Goal: Information Seeking & Learning: Learn about a topic

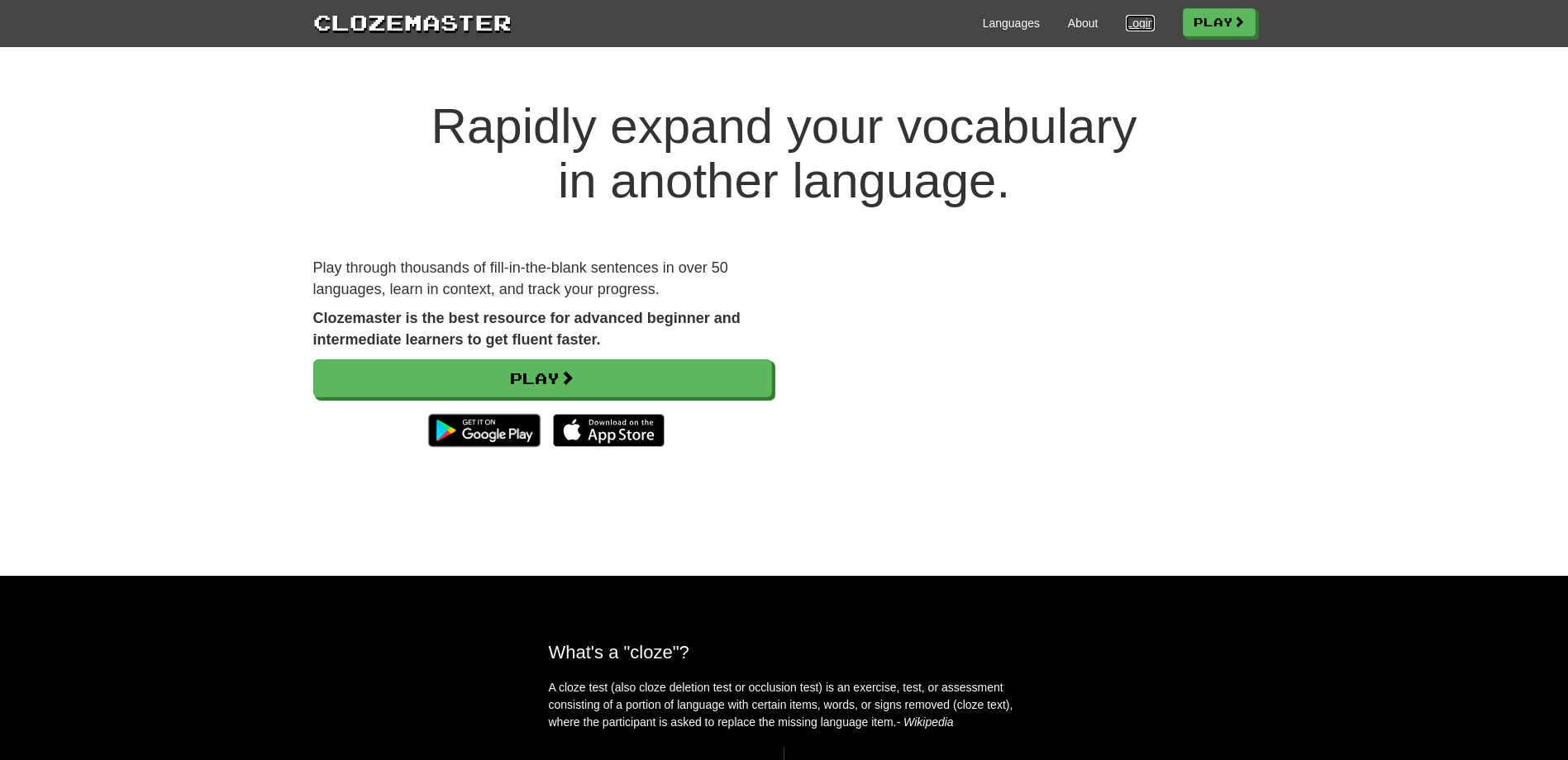
click at [1129, 22] on link "Login" at bounding box center [1140, 23] width 28 height 17
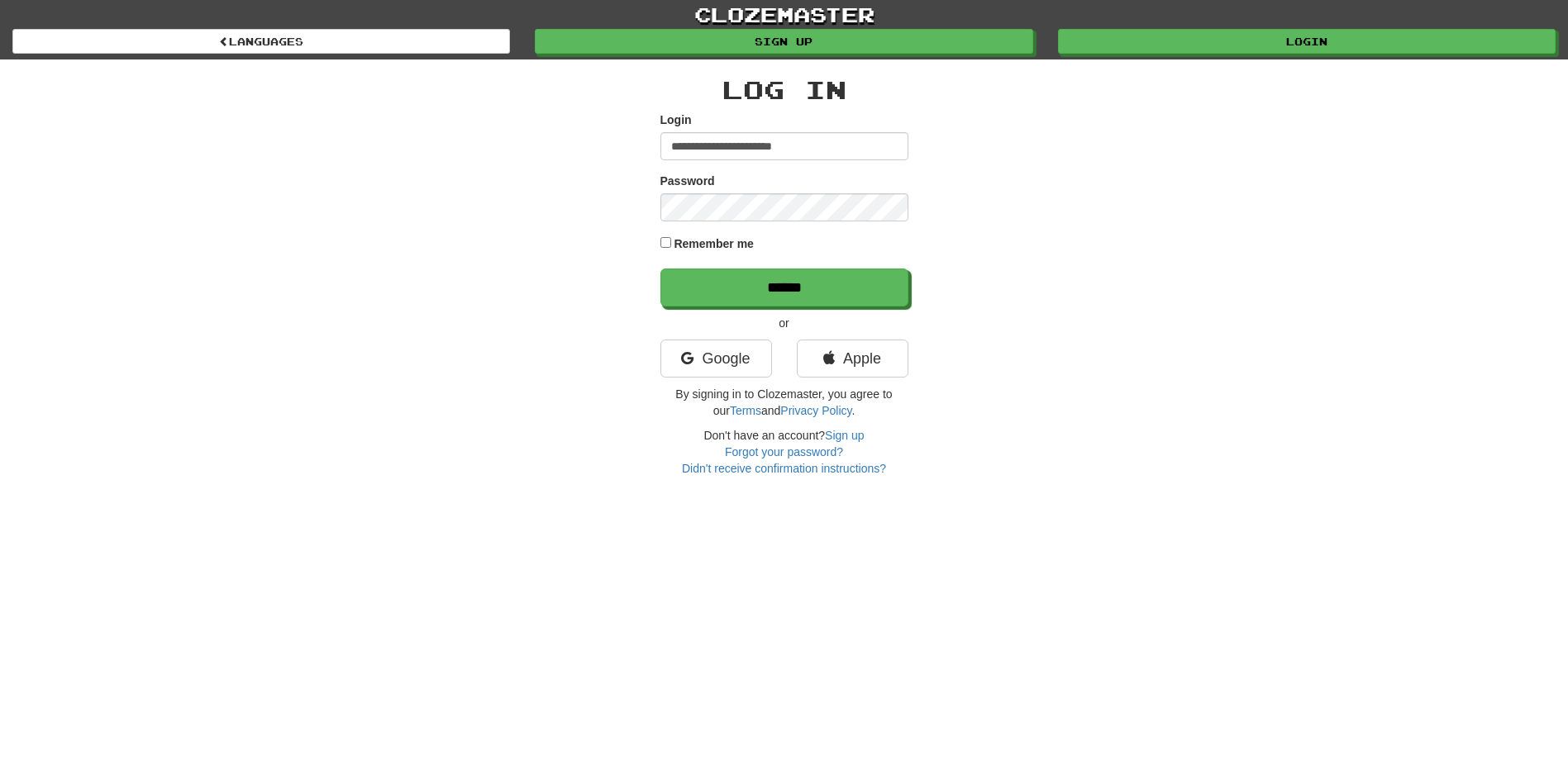
type input "**********"
click at [660, 269] on input "******" at bounding box center [784, 287] width 248 height 38
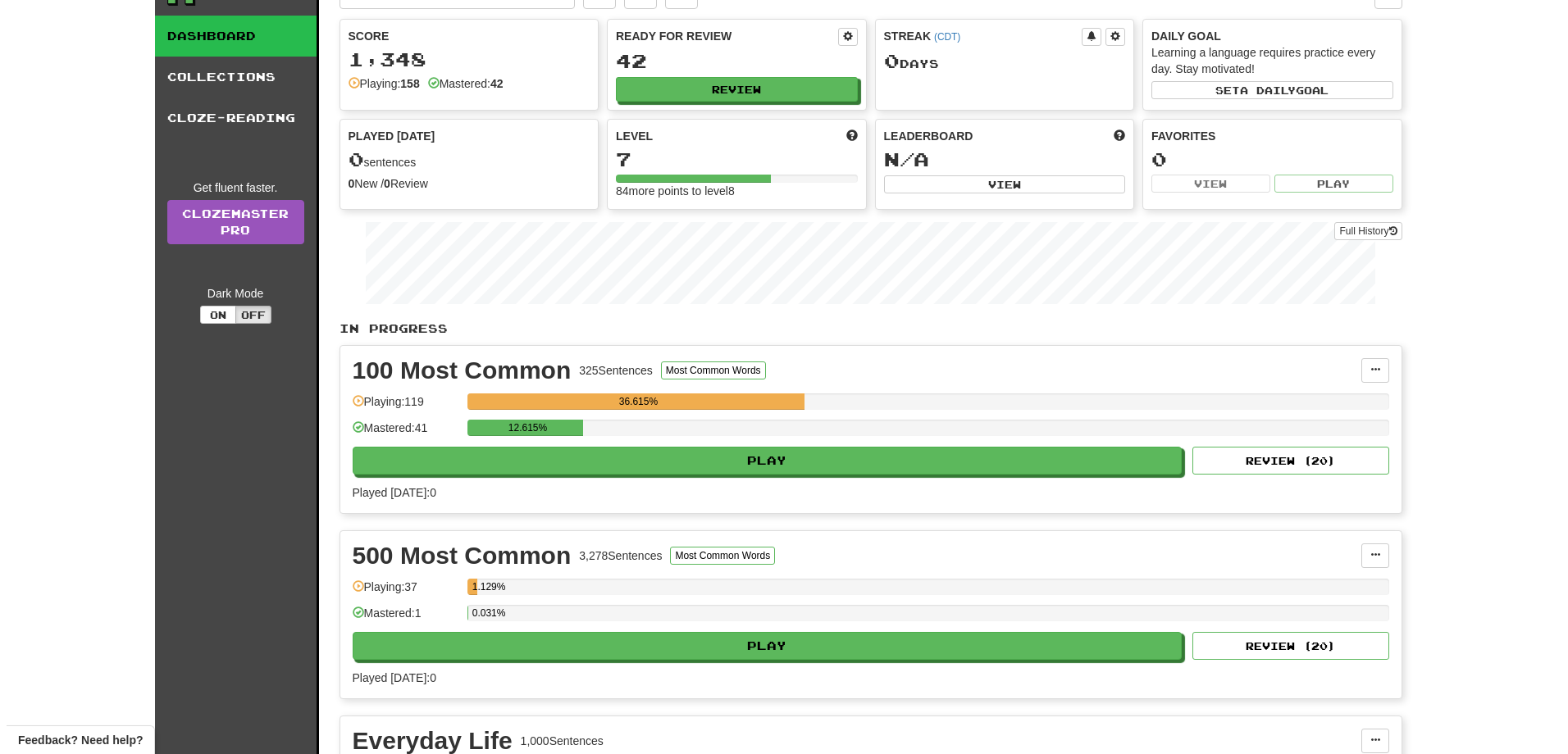
scroll to position [246, 0]
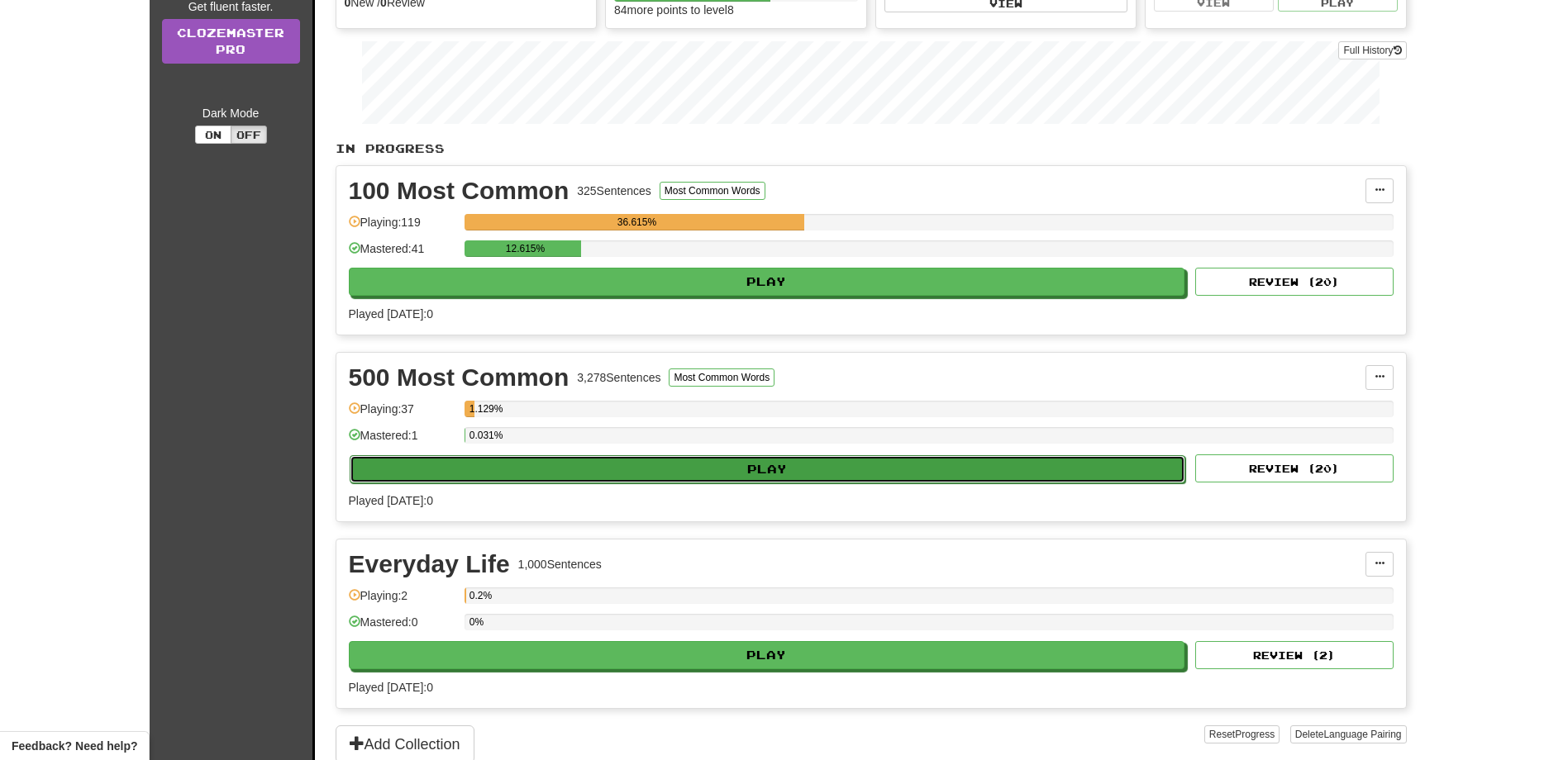
click at [746, 473] on button "Play" at bounding box center [768, 470] width 836 height 28
select select "**"
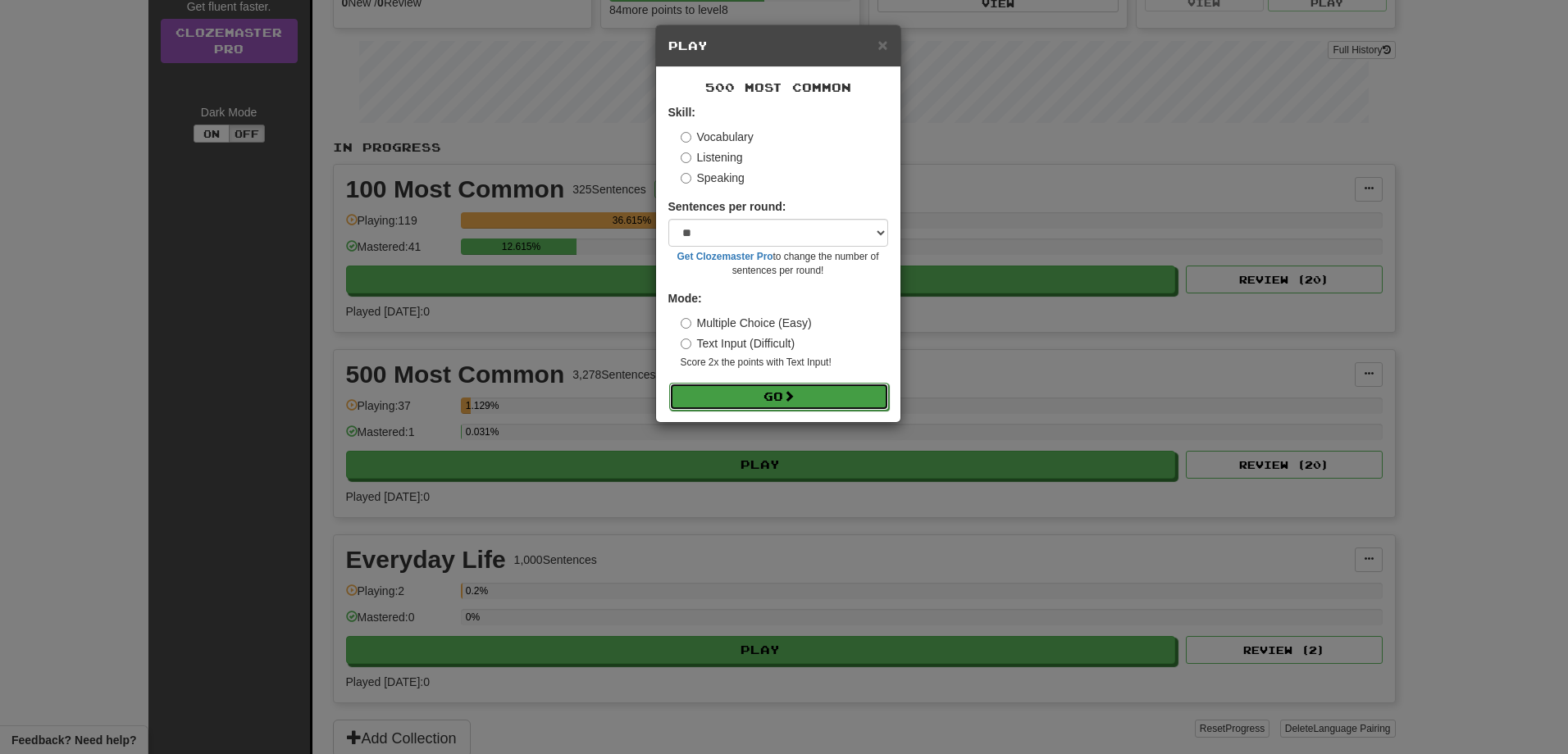
click at [694, 400] on button "Go" at bounding box center [779, 397] width 220 height 28
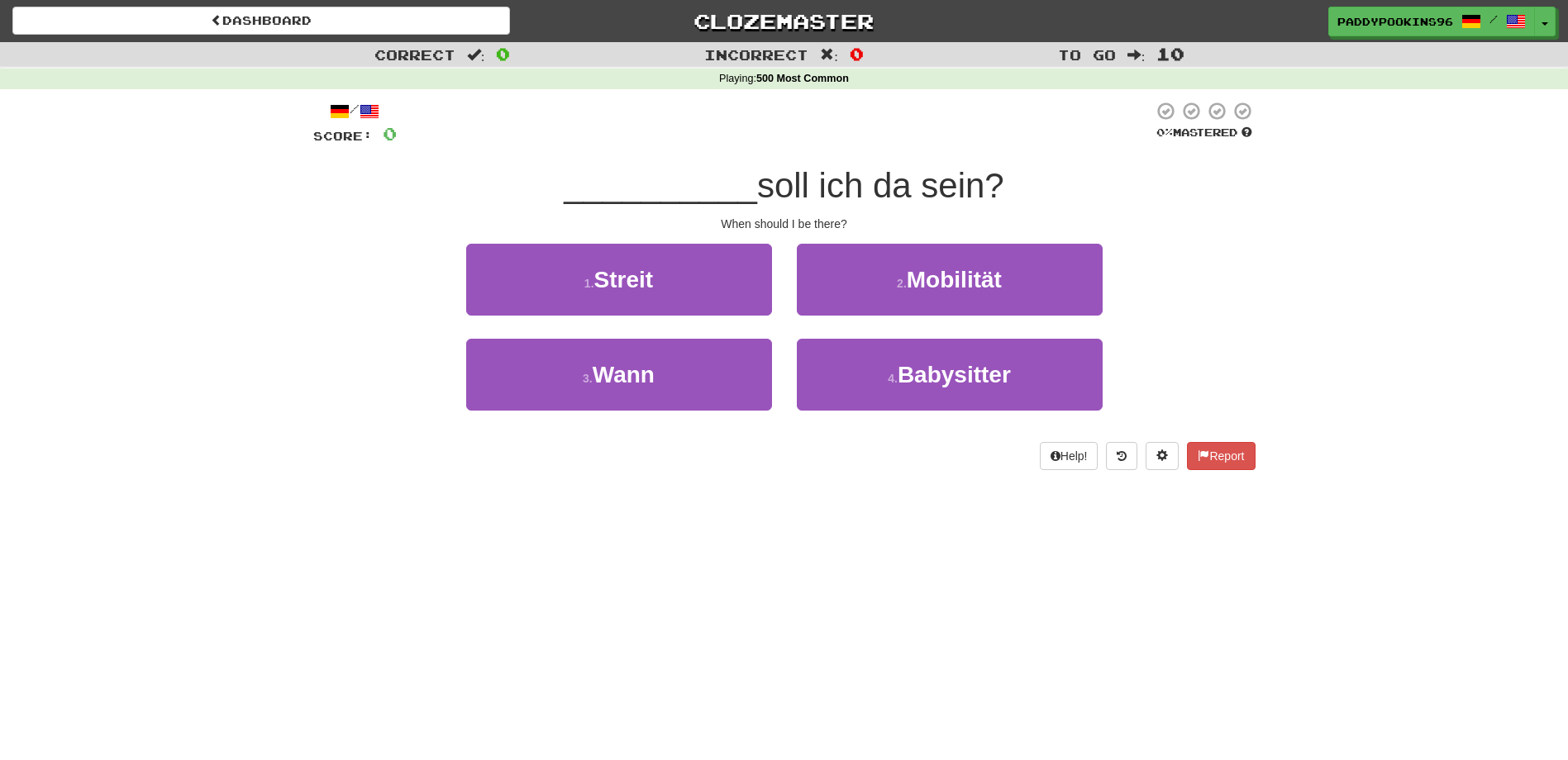
click at [1529, 624] on div "Dashboard Clozemaster paddypookins96 / Toggle Dropdown Dashboard Leaderboard Ac…" at bounding box center [784, 380] width 1568 height 760
click at [934, 583] on div "Dashboard Clozemaster paddypookins96 / Toggle Dropdown Dashboard Leaderboard Ac…" at bounding box center [784, 380] width 1568 height 760
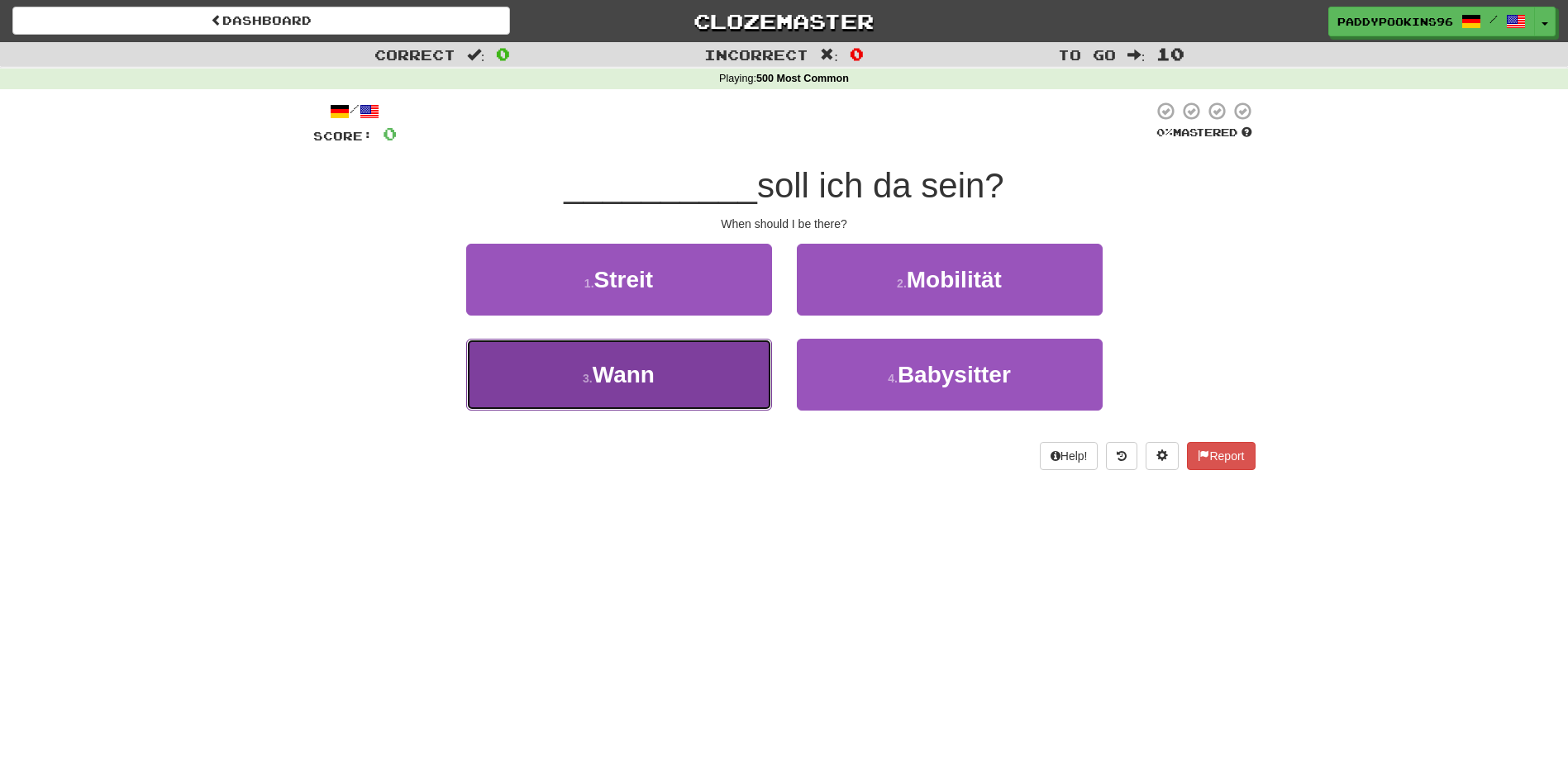
click at [675, 370] on button "3 . Wann" at bounding box center [618, 375] width 305 height 72
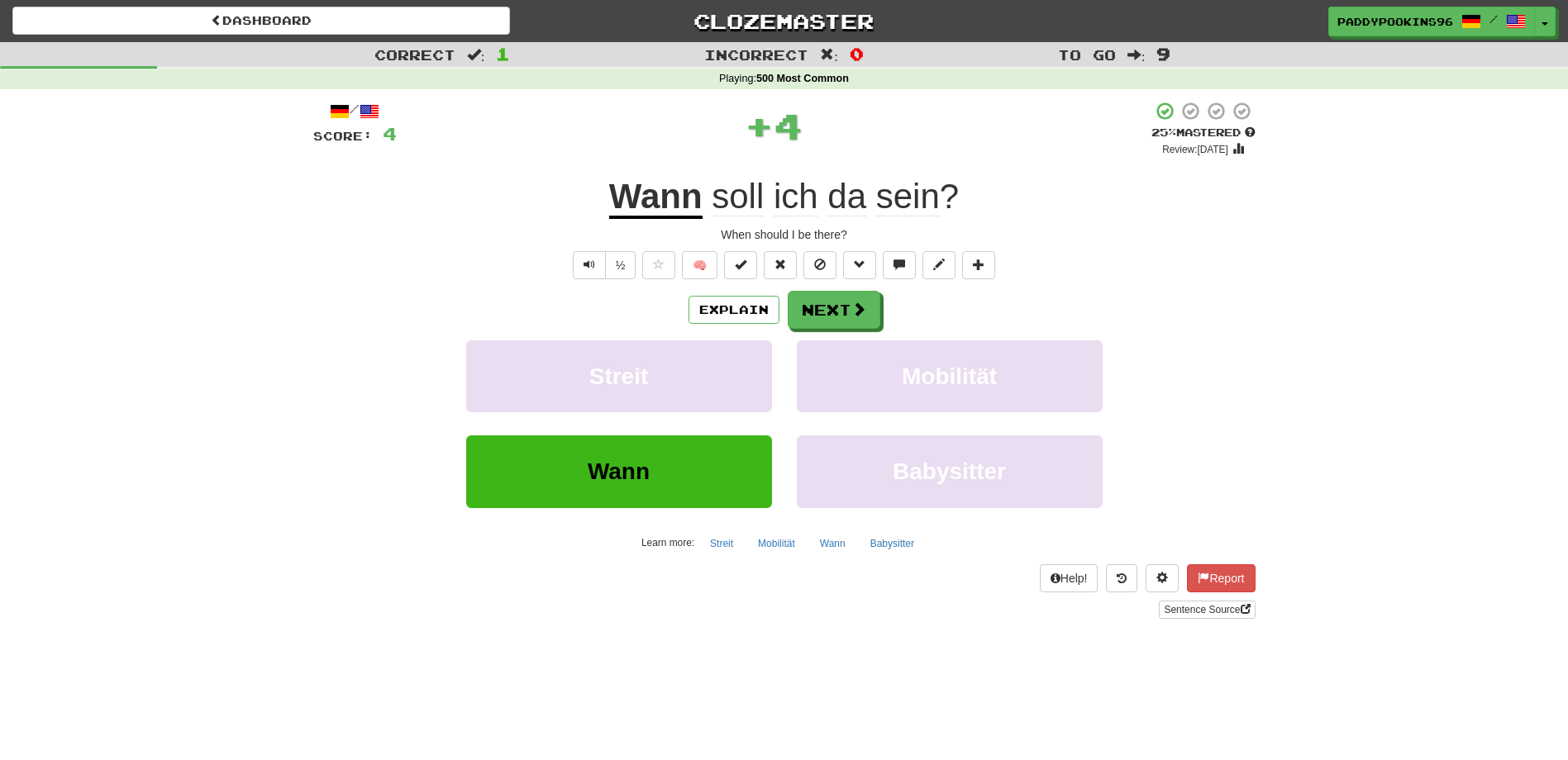
click at [746, 204] on span "soll" at bounding box center [737, 196] width 52 height 39
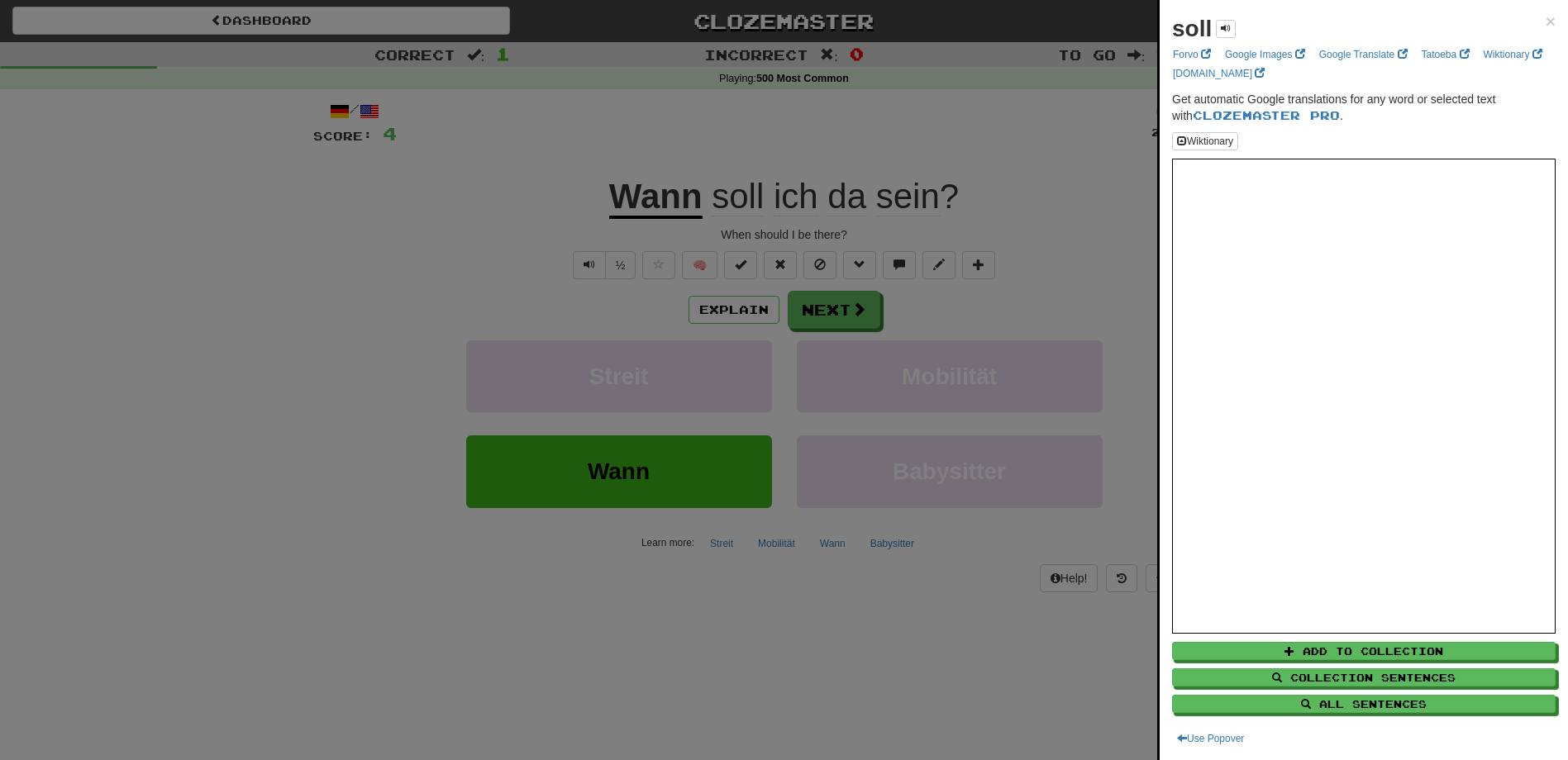
click at [990, 656] on div at bounding box center [784, 380] width 1568 height 760
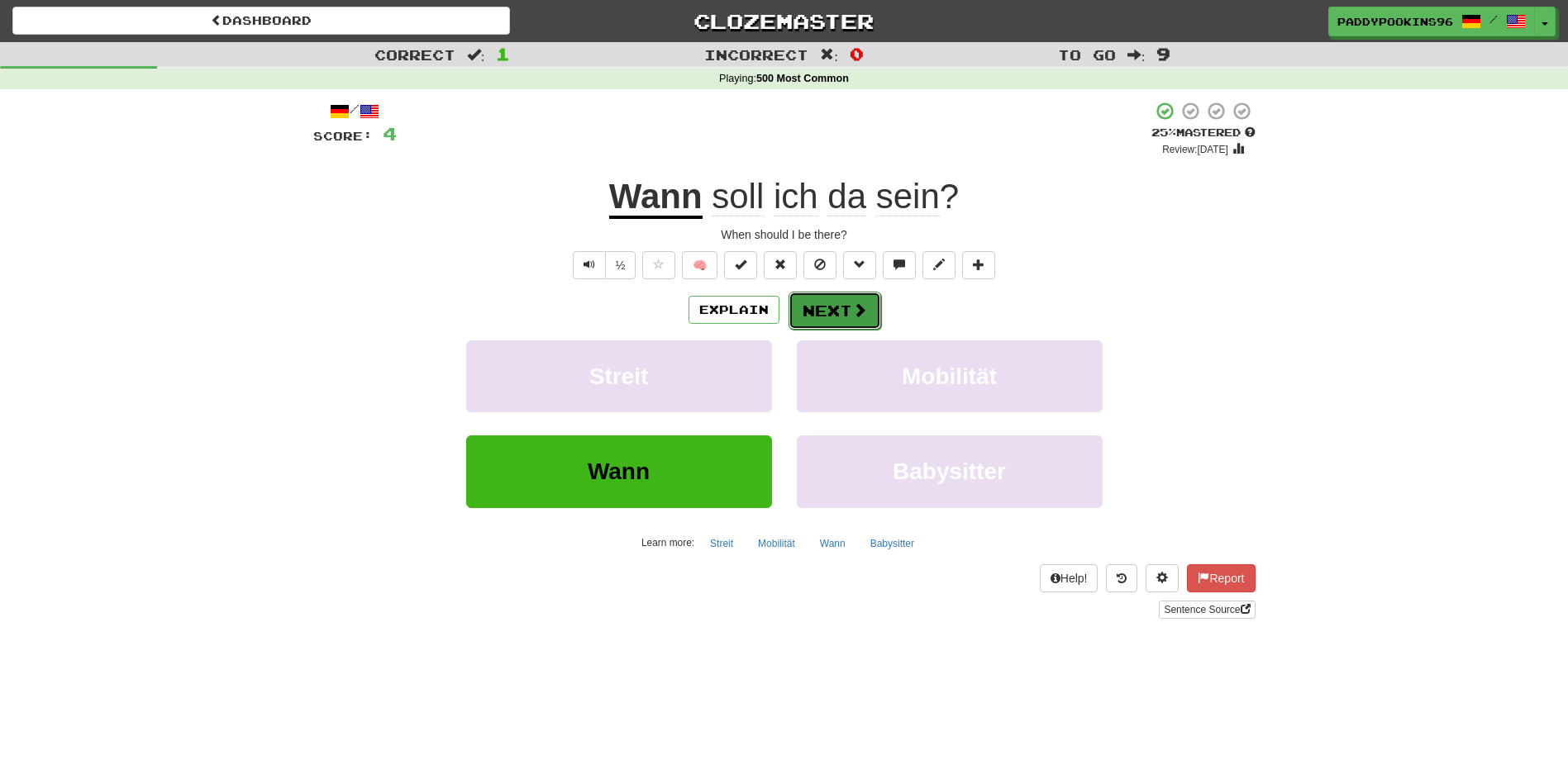
click at [852, 308] on span at bounding box center [860, 310] width 15 height 15
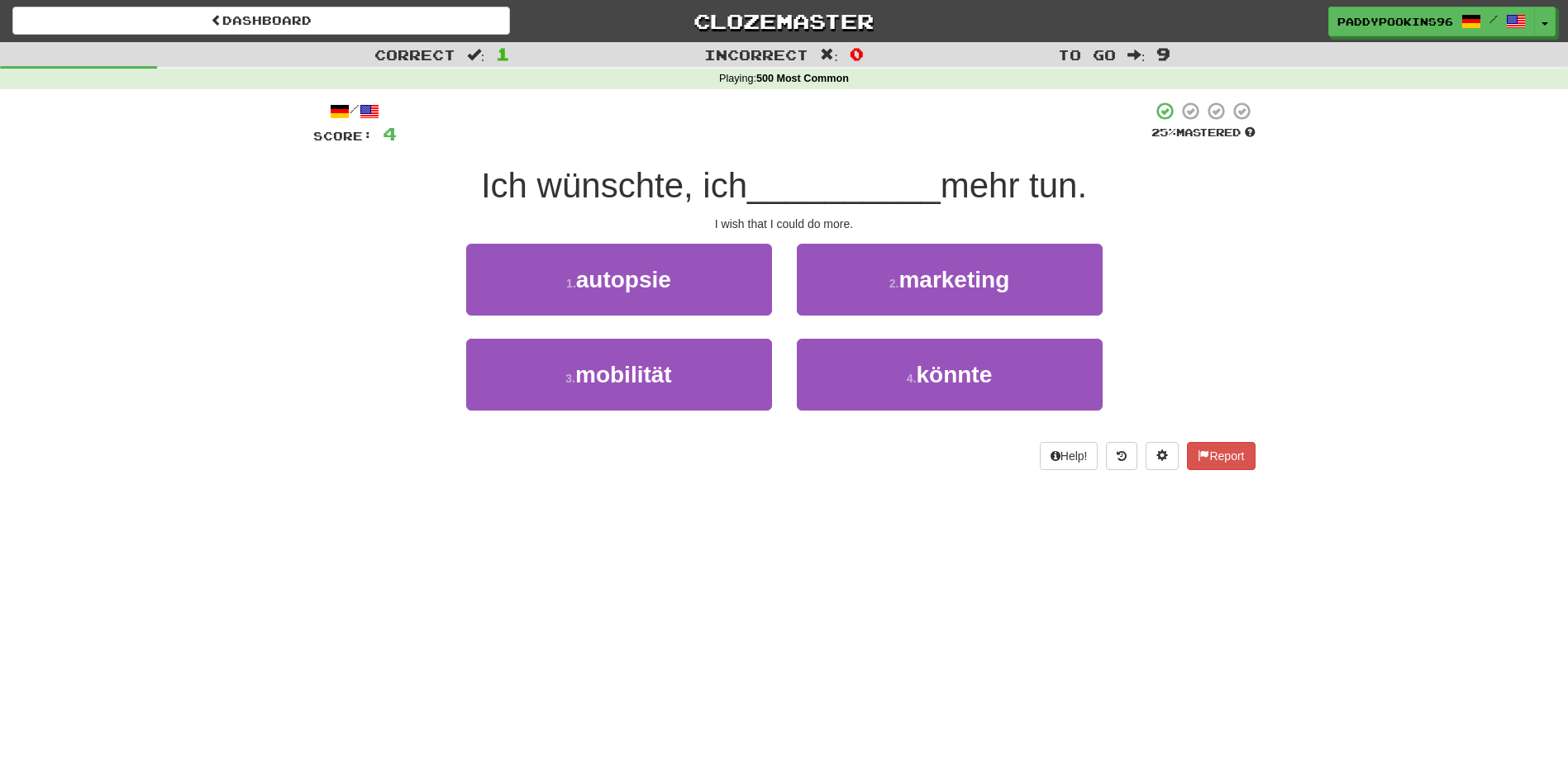
click at [779, 492] on div "/ Score: 4 25 % Mastered Ich wünschte, ich __________ mehr tun. I wish that I c…" at bounding box center [784, 291] width 942 height 404
click at [751, 525] on div "Dashboard Clozemaster paddypookins96 / Toggle Dropdown Dashboard Leaderboard Ac…" at bounding box center [784, 380] width 1568 height 760
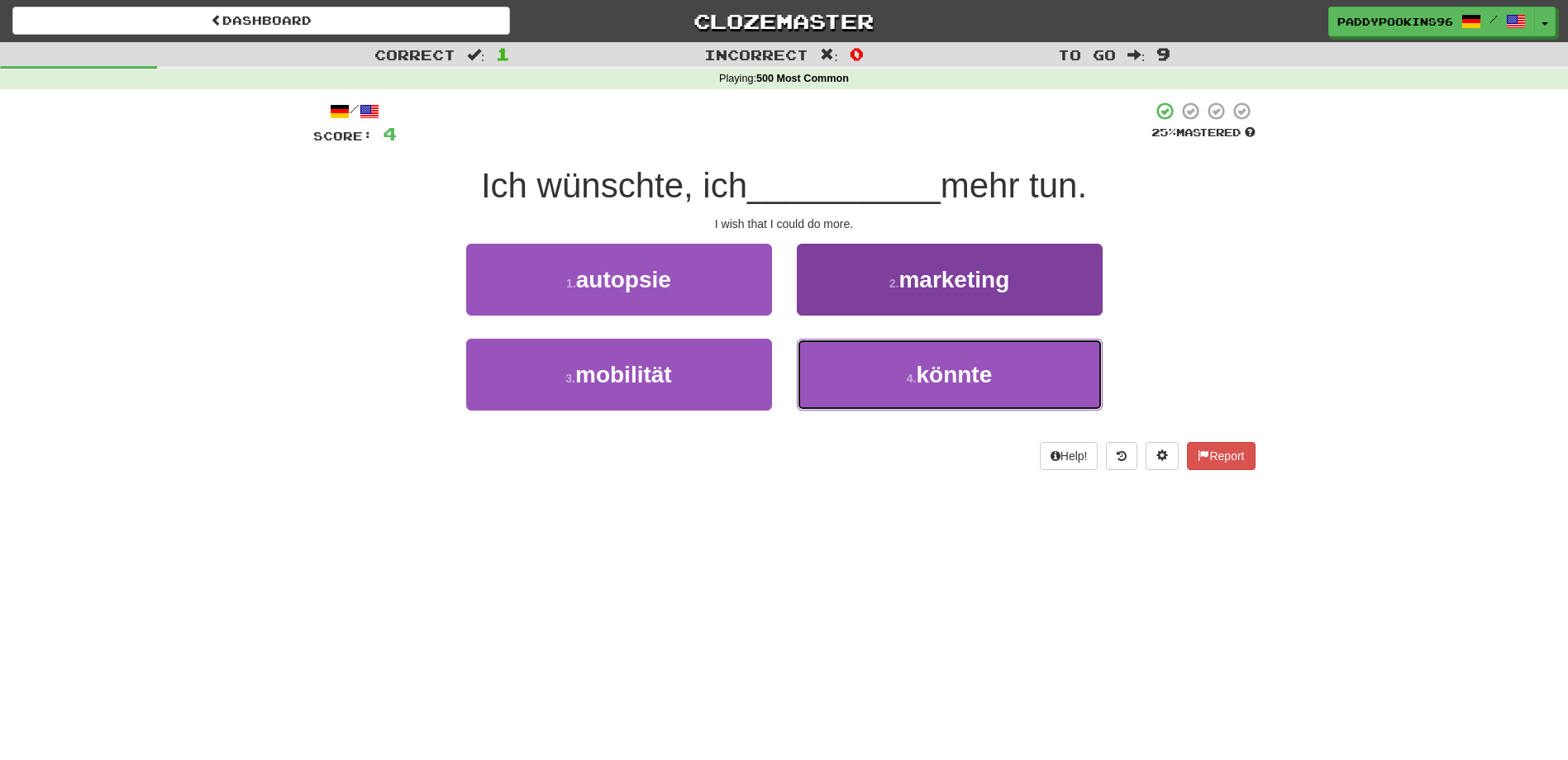
click at [965, 378] on span "könnte" at bounding box center [954, 374] width 76 height 25
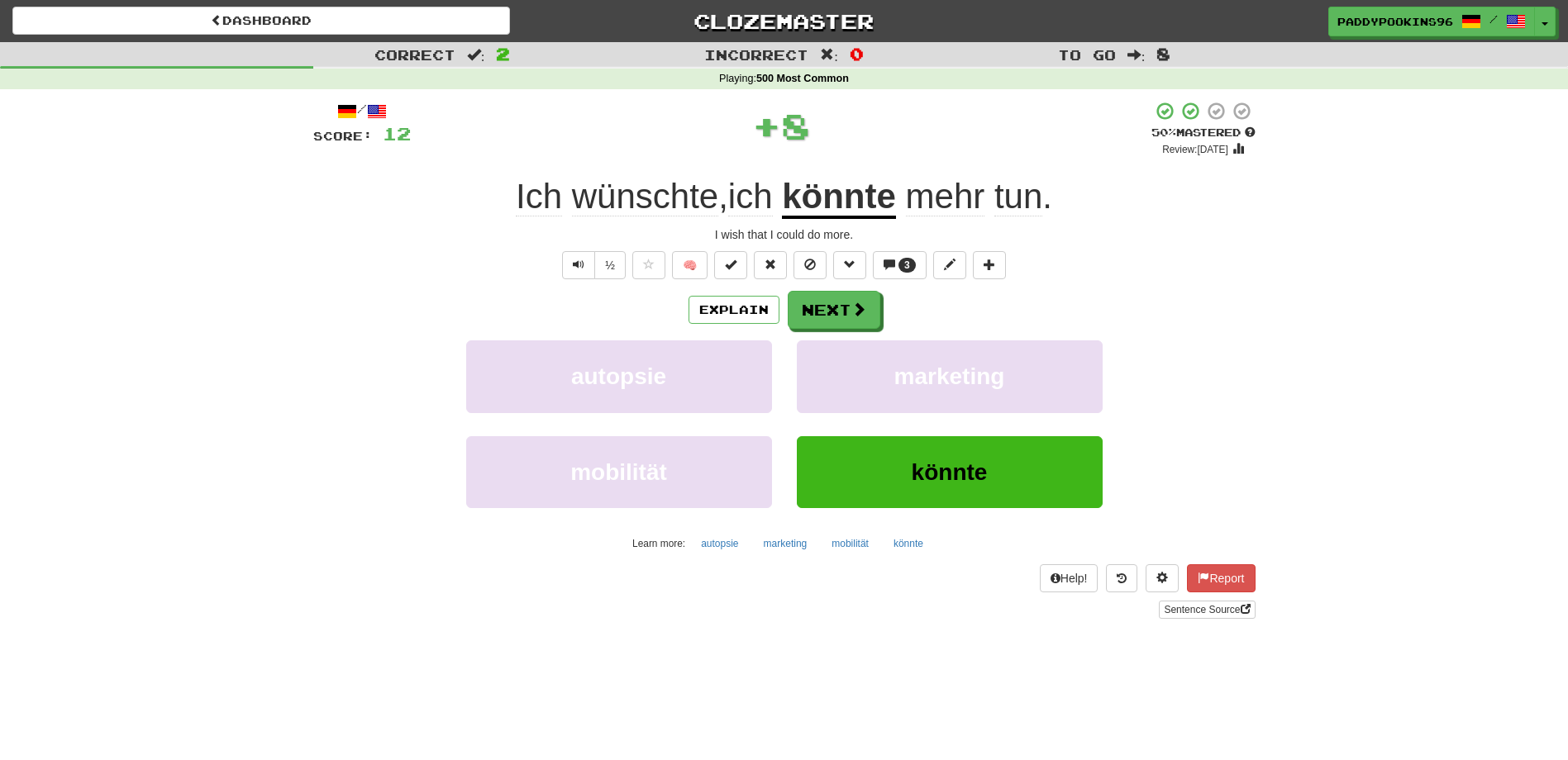
click at [1026, 201] on span "tun" at bounding box center [1017, 196] width 48 height 39
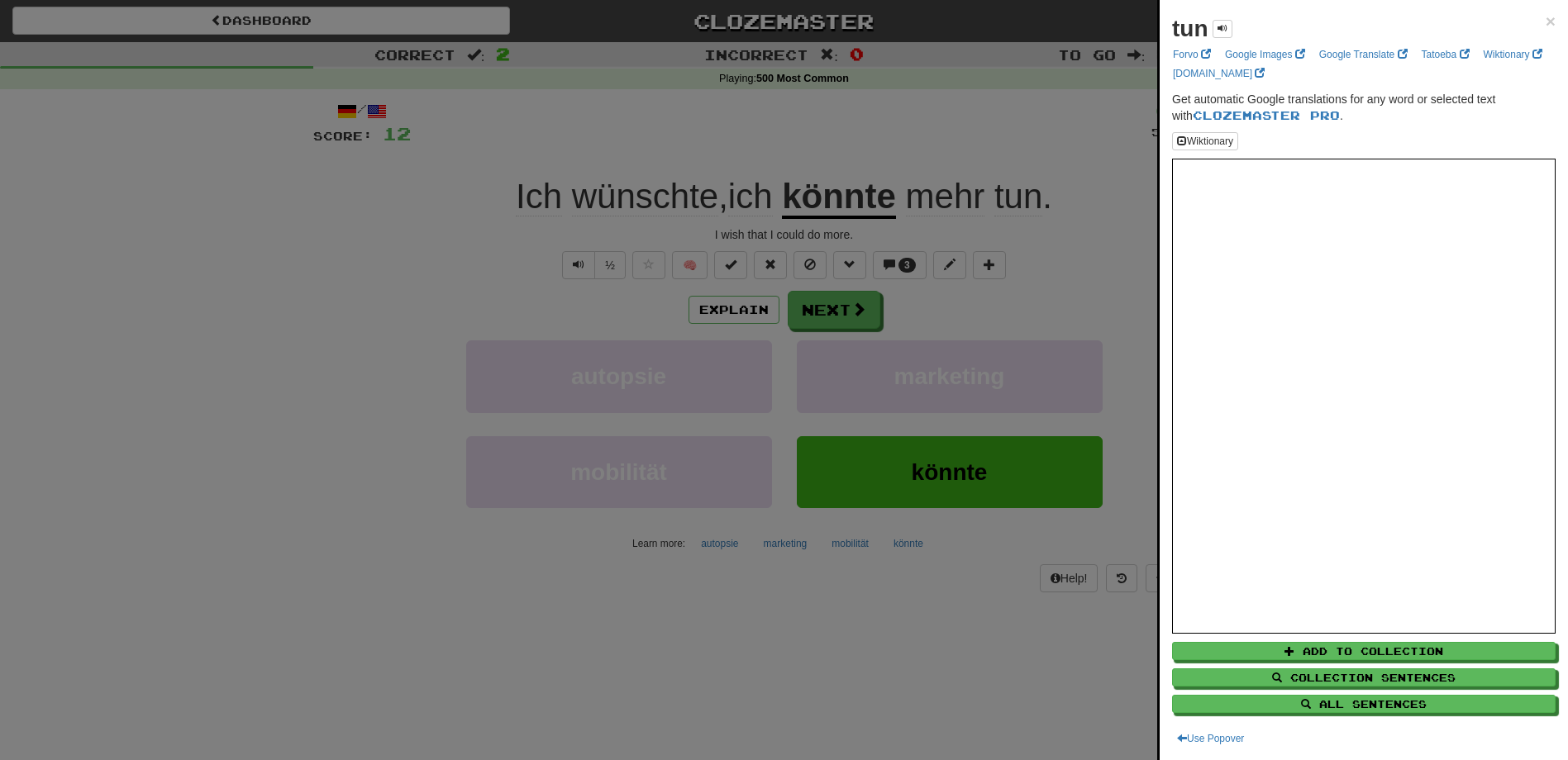
click at [888, 690] on div at bounding box center [784, 380] width 1568 height 760
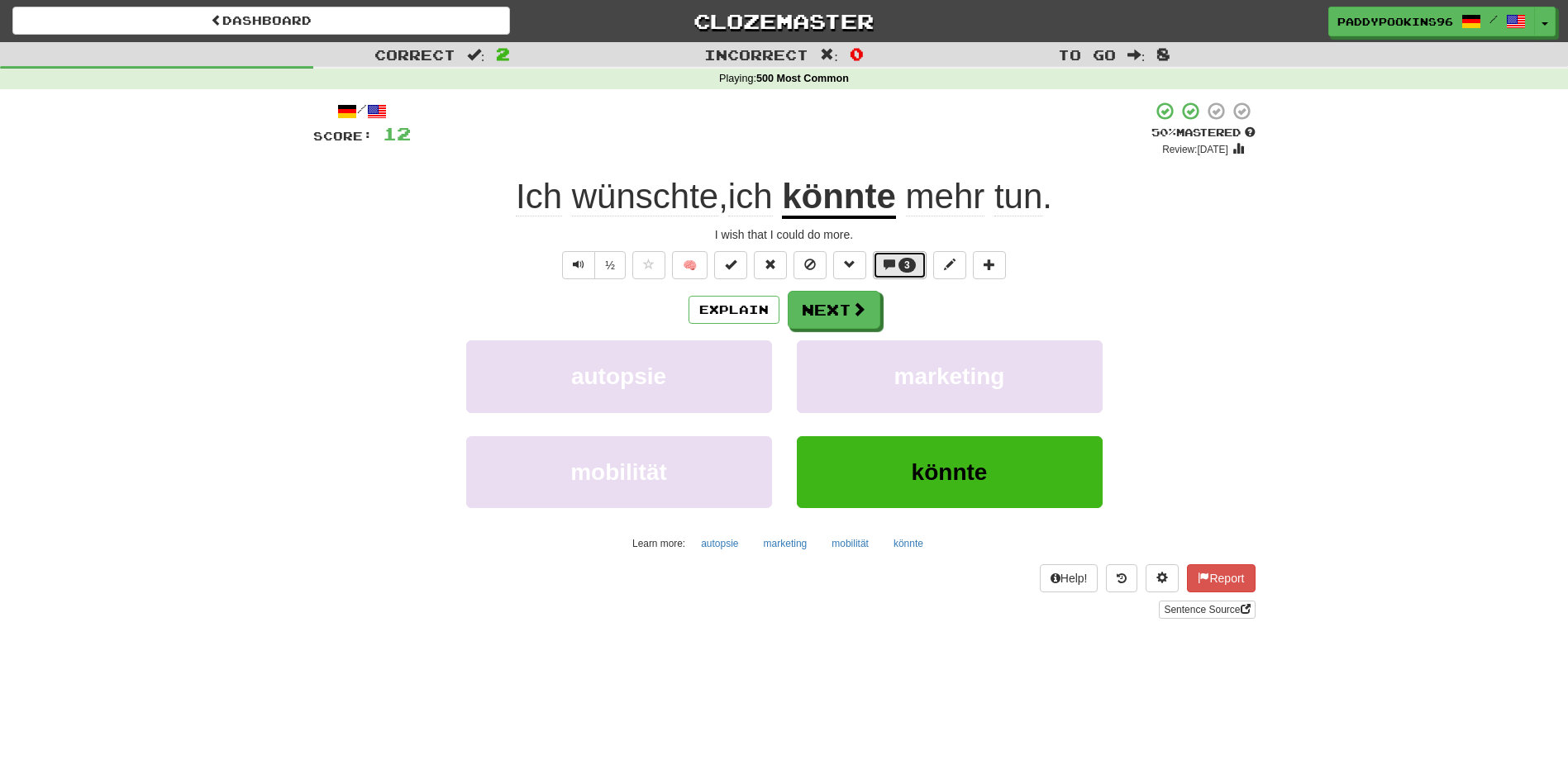
click at [890, 271] on button "3" at bounding box center [899, 265] width 54 height 28
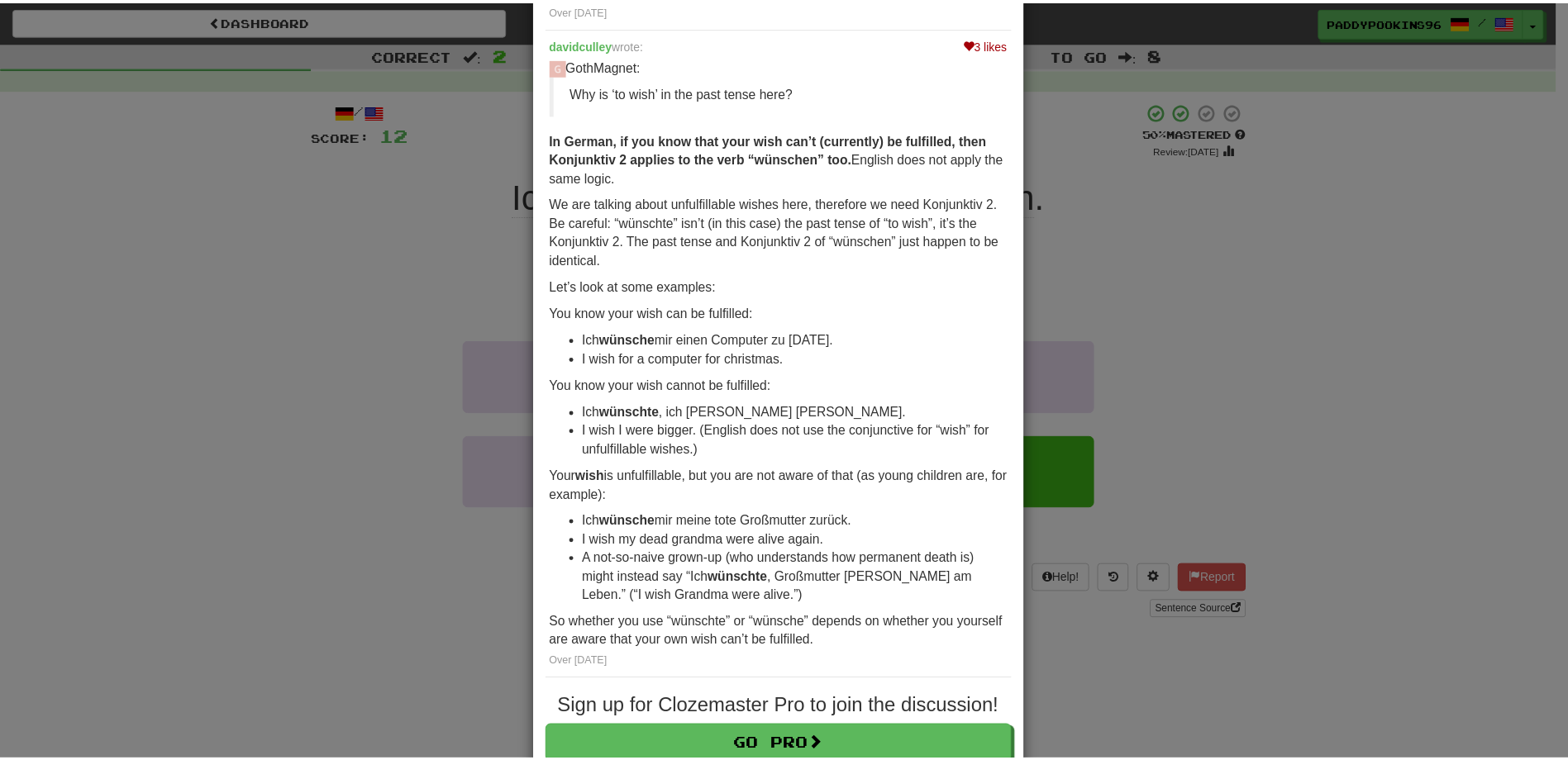
scroll to position [661, 0]
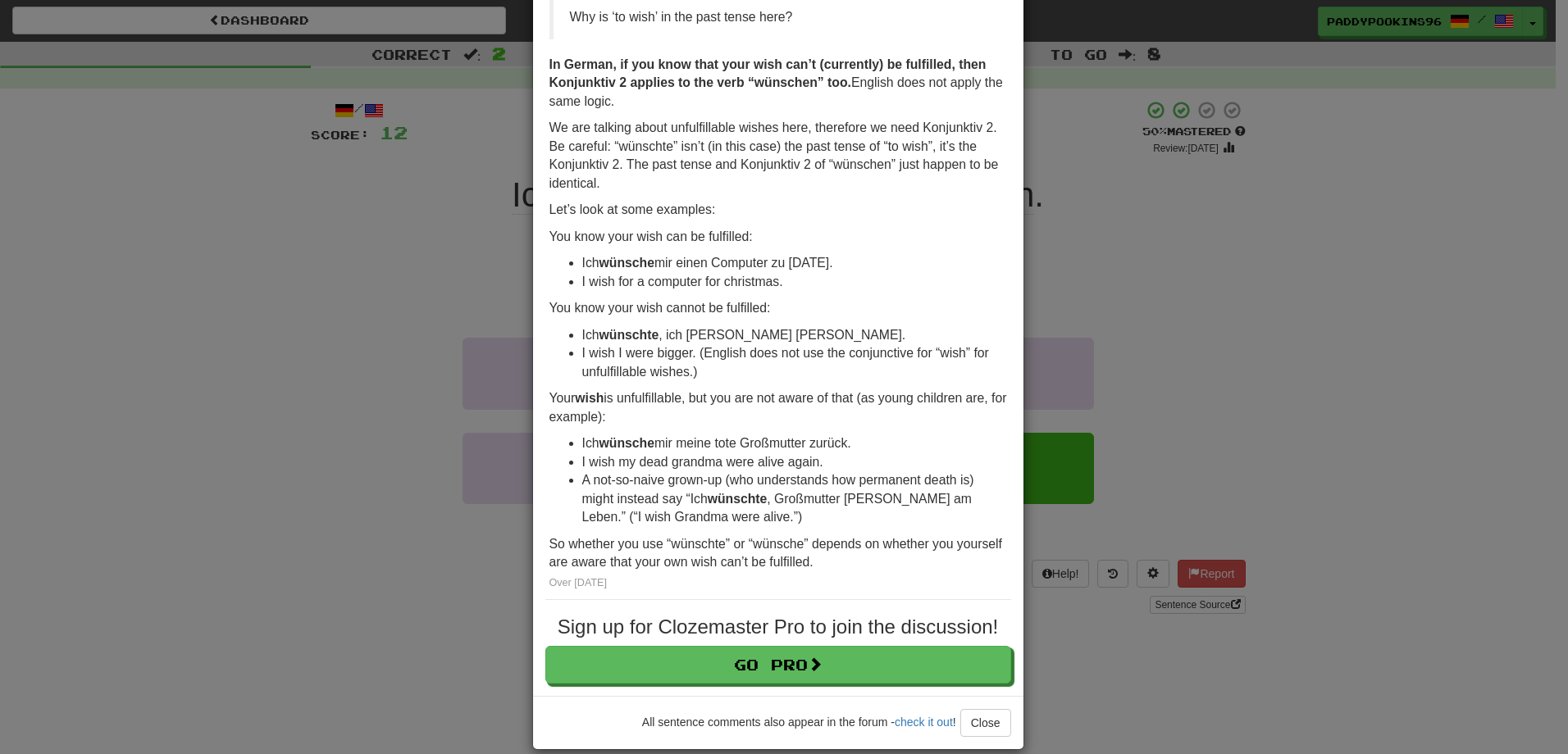
click at [235, 336] on div "× Discussion View in the forum Ich wünschte, ich könnte mehr tun. GothMagnet wr…" at bounding box center [784, 377] width 1568 height 754
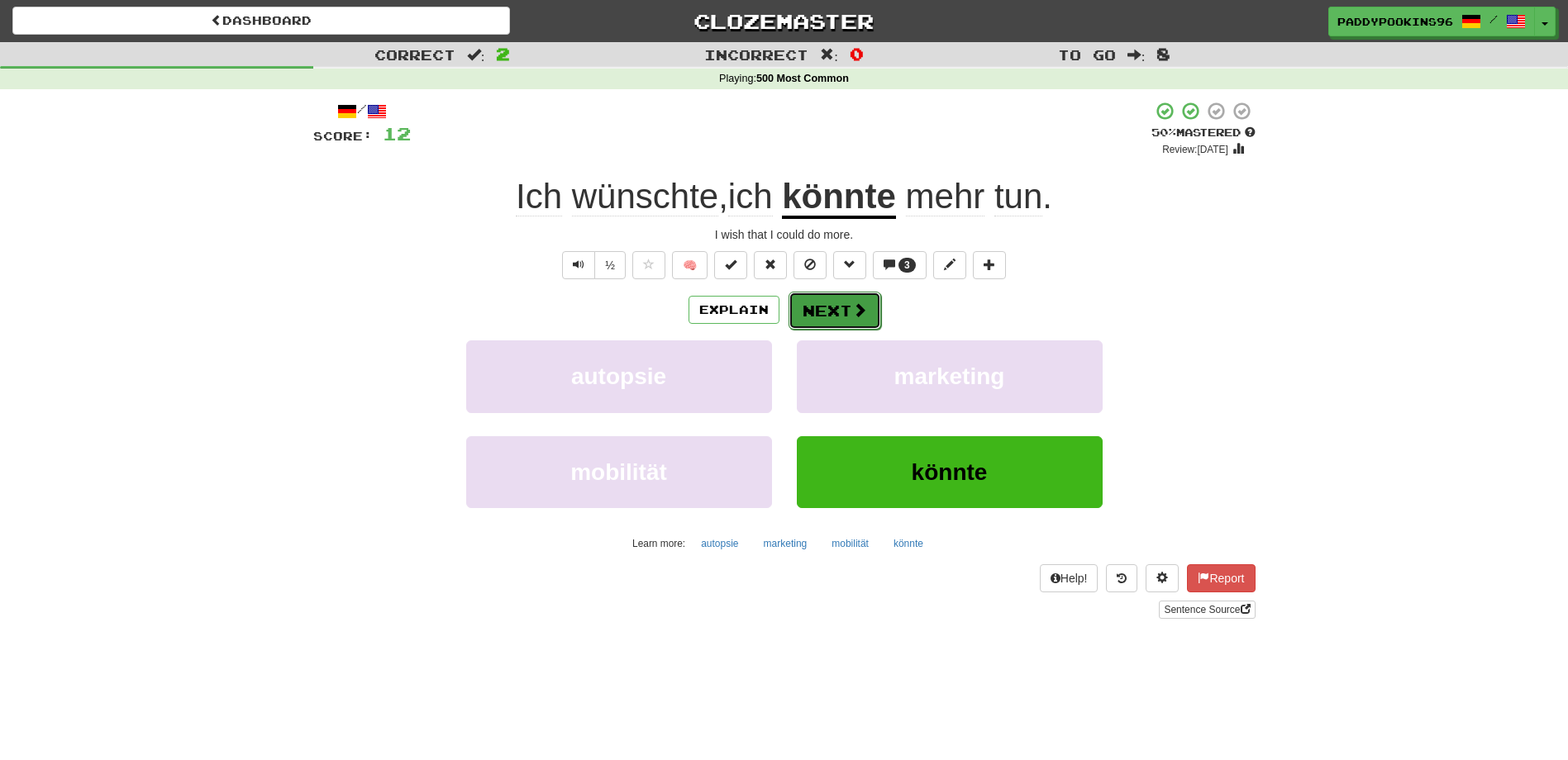
click at [815, 305] on button "Next" at bounding box center [834, 311] width 93 height 38
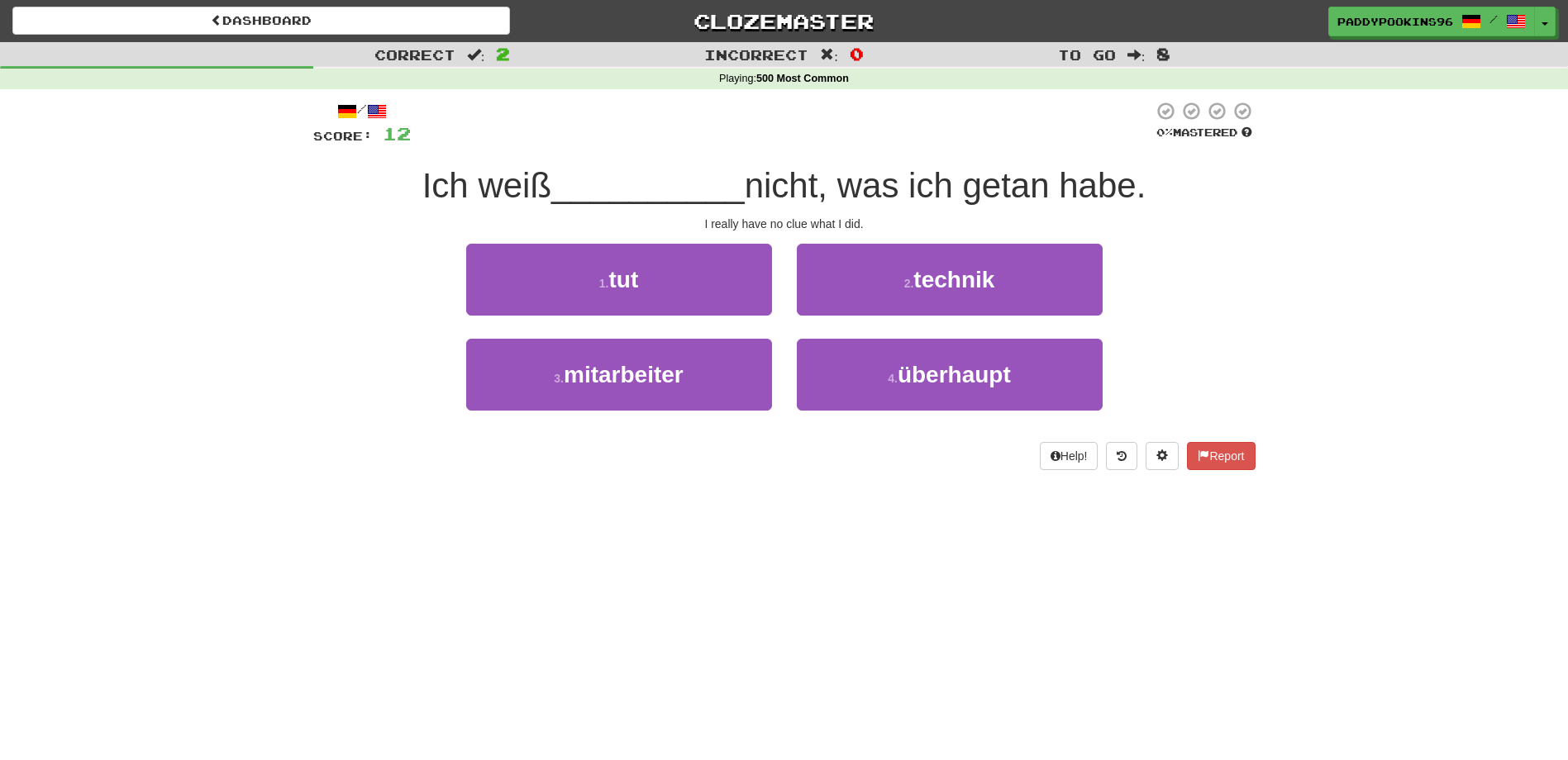
click at [768, 591] on div "Dashboard Clozemaster paddypookins96 / Toggle Dropdown Dashboard Leaderboard Ac…" at bounding box center [784, 380] width 1568 height 760
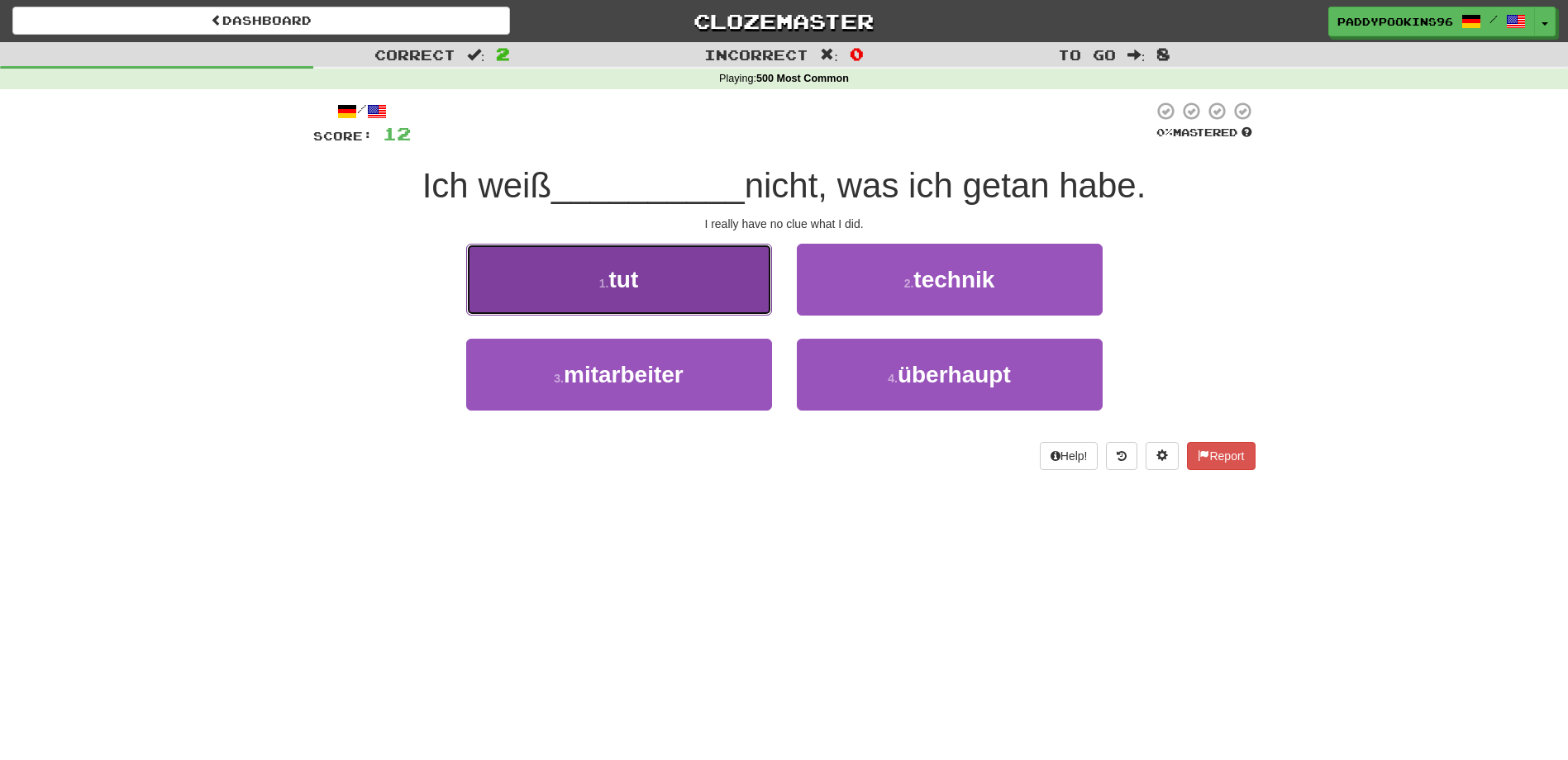
click at [643, 271] on button "1 . tut" at bounding box center [618, 280] width 305 height 72
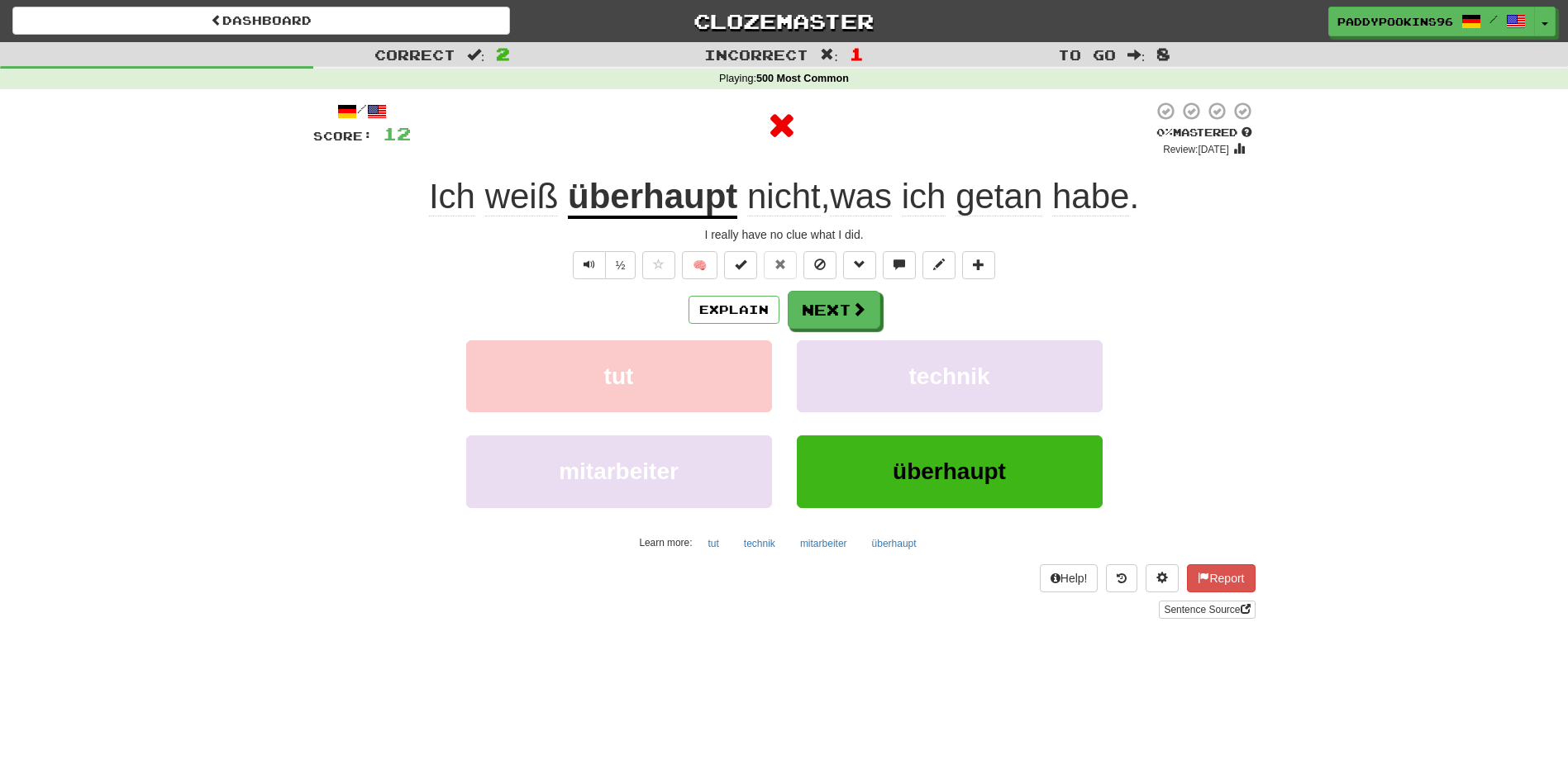
click at [665, 193] on u "überhaupt" at bounding box center [652, 197] width 169 height 42
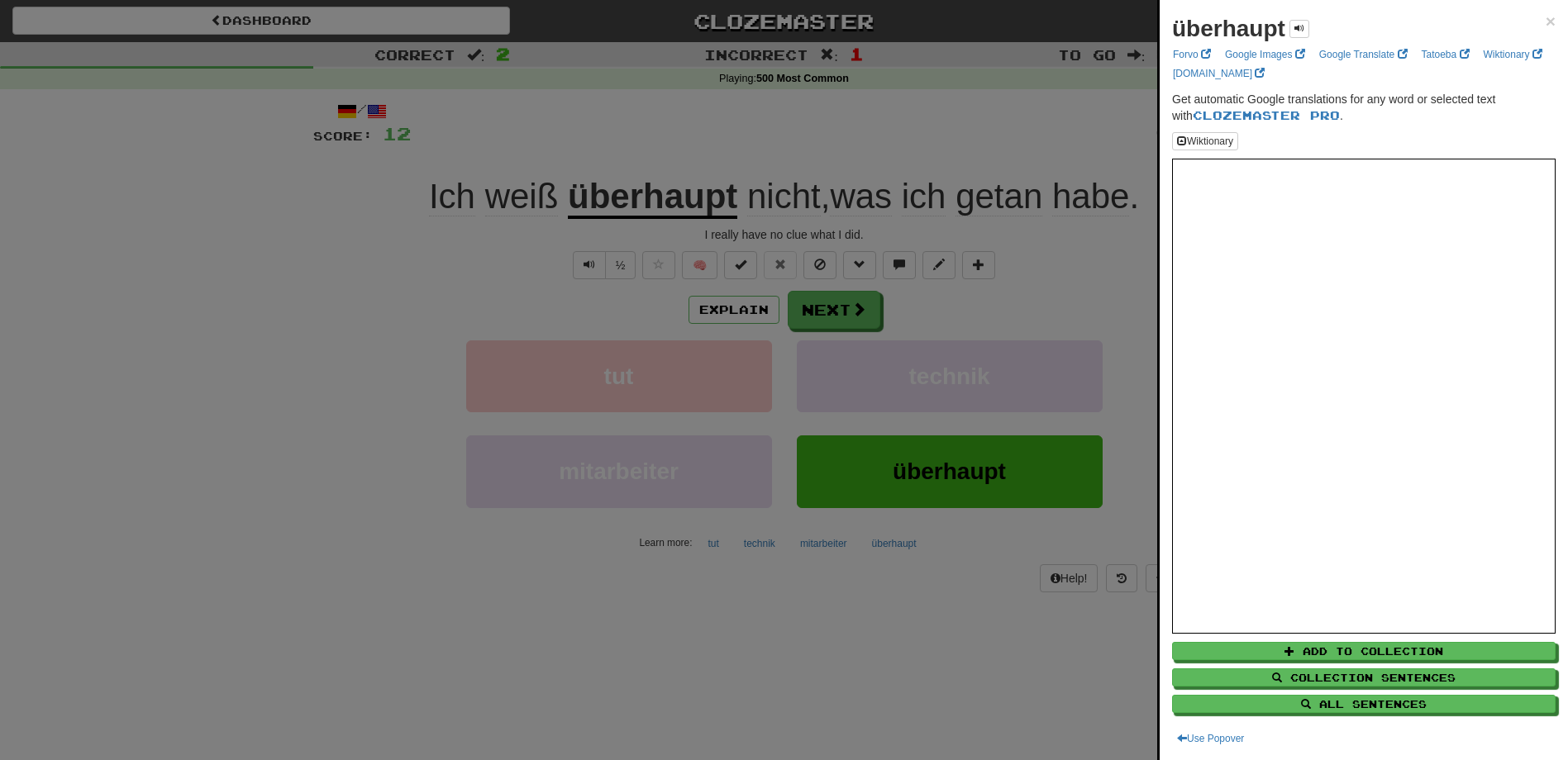
click at [1030, 627] on div at bounding box center [784, 380] width 1568 height 760
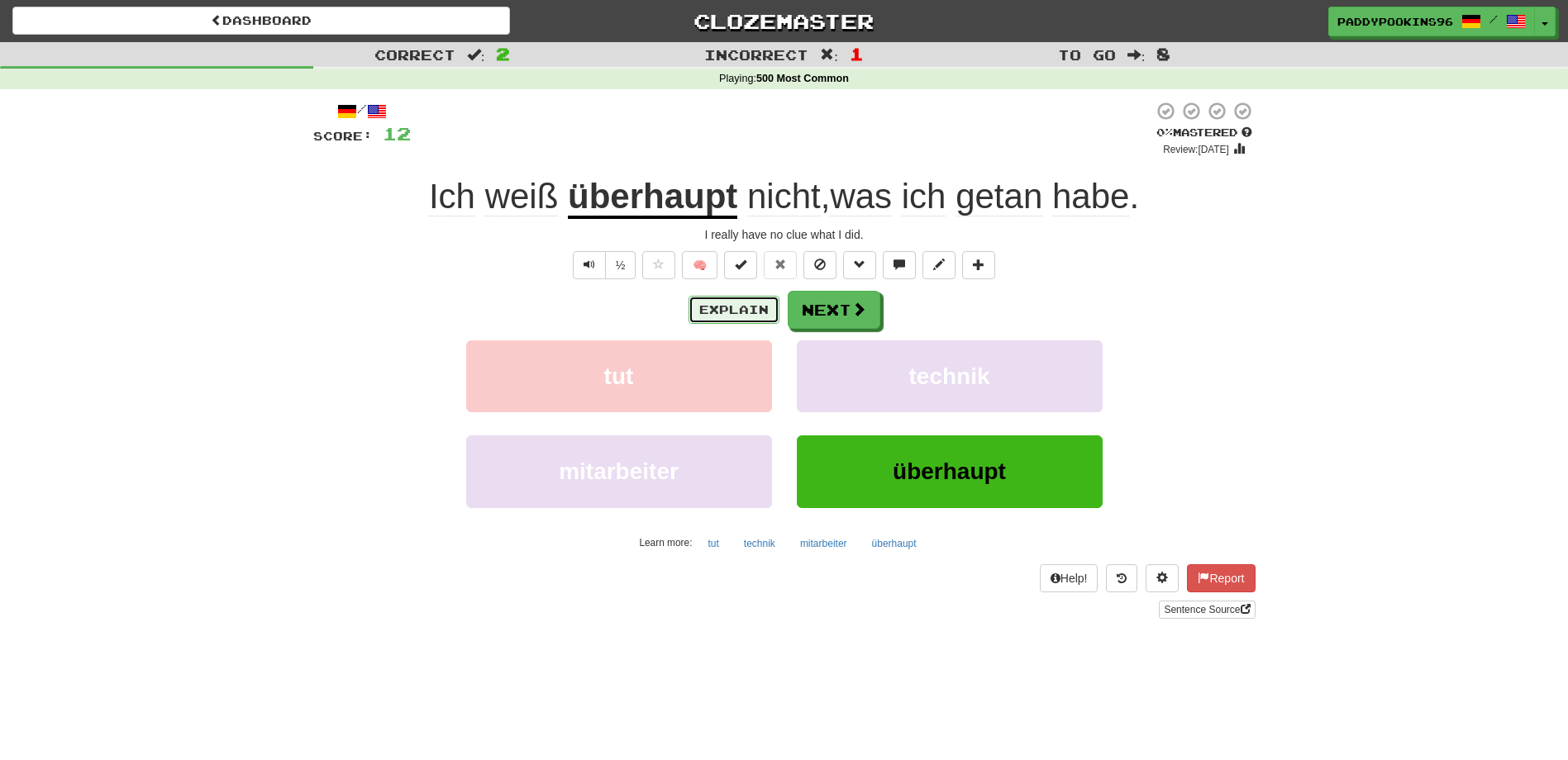
click at [753, 315] on button "Explain" at bounding box center [734, 310] width 91 height 28
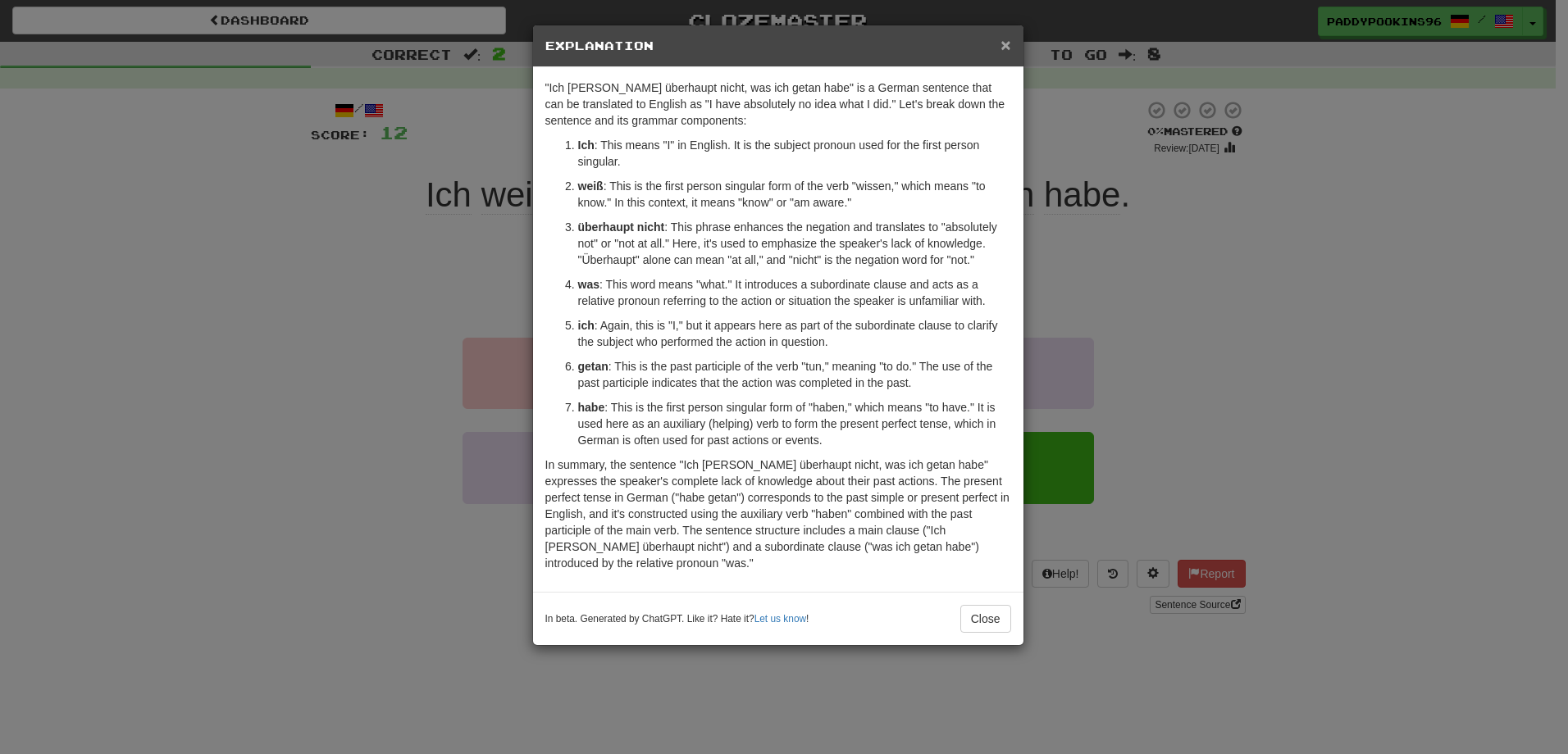
click at [1002, 45] on span "×" at bounding box center [1005, 45] width 10 height 19
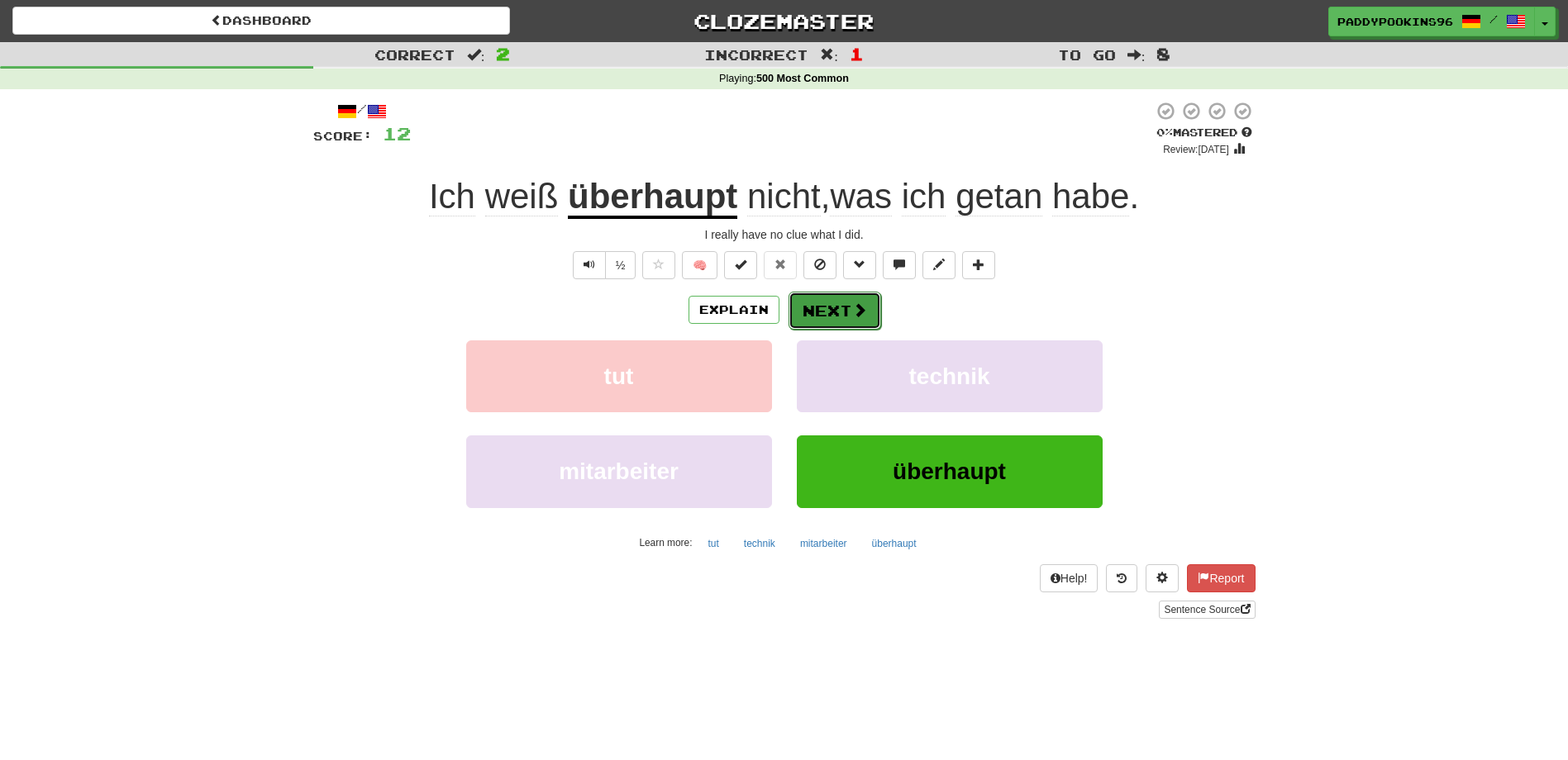
click at [859, 320] on button "Next" at bounding box center [834, 311] width 93 height 38
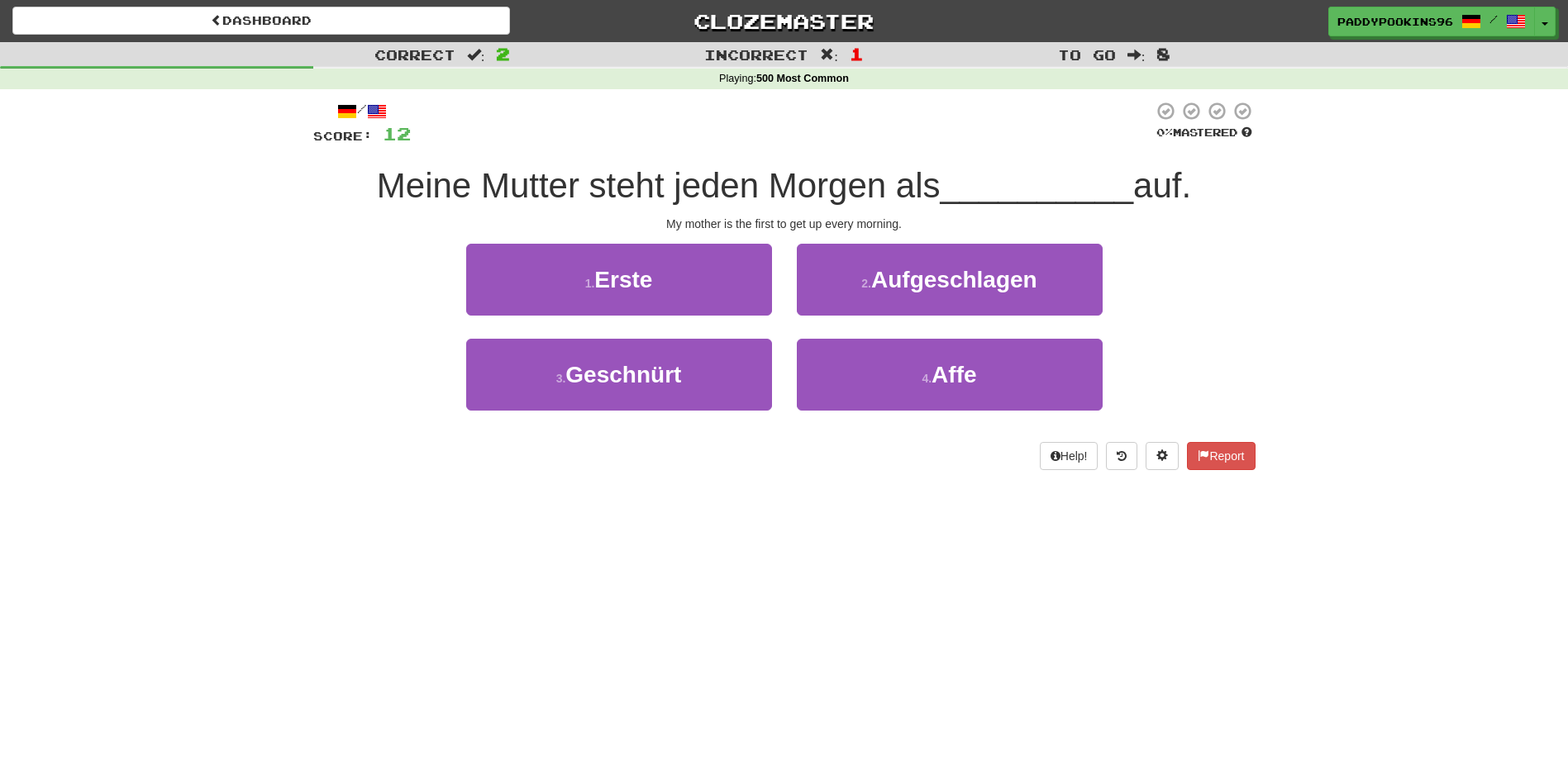
click at [457, 542] on div "Dashboard Clozemaster paddypookins96 / Toggle Dropdown Dashboard Leaderboard Ac…" at bounding box center [784, 380] width 1568 height 760
click at [732, 514] on div "Dashboard Clozemaster paddypookins96 / Toggle Dropdown Dashboard Leaderboard Ac…" at bounding box center [784, 380] width 1568 height 760
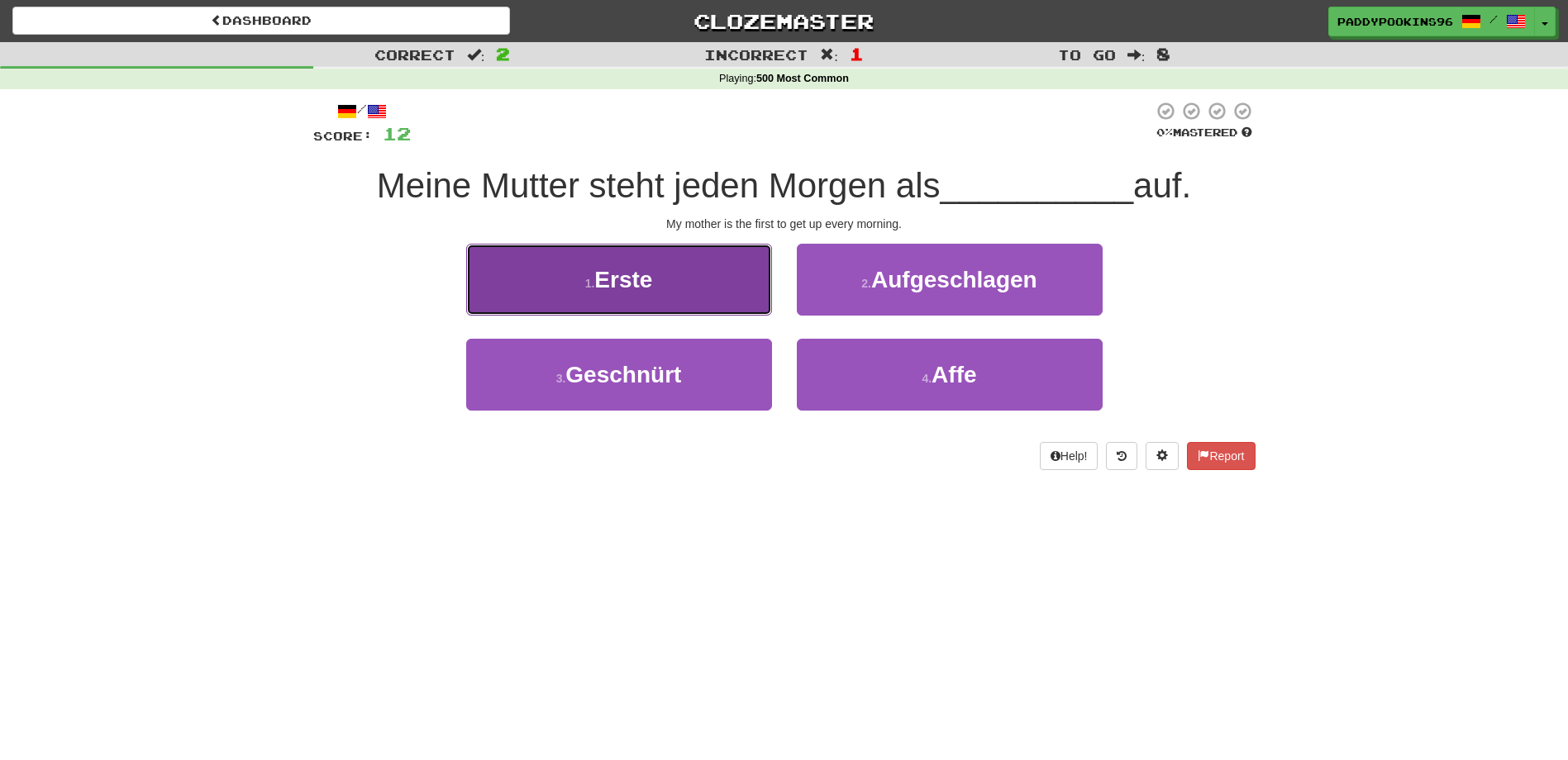
click at [662, 301] on button "1 . Erste" at bounding box center [618, 280] width 305 height 72
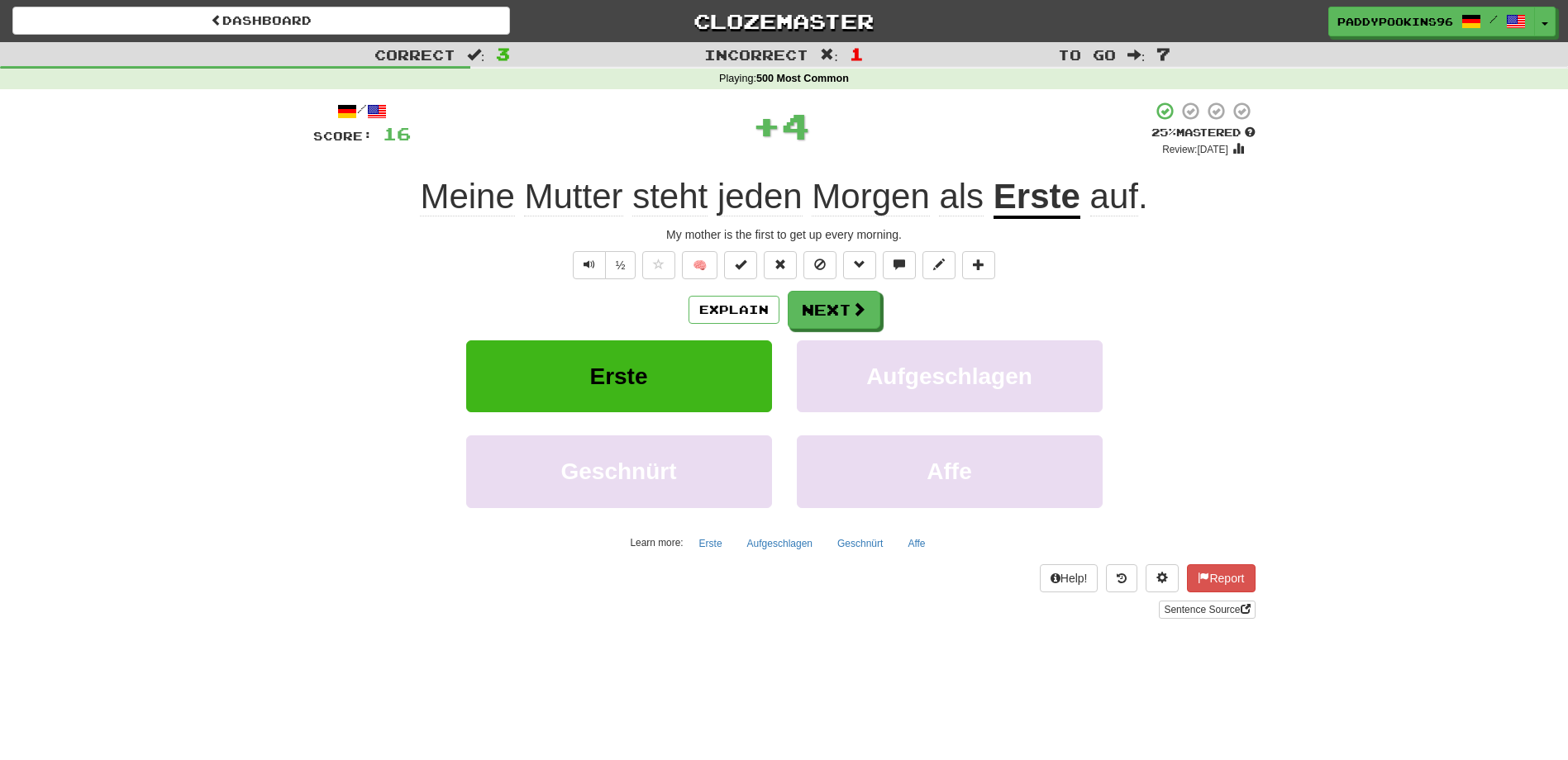
click at [1050, 193] on u "Erste" at bounding box center [1036, 197] width 86 height 42
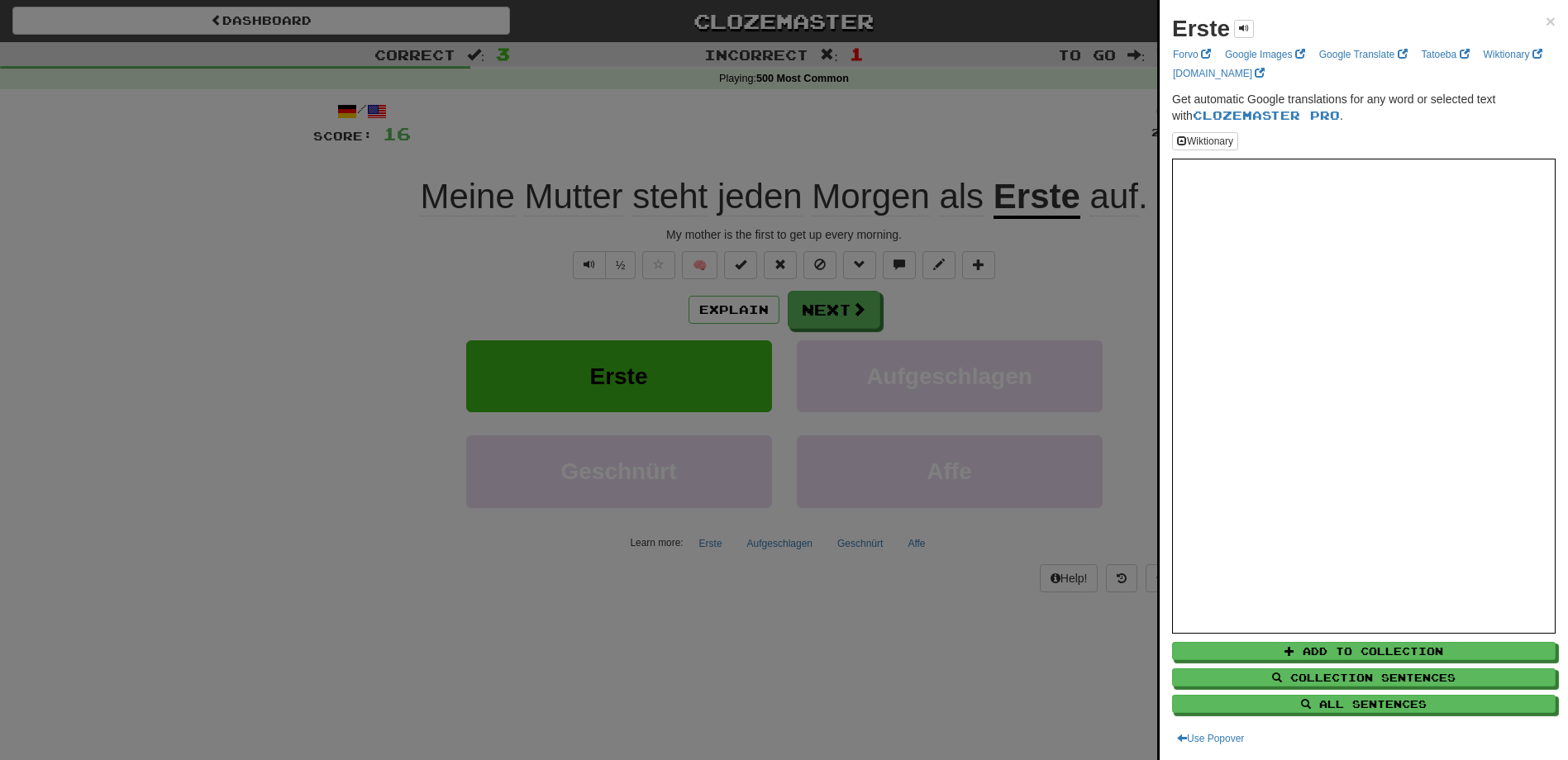
click at [864, 653] on div at bounding box center [784, 380] width 1568 height 760
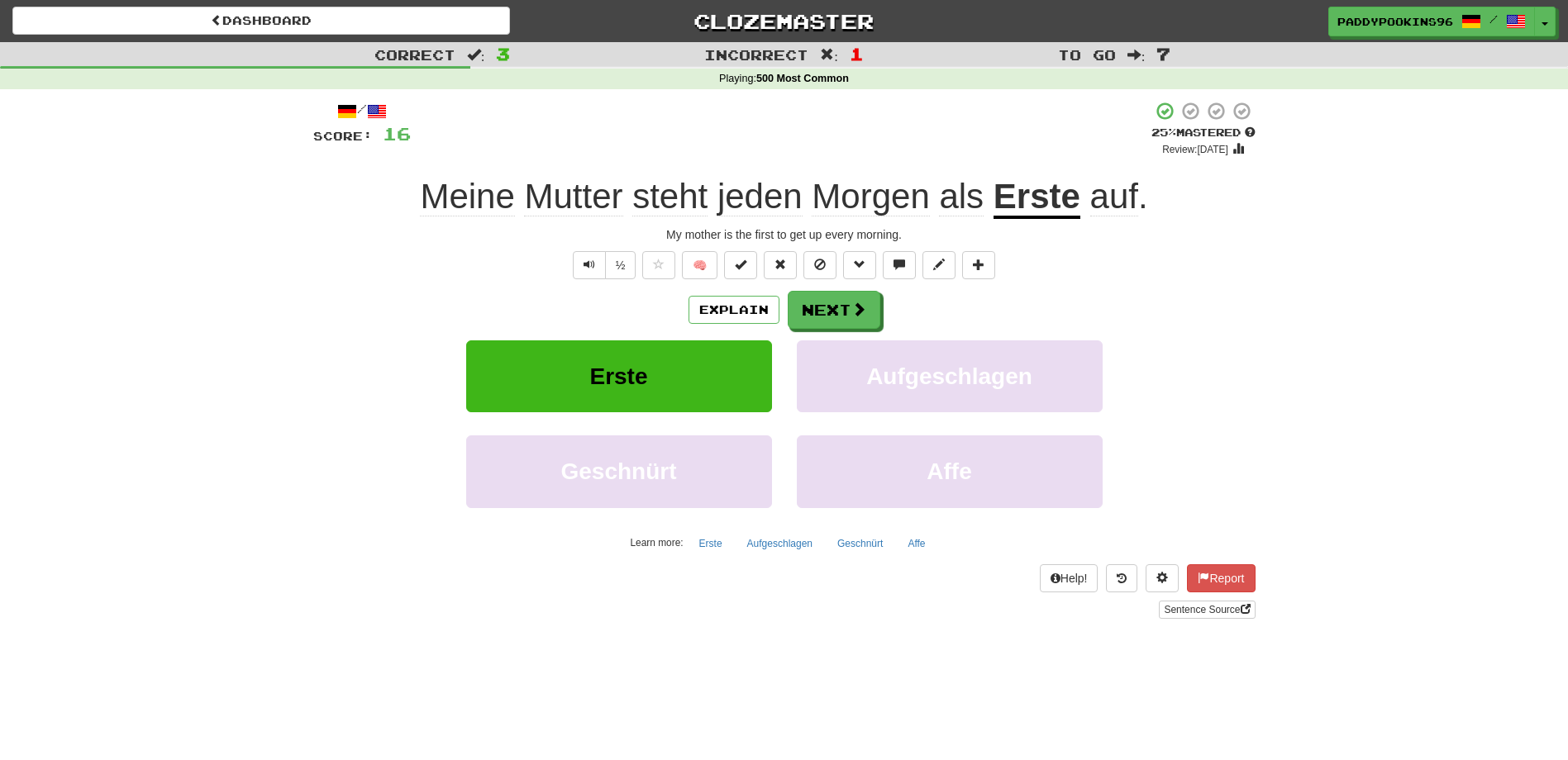
click at [683, 195] on span "steht" at bounding box center [670, 196] width 75 height 39
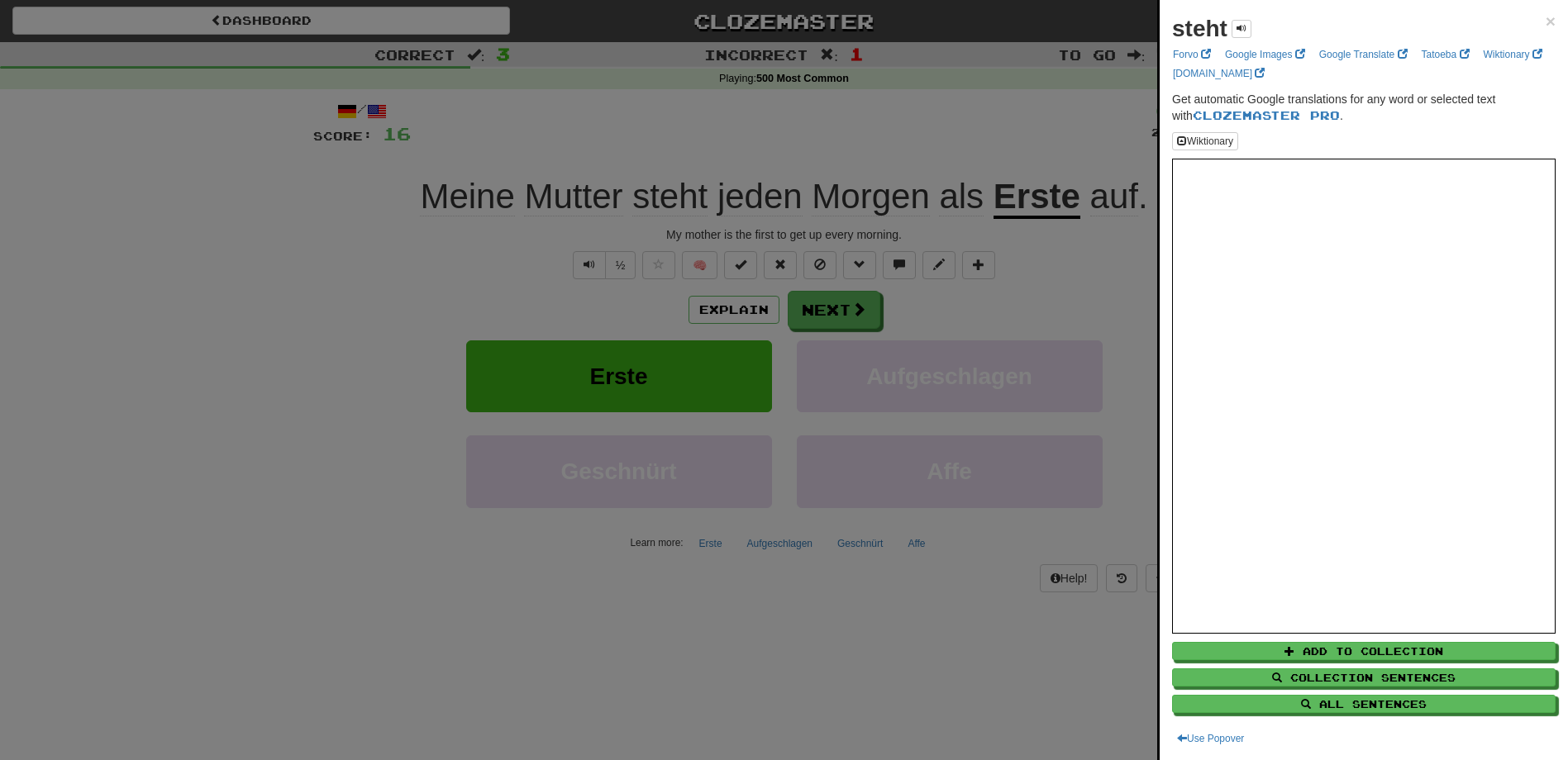
click at [515, 686] on div at bounding box center [784, 380] width 1568 height 760
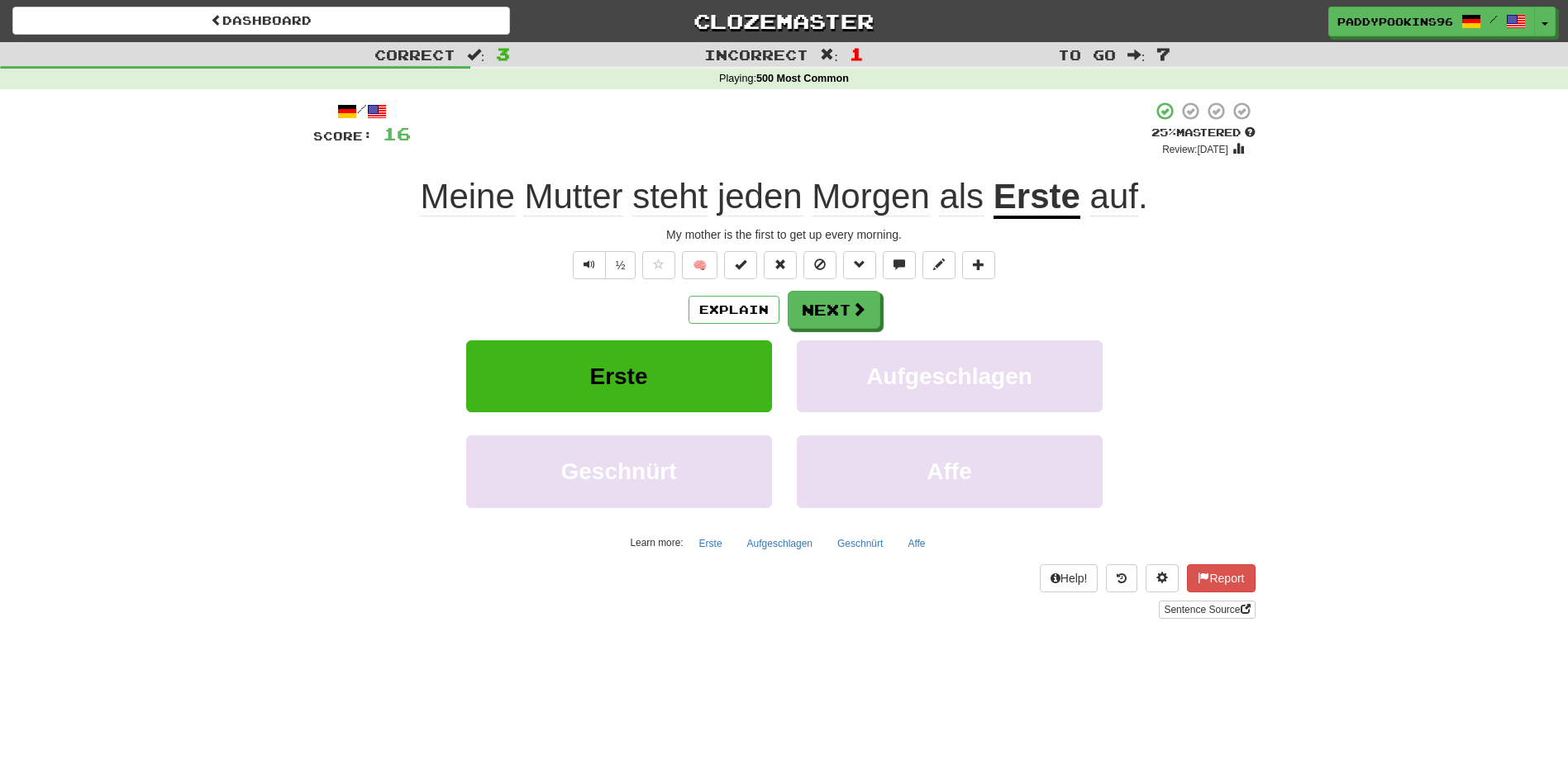
click at [759, 210] on span "jeden" at bounding box center [760, 196] width 85 height 39
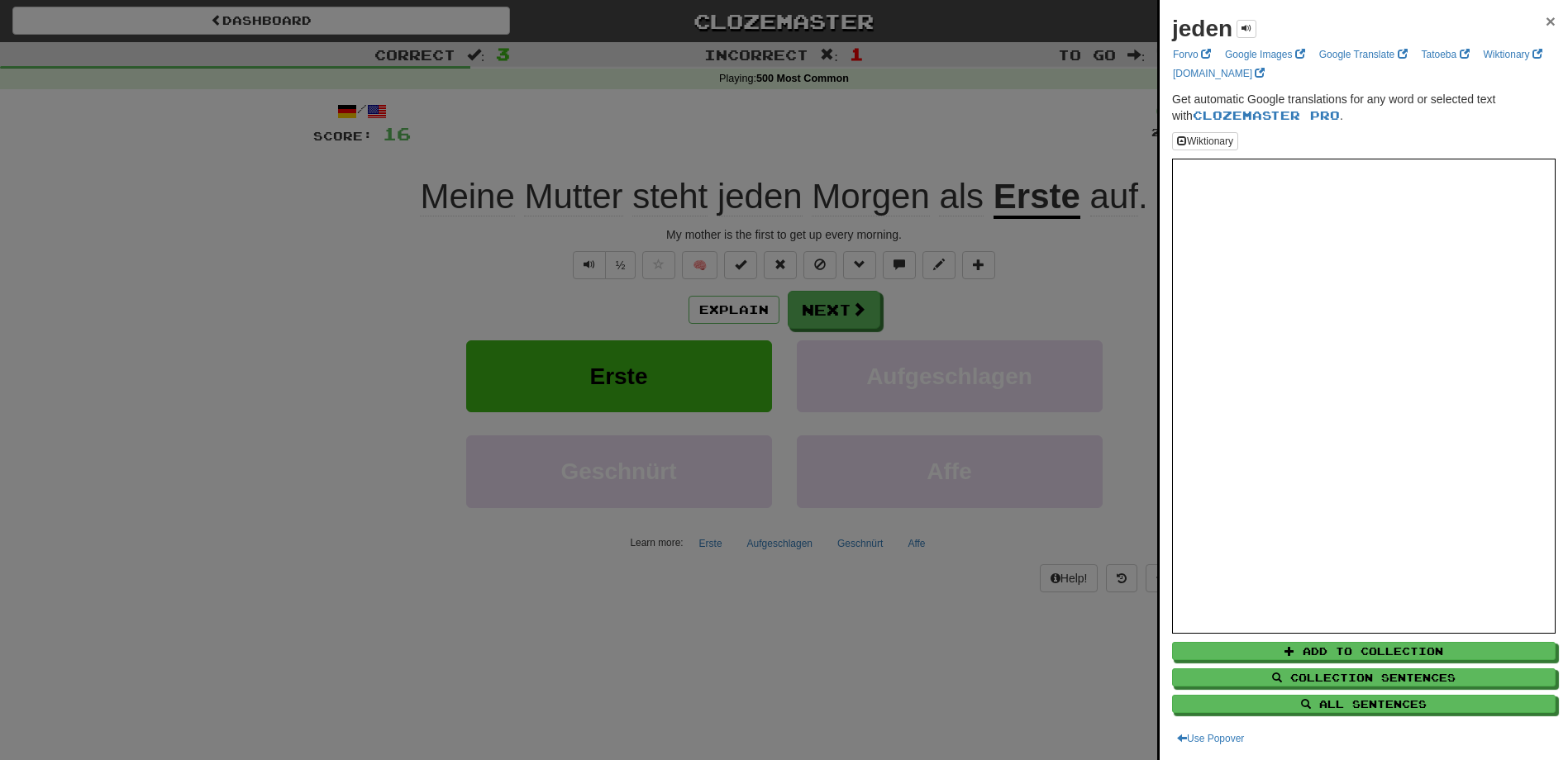
click at [1545, 24] on span "×" at bounding box center [1550, 21] width 10 height 19
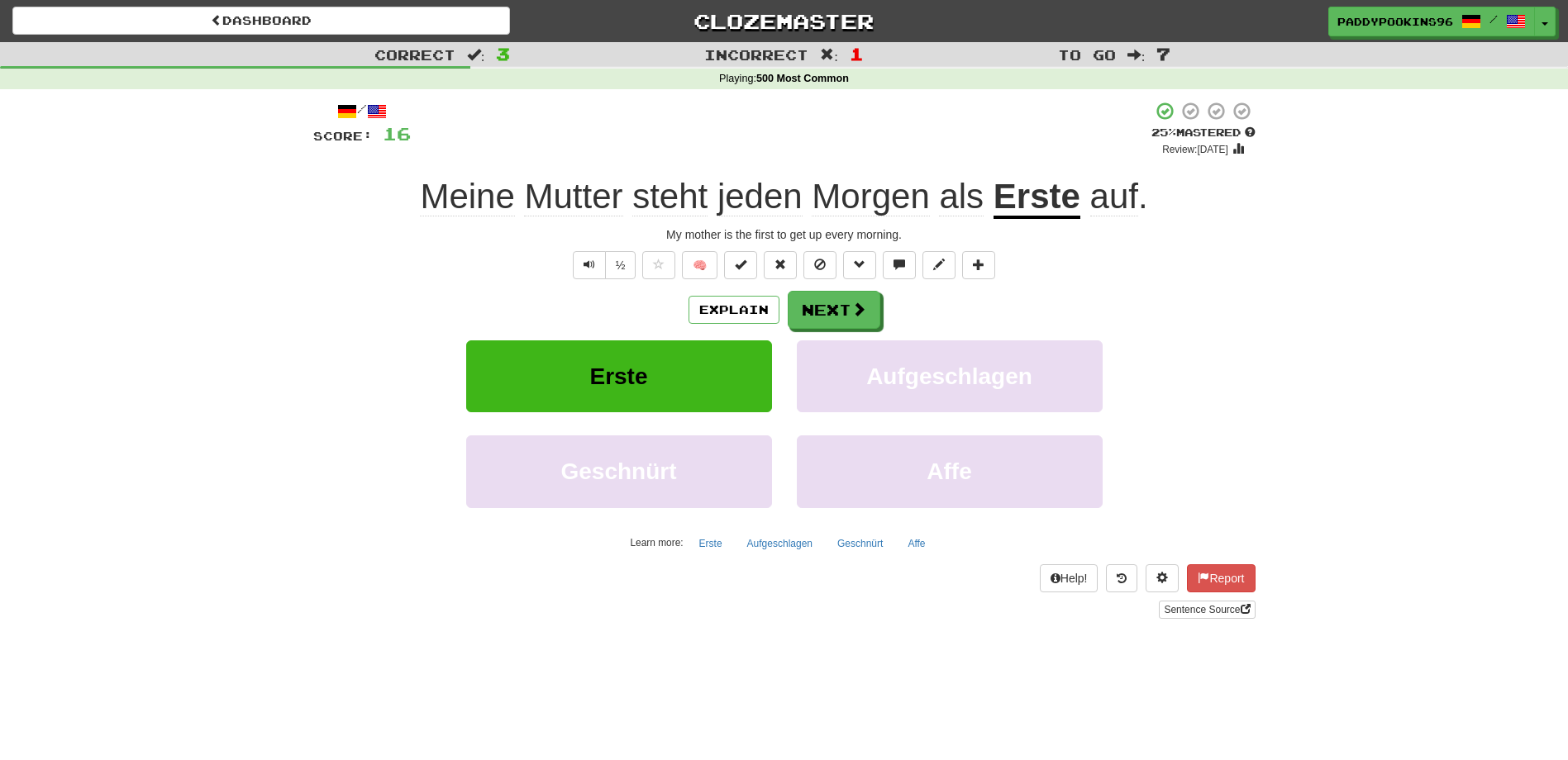
click at [963, 199] on span "als" at bounding box center [961, 196] width 45 height 39
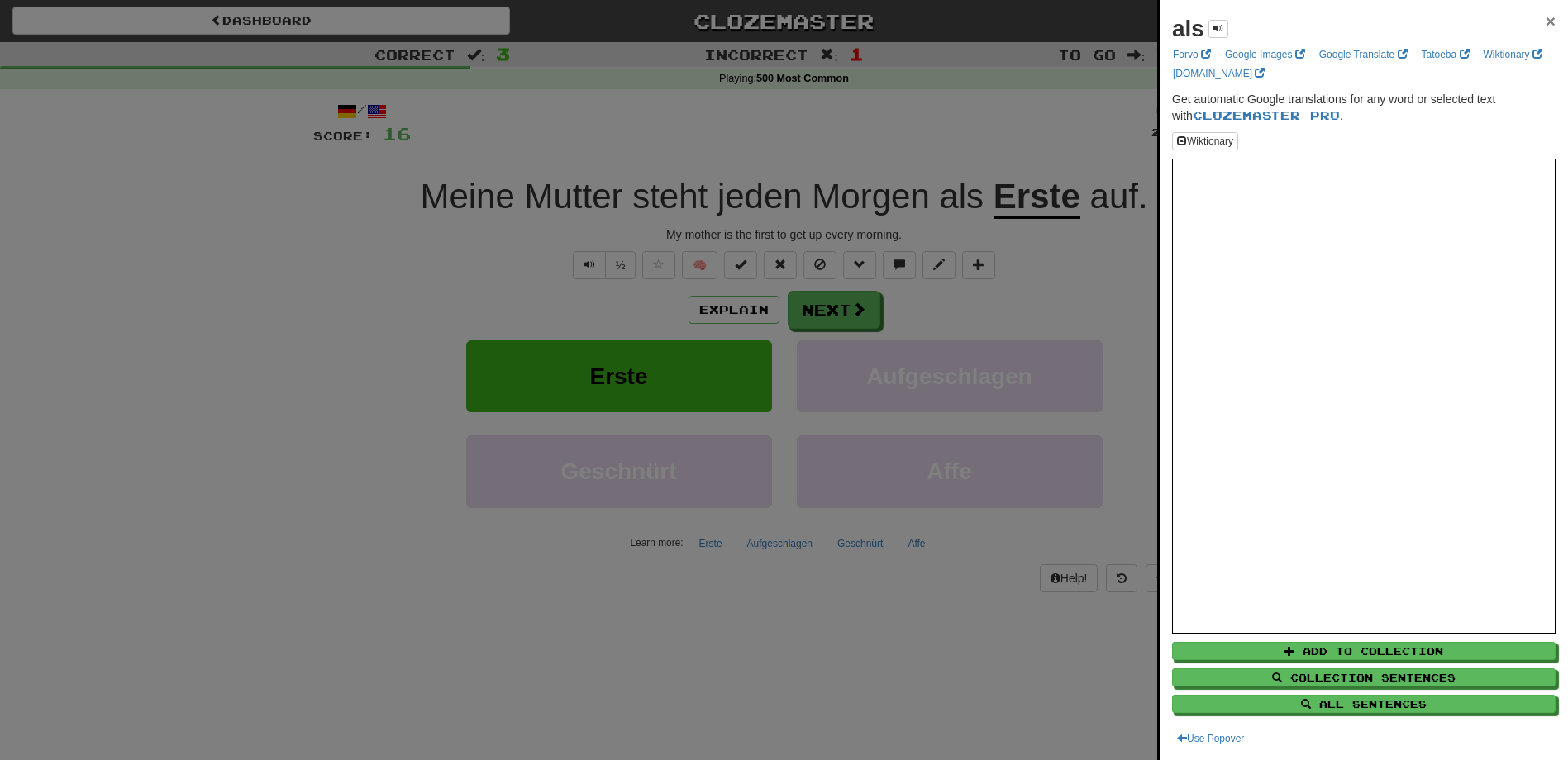
click at [1545, 17] on span "×" at bounding box center [1550, 21] width 10 height 19
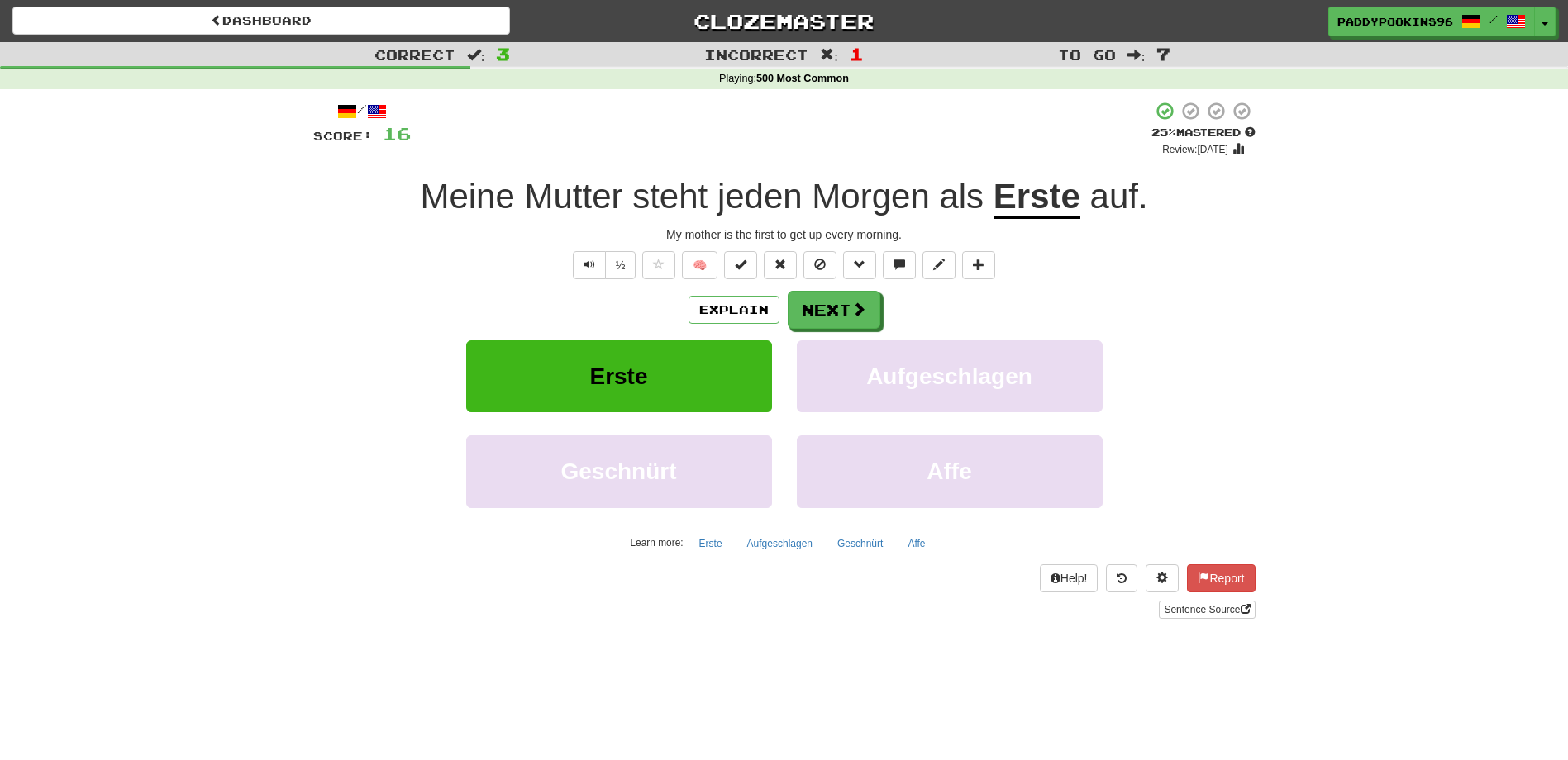
click at [1121, 203] on span "auf" at bounding box center [1113, 196] width 48 height 39
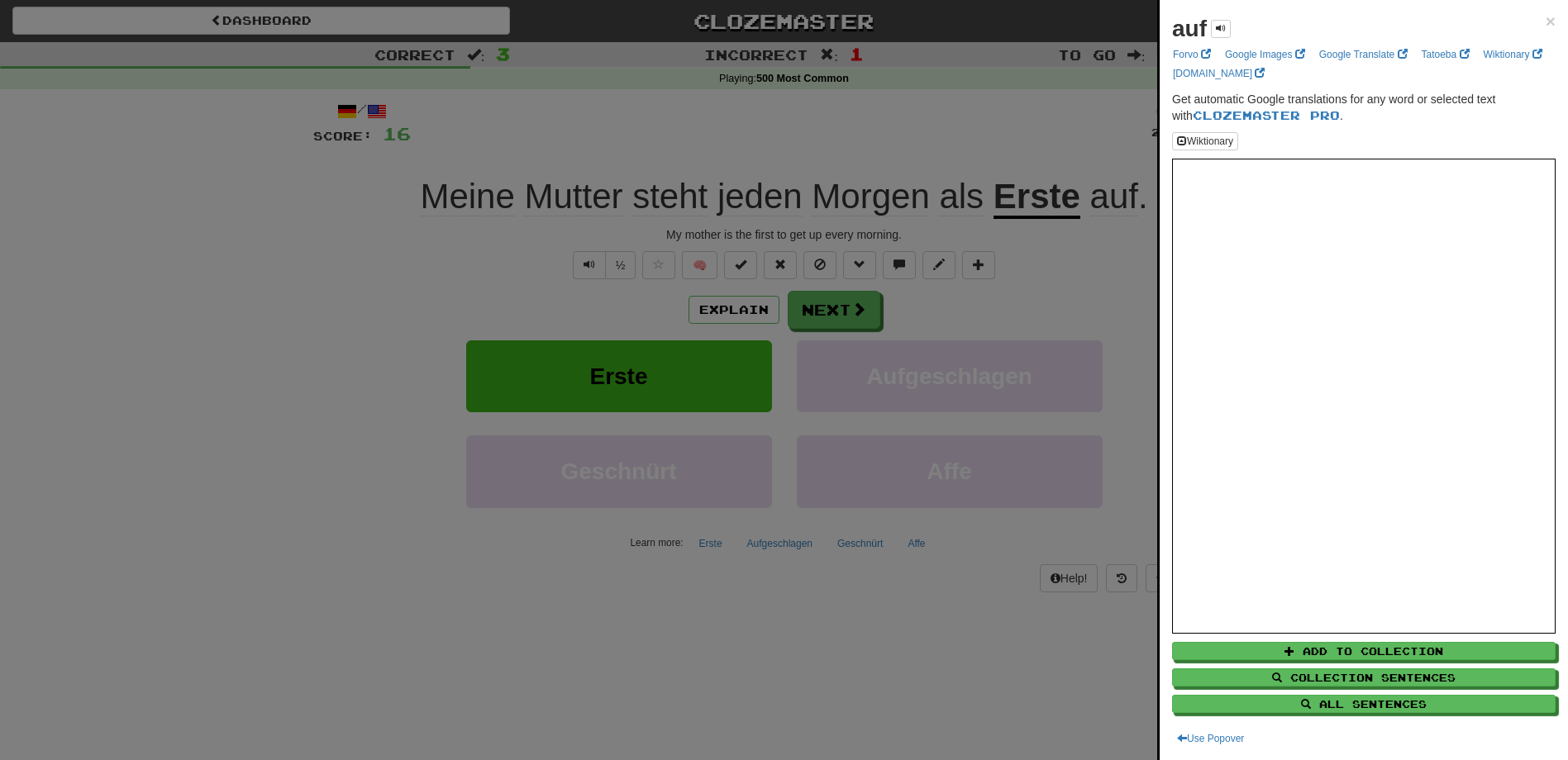
click at [917, 627] on div at bounding box center [784, 380] width 1568 height 760
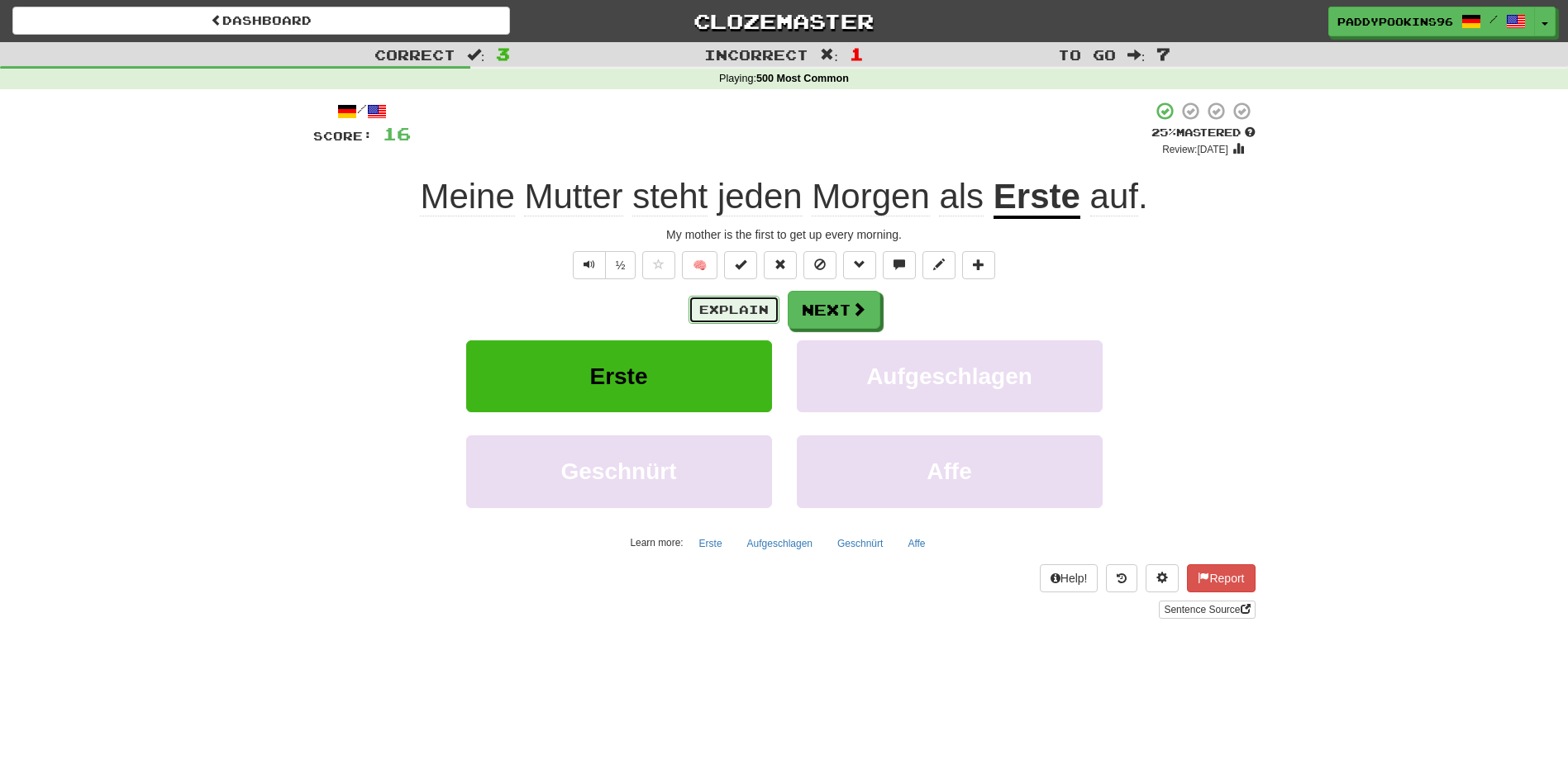
click at [746, 308] on button "Explain" at bounding box center [734, 310] width 91 height 28
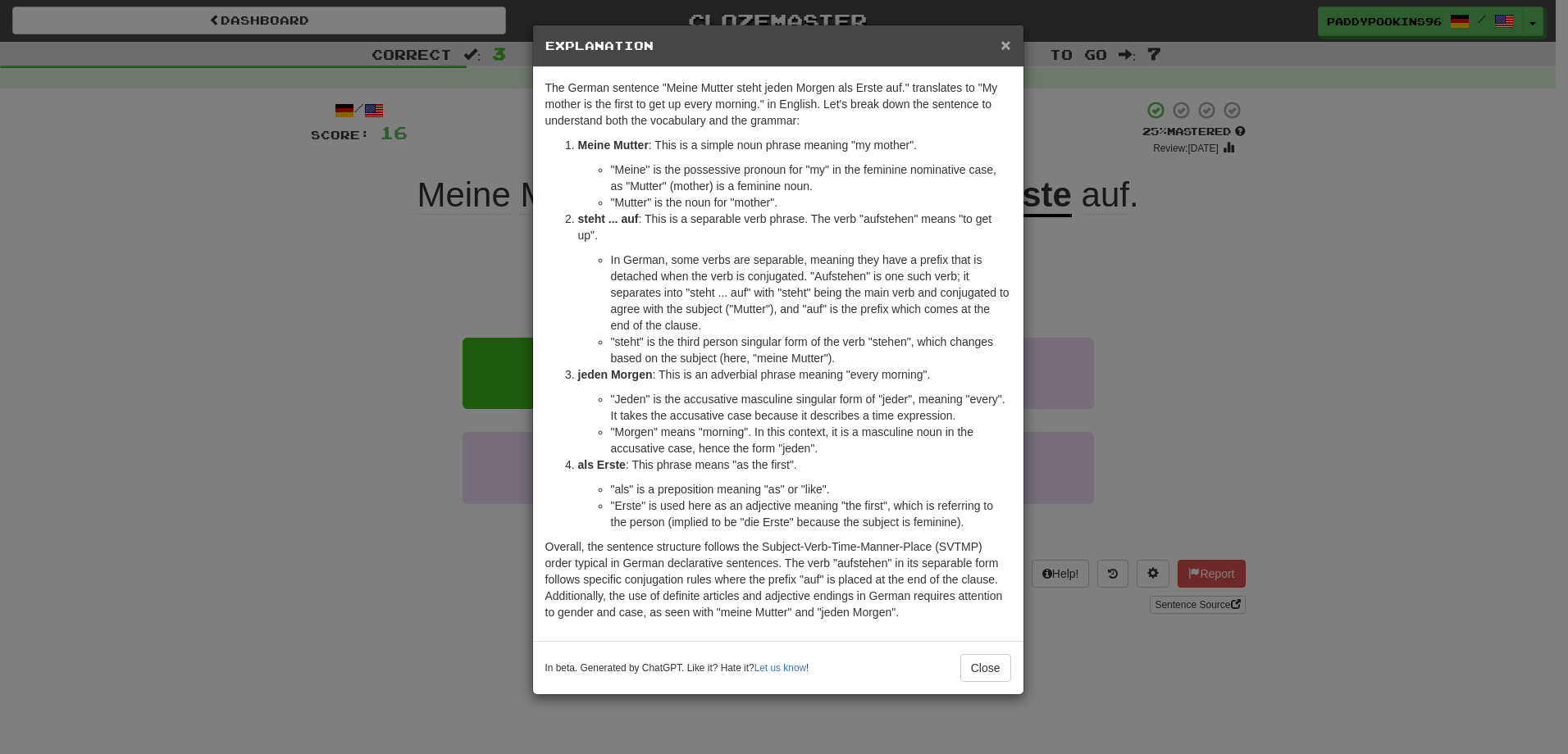
click at [1007, 42] on span "×" at bounding box center [1005, 45] width 10 height 19
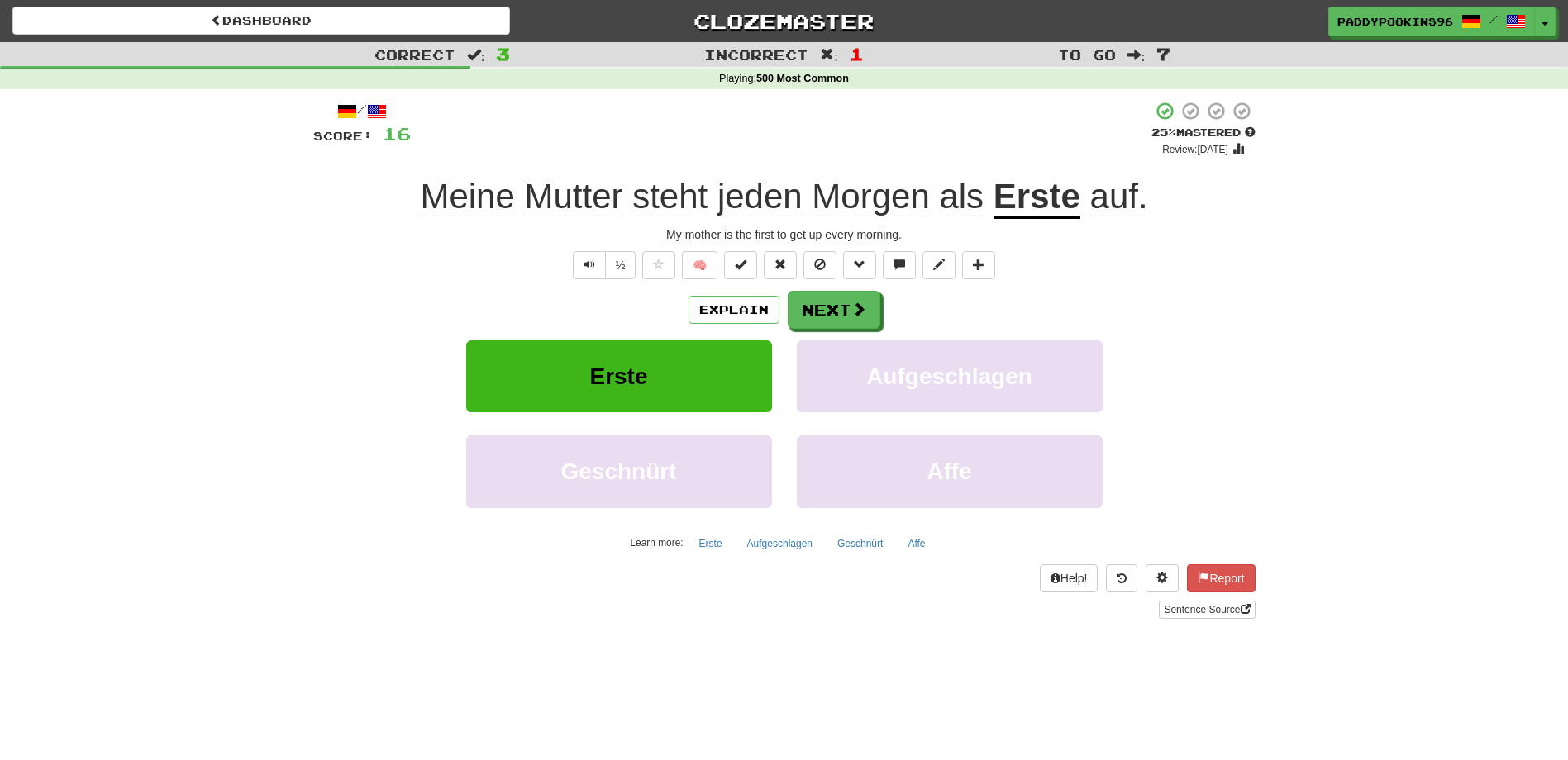
click at [164, 281] on div "Correct : 3 Incorrect : 1 To go : 7 Playing : 500 Most Common / Score: 16 + 4 2…" at bounding box center [784, 342] width 1568 height 600
click at [1281, 358] on div "Correct : 3 Incorrect : 1 To go : 7 Playing : 500 Most Common / Score: 16 + 4 2…" at bounding box center [784, 342] width 1568 height 600
click at [1083, 702] on div "Dashboard Clozemaster paddypookins96 / Toggle Dropdown Dashboard Leaderboard Ac…" at bounding box center [784, 380] width 1568 height 760
click at [388, 596] on div "Help! Report Sentence Source" at bounding box center [784, 592] width 942 height 54
click at [744, 206] on span "jeden" at bounding box center [760, 196] width 85 height 39
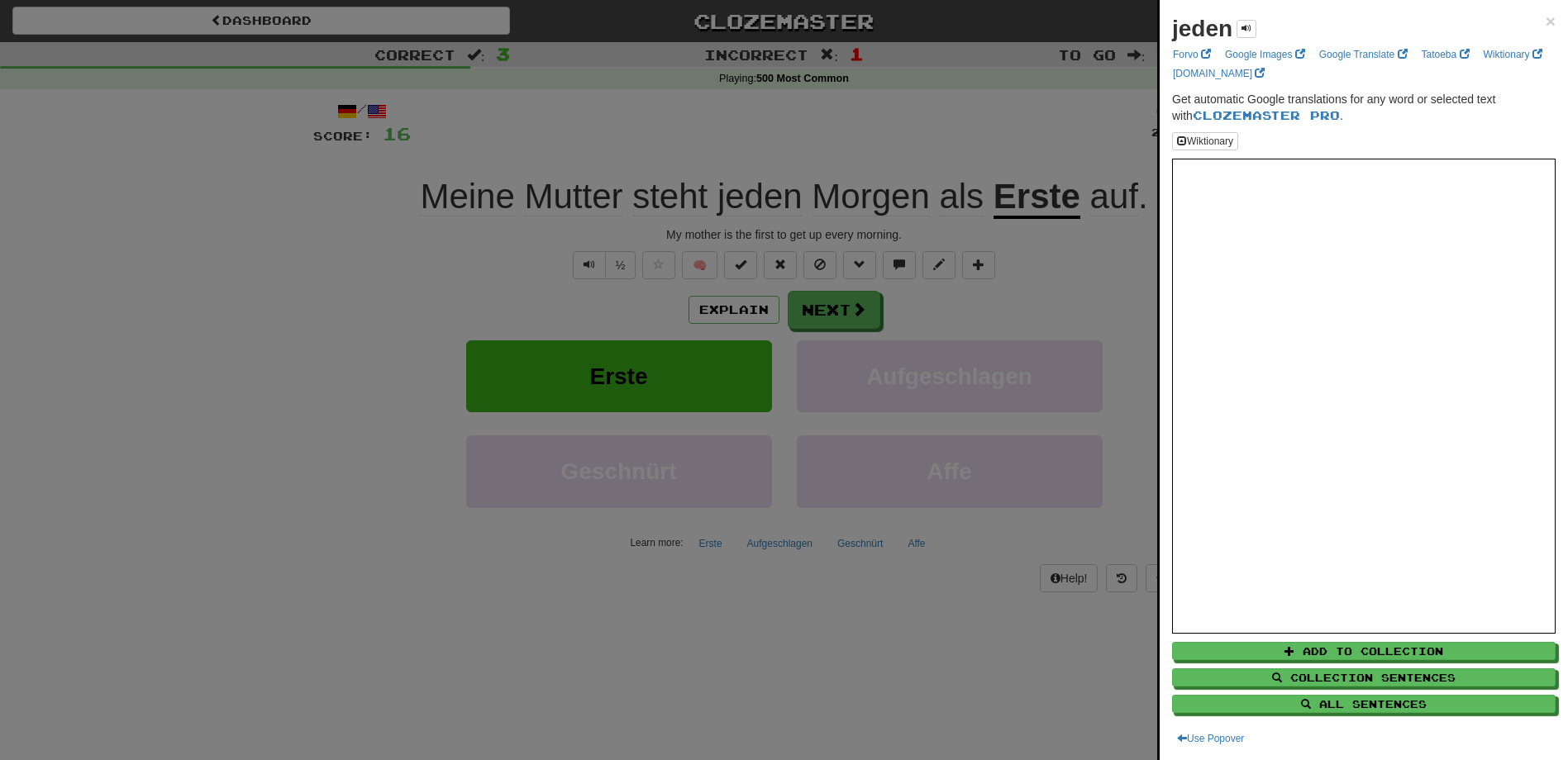
click at [882, 642] on div at bounding box center [784, 380] width 1568 height 760
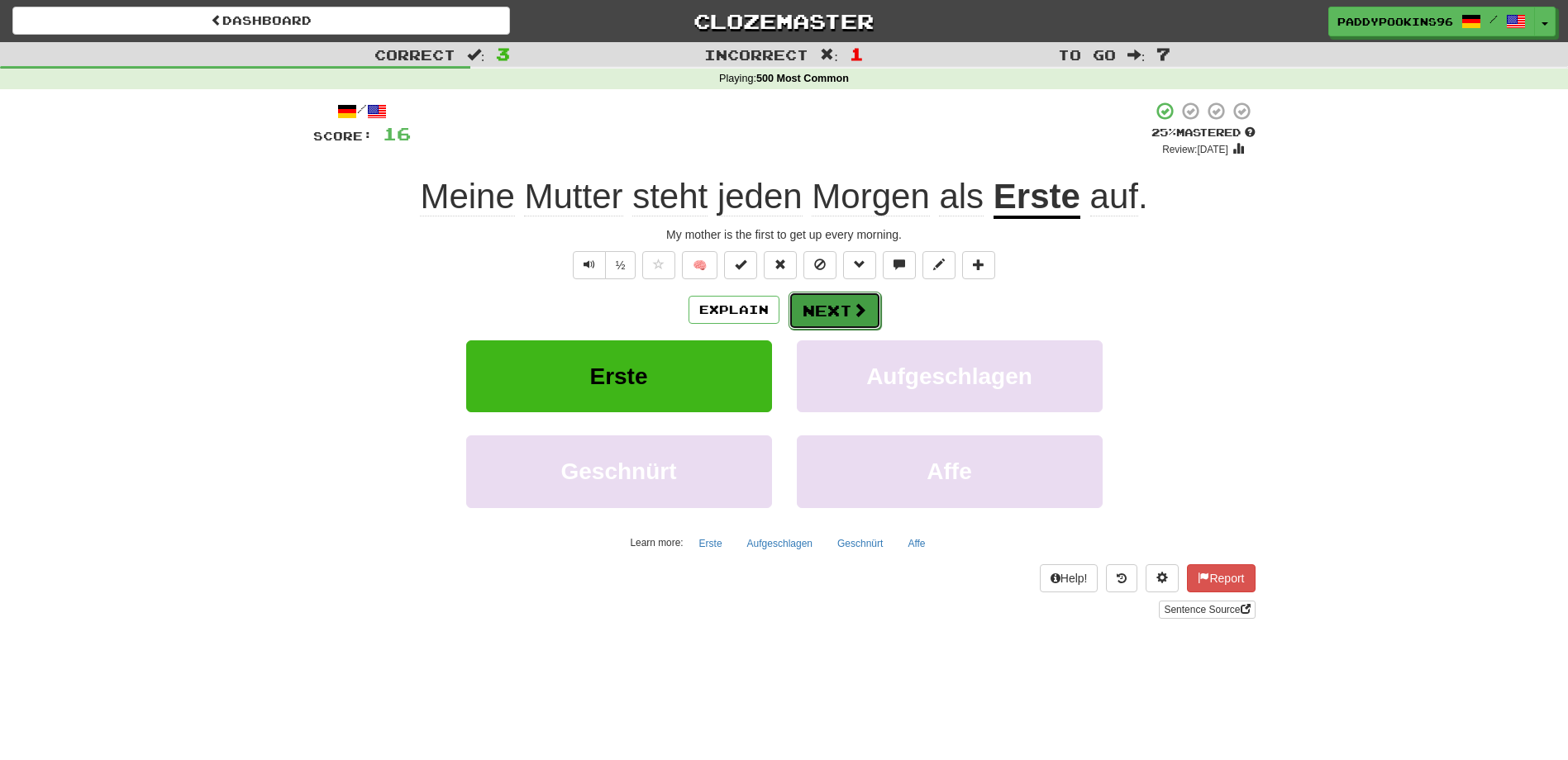
click at [835, 327] on button "Next" at bounding box center [834, 311] width 93 height 38
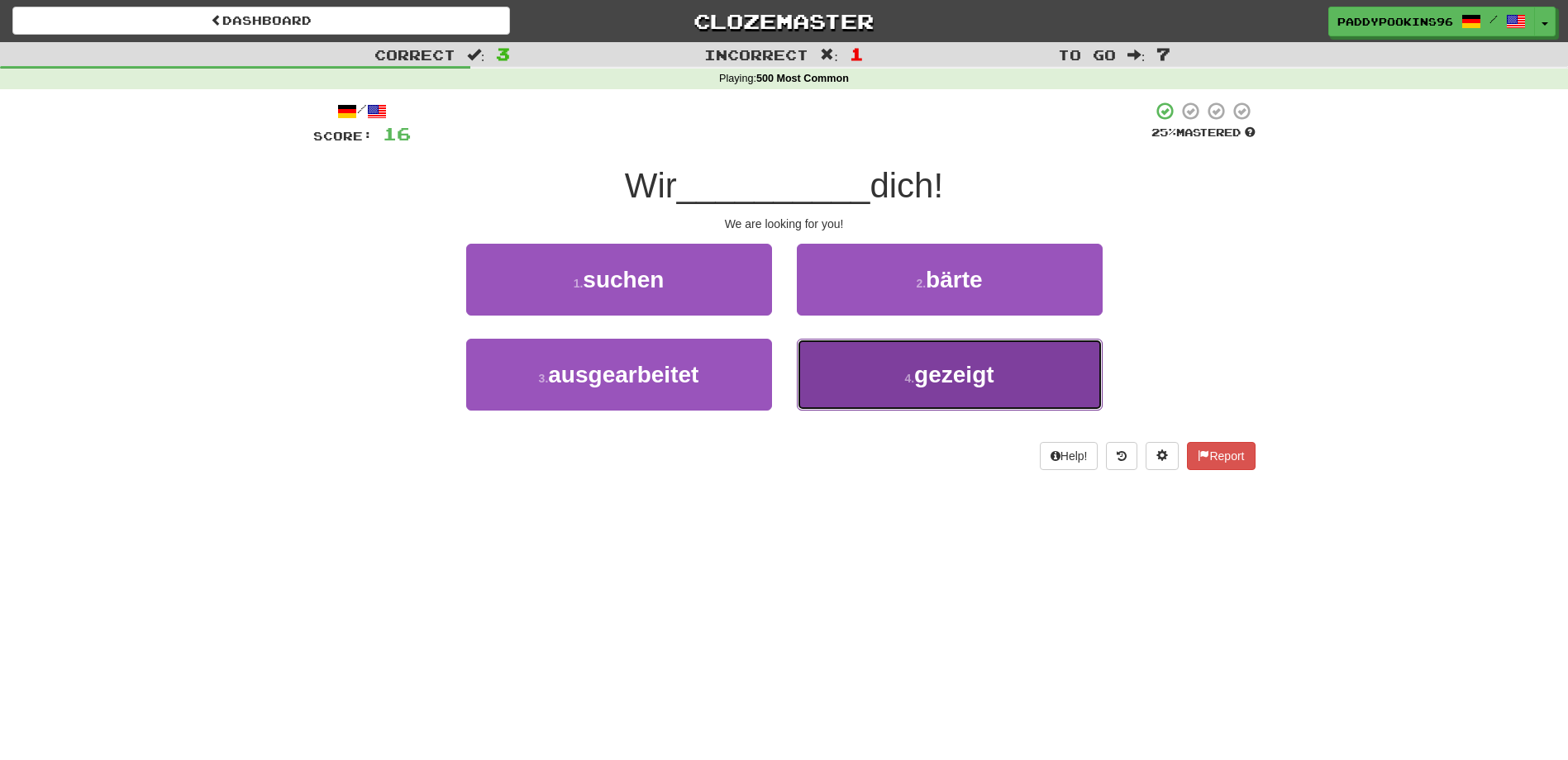
click at [948, 381] on span "gezeigt" at bounding box center [954, 374] width 79 height 25
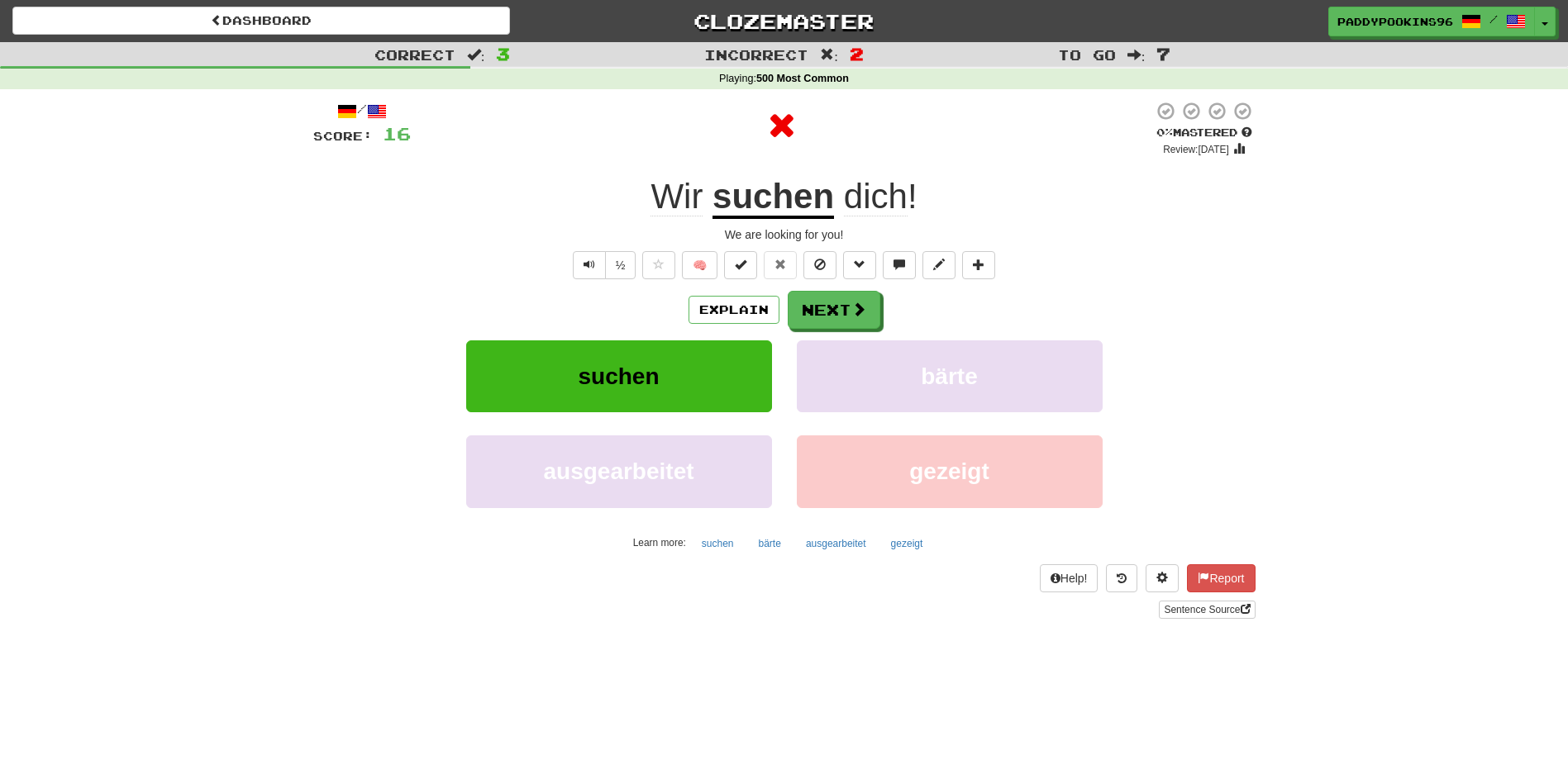
click at [790, 637] on div "/ Score: 16 0 % Mastered Review: [DATE] Wir suchen dich ! We are looking for yo…" at bounding box center [784, 365] width 942 height 553
click at [778, 194] on u "suchen" at bounding box center [772, 197] width 121 height 42
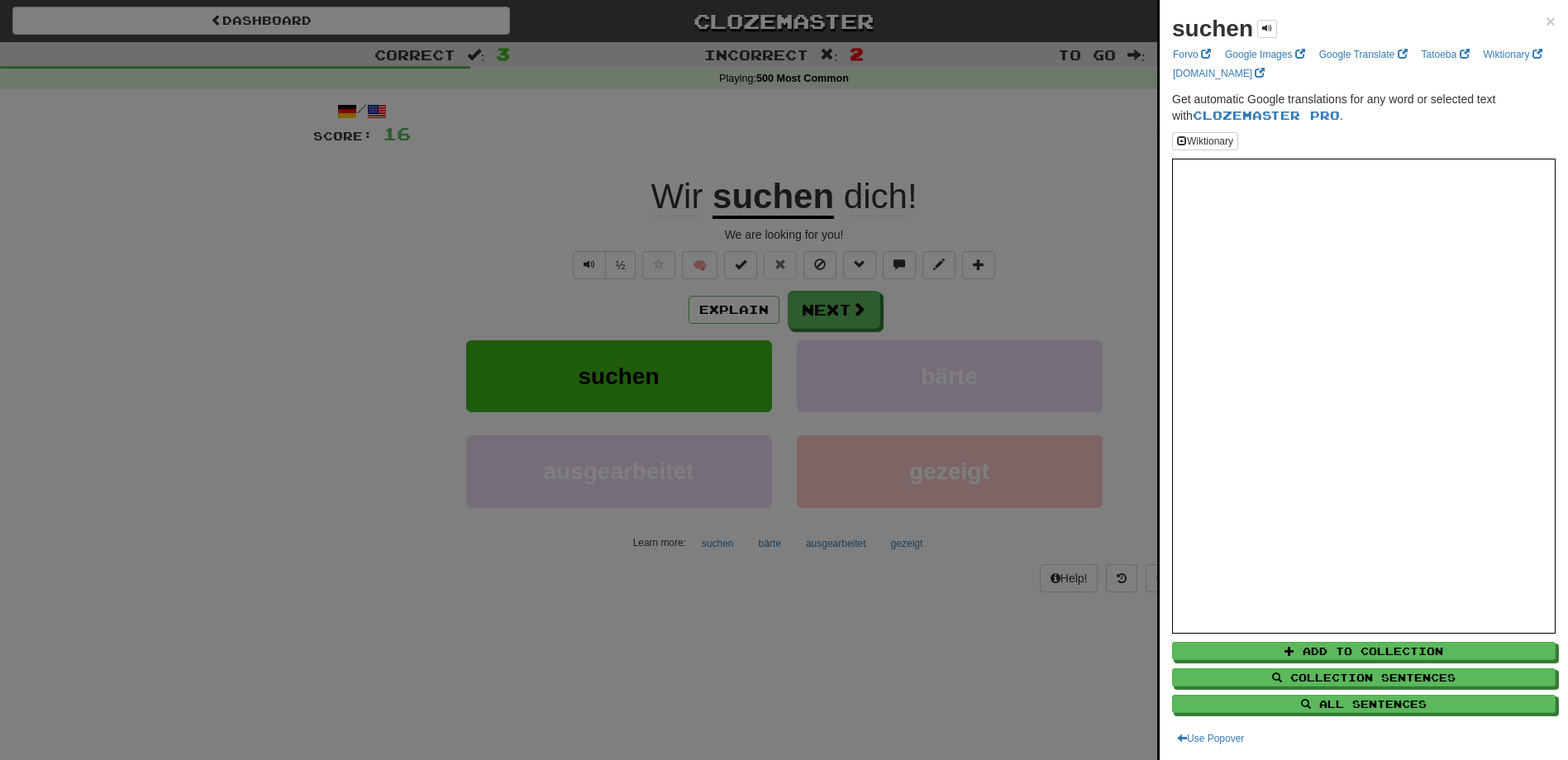
click at [904, 654] on div at bounding box center [784, 380] width 1568 height 760
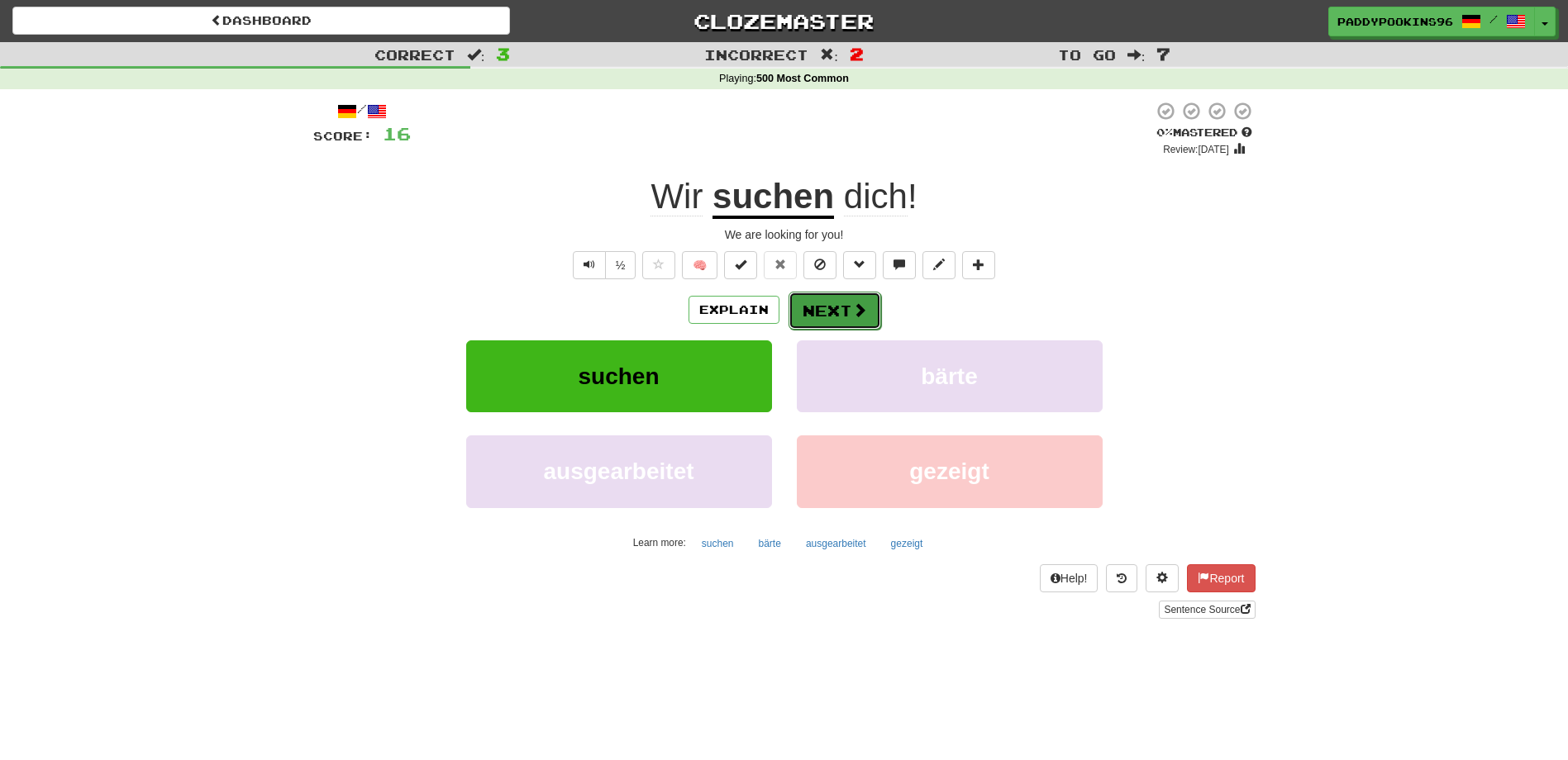
click at [852, 306] on span at bounding box center [860, 310] width 15 height 15
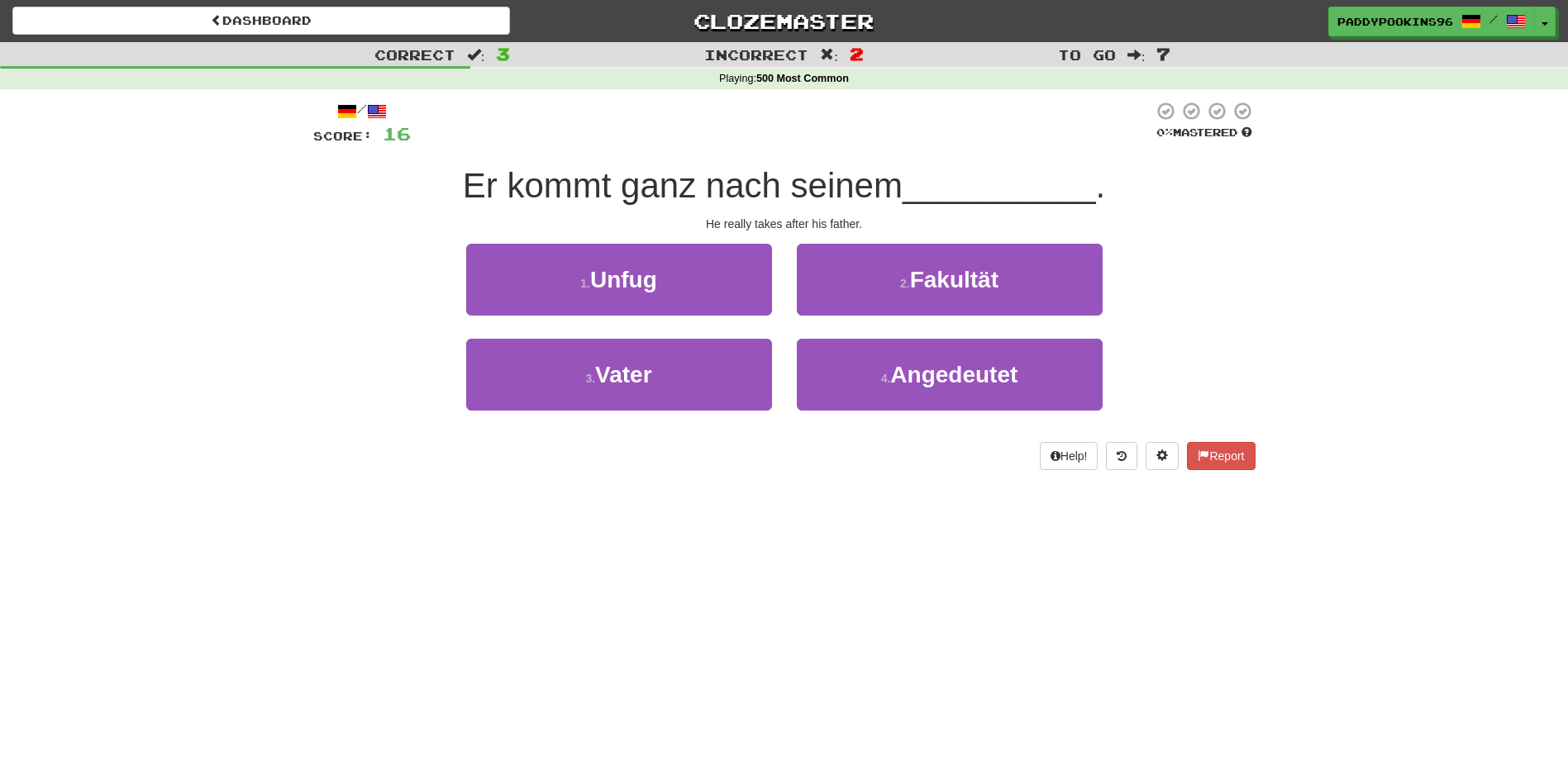
click at [240, 309] on div "Correct : 3 Incorrect : 2 To go : 7 Playing : 500 Most Common / Score: 16 0 % M…" at bounding box center [784, 268] width 1568 height 451
click at [672, 519] on div "Dashboard Clozemaster paddypookins96 / Toggle Dropdown Dashboard Leaderboard Ac…" at bounding box center [784, 380] width 1568 height 760
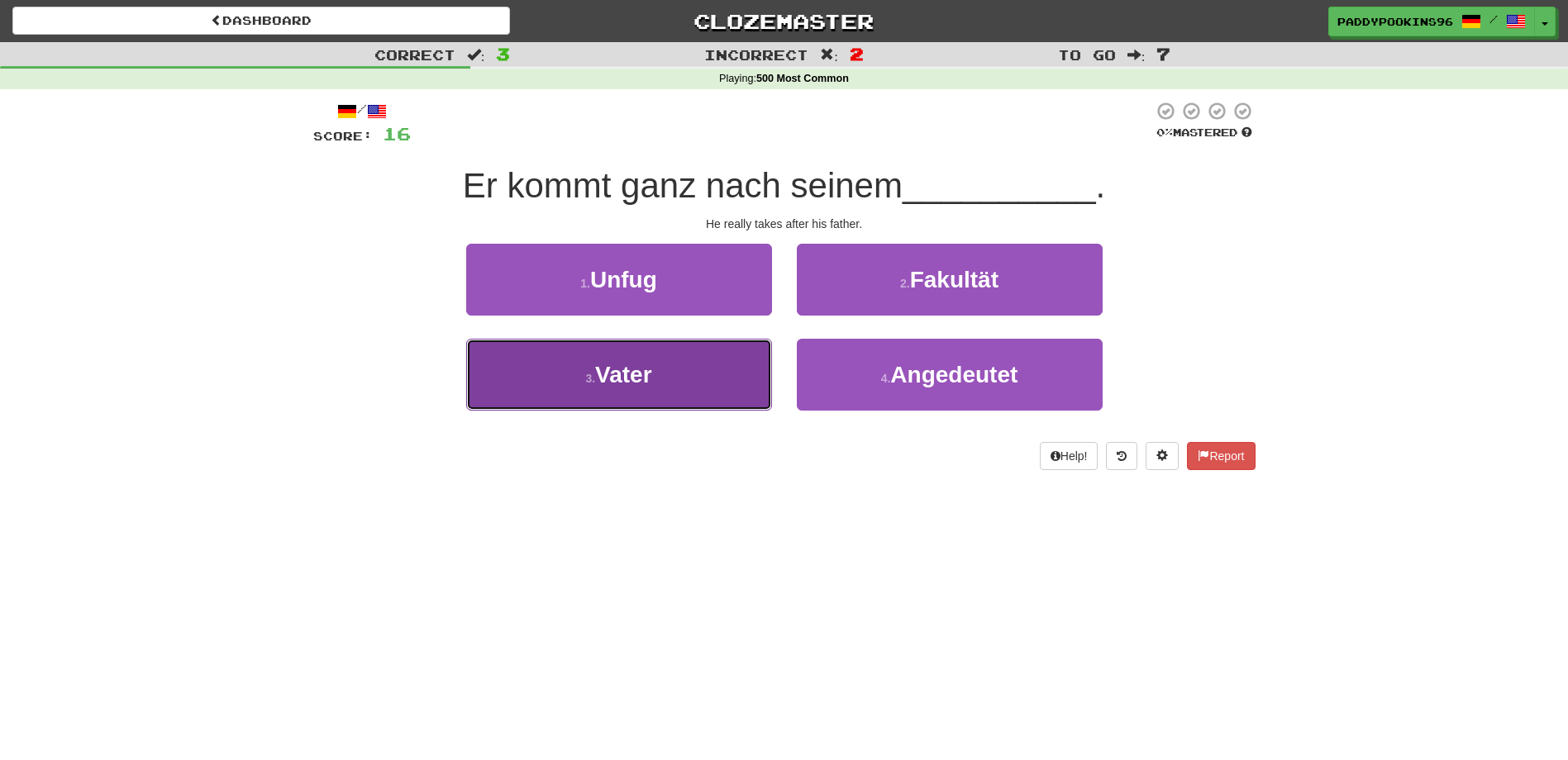
click at [603, 385] on span "Vater" at bounding box center [623, 374] width 57 height 25
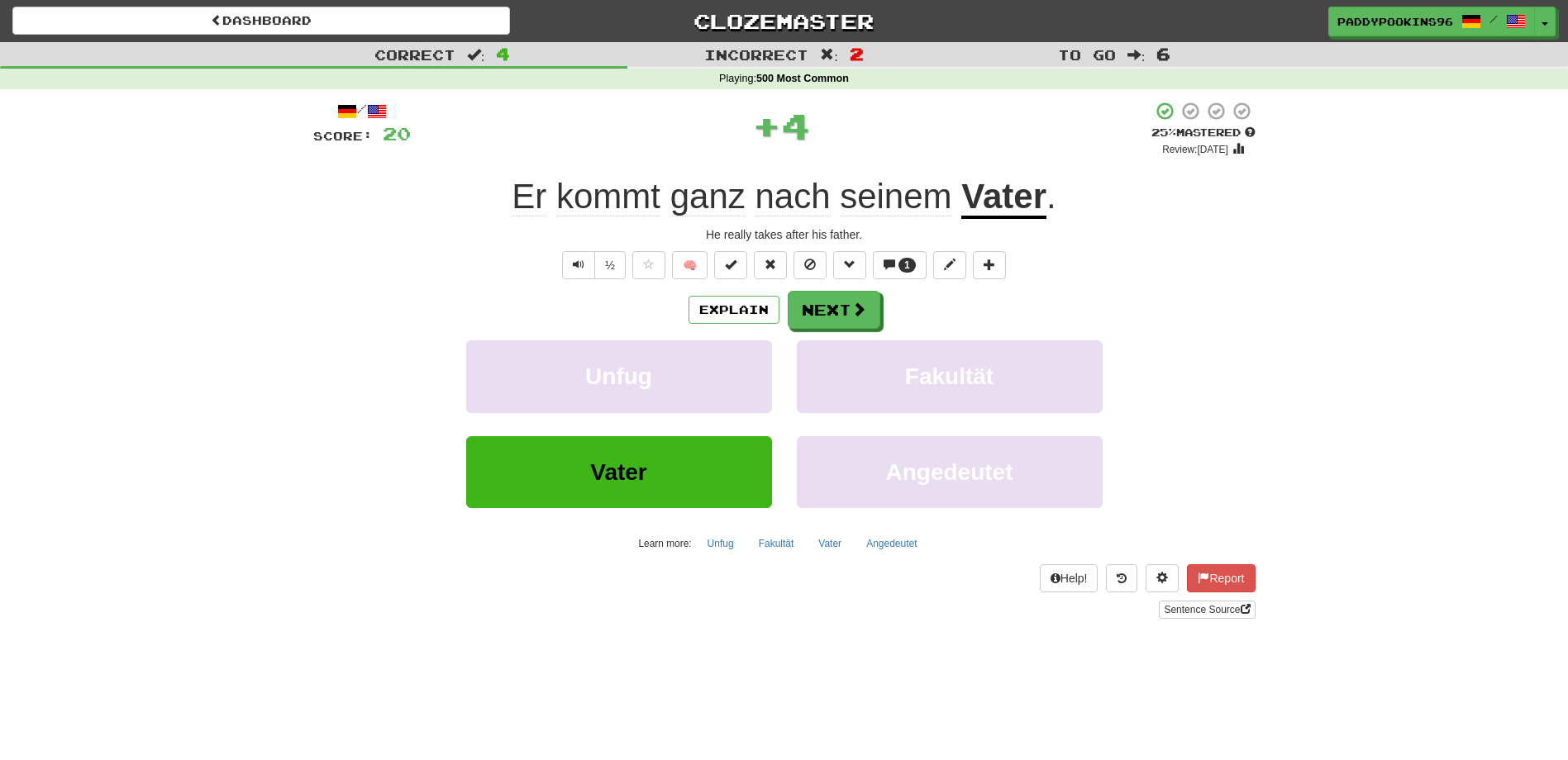
click at [628, 195] on span "kommt" at bounding box center [608, 196] width 104 height 39
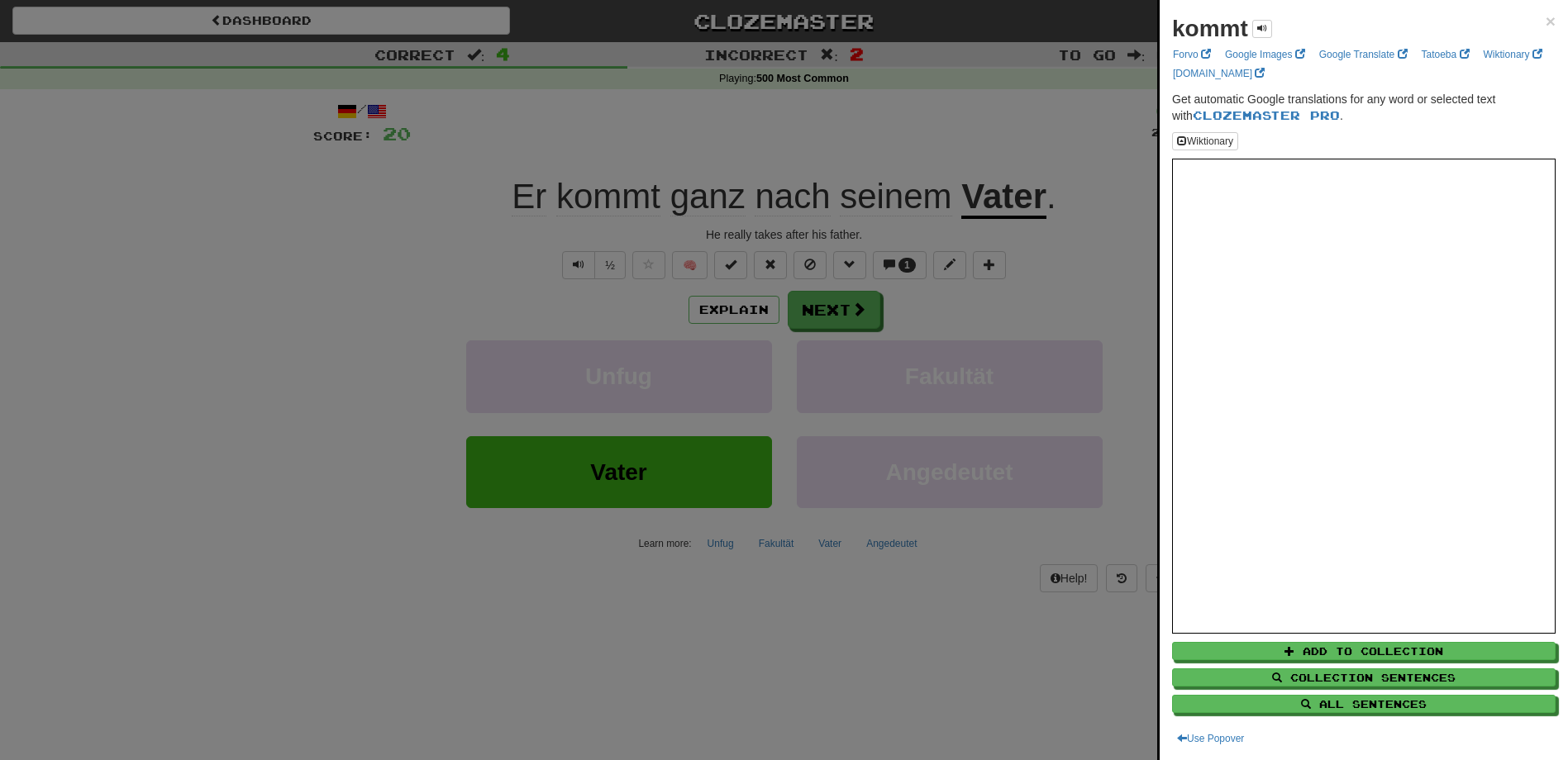
click at [810, 647] on div at bounding box center [784, 380] width 1568 height 760
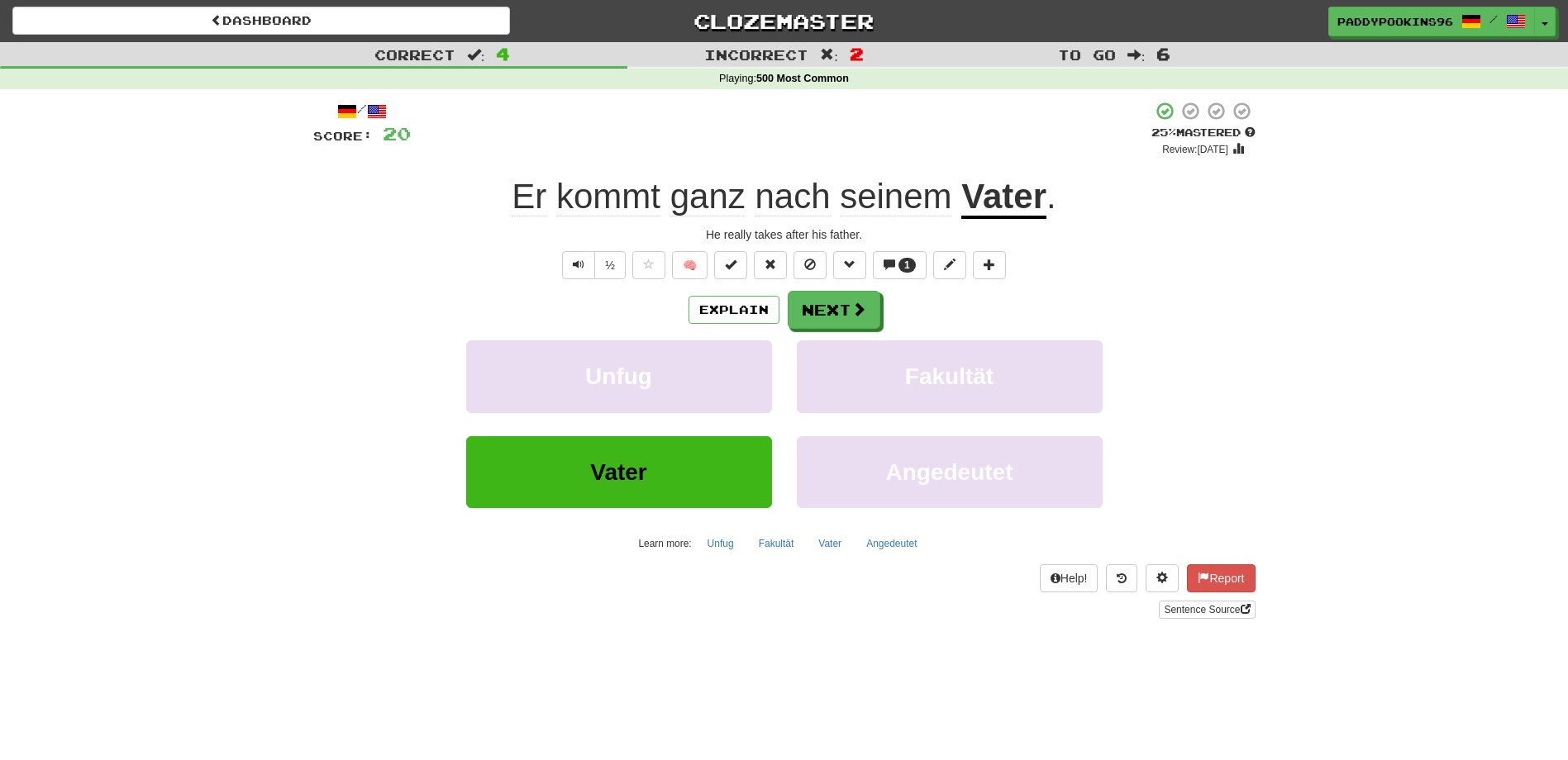
click at [706, 206] on span "ganz" at bounding box center [707, 196] width 75 height 39
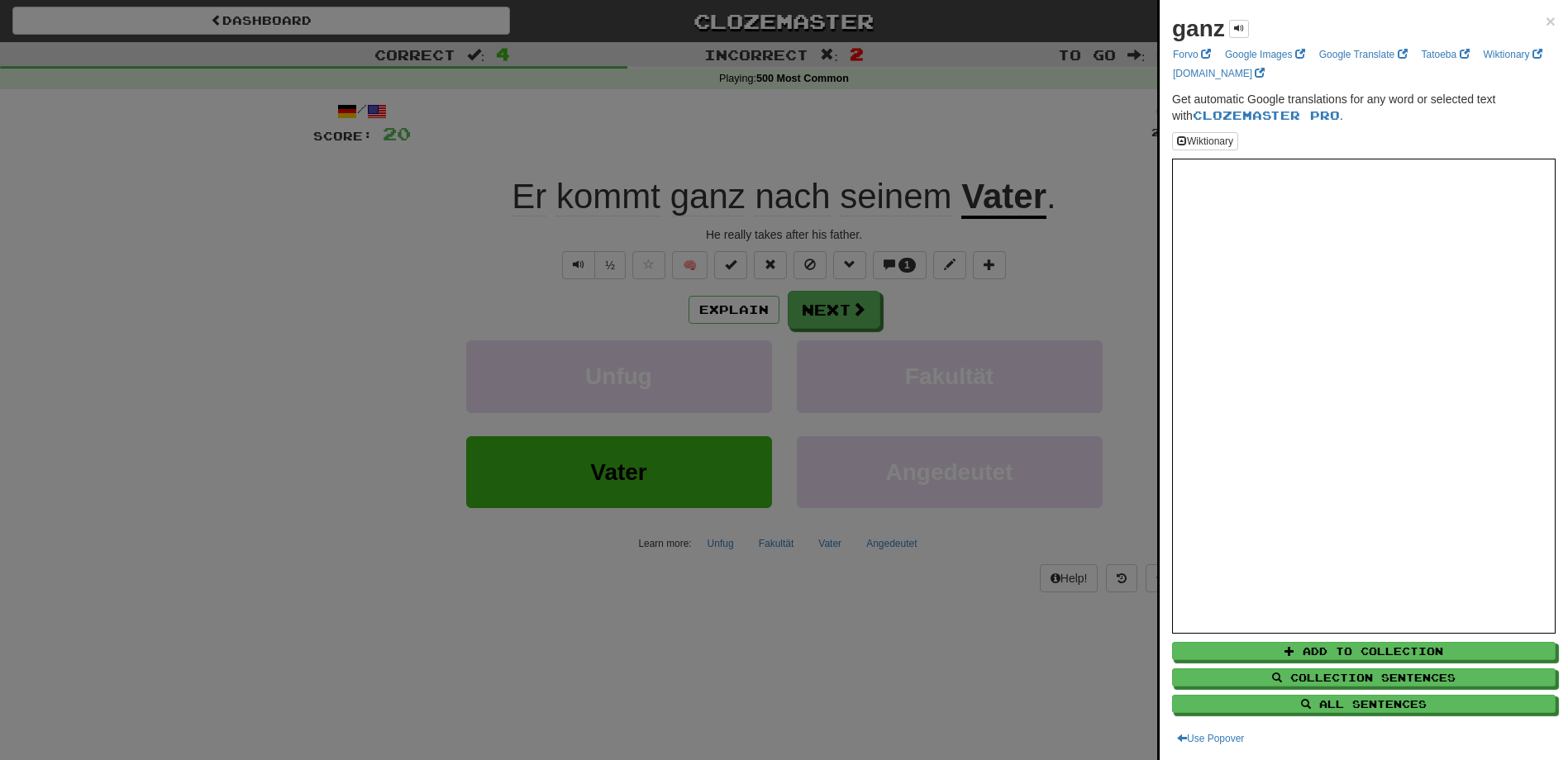
click at [840, 663] on div at bounding box center [784, 380] width 1568 height 760
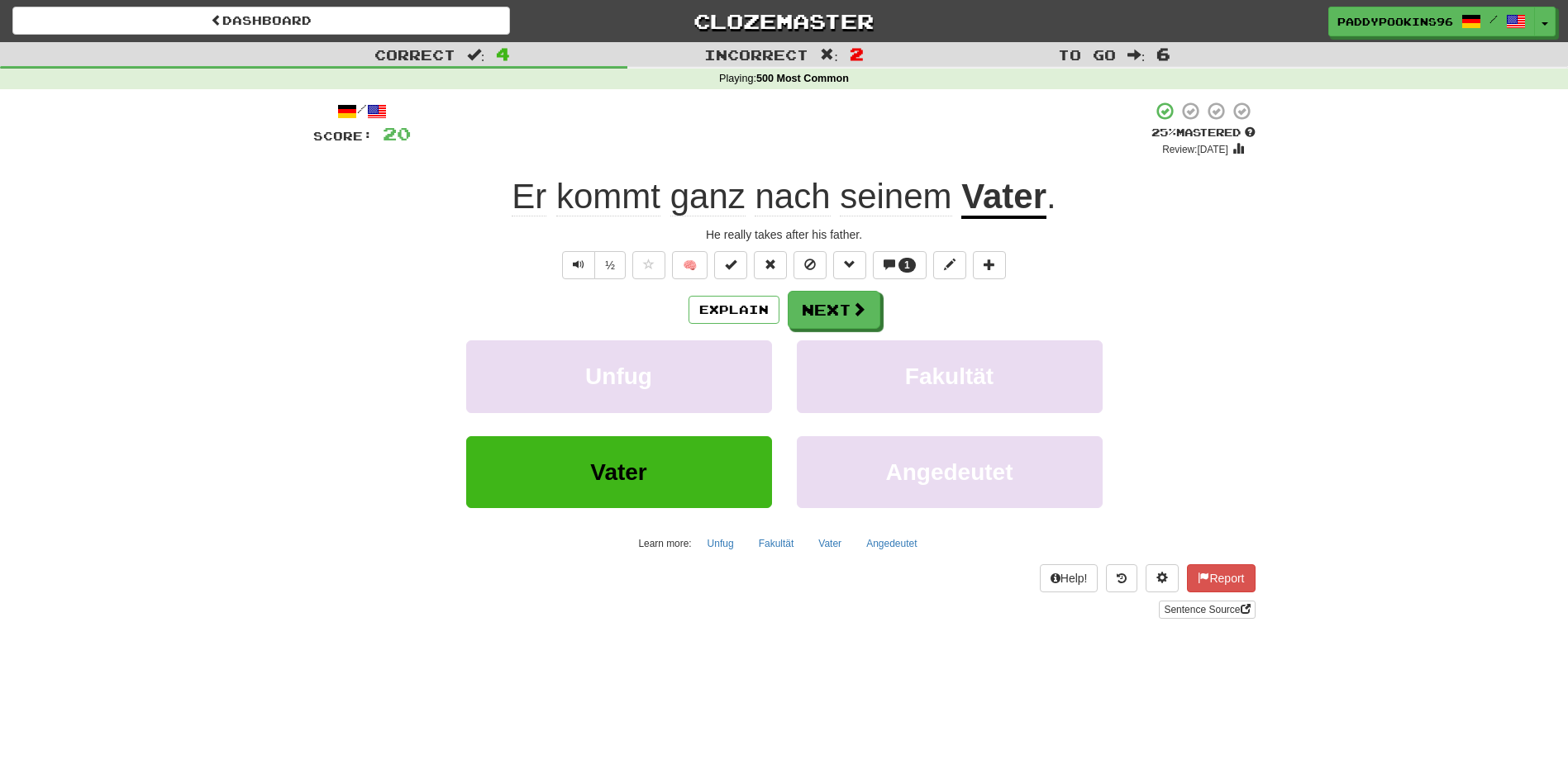
click at [1234, 346] on div "Unfug Fakultät" at bounding box center [784, 387] width 992 height 95
click at [899, 267] on span "1" at bounding box center [907, 265] width 17 height 15
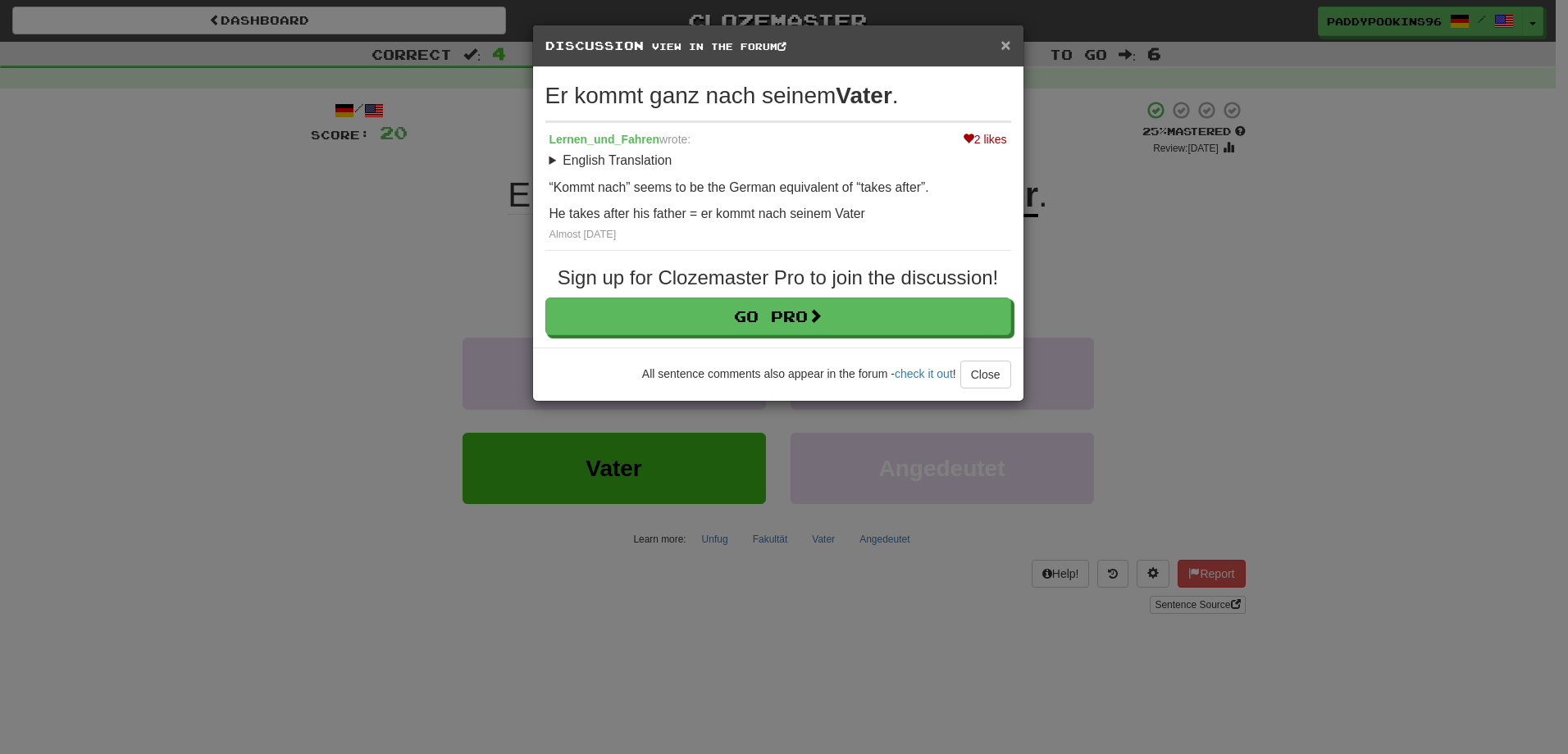
click at [1006, 46] on span "×" at bounding box center [1005, 45] width 10 height 19
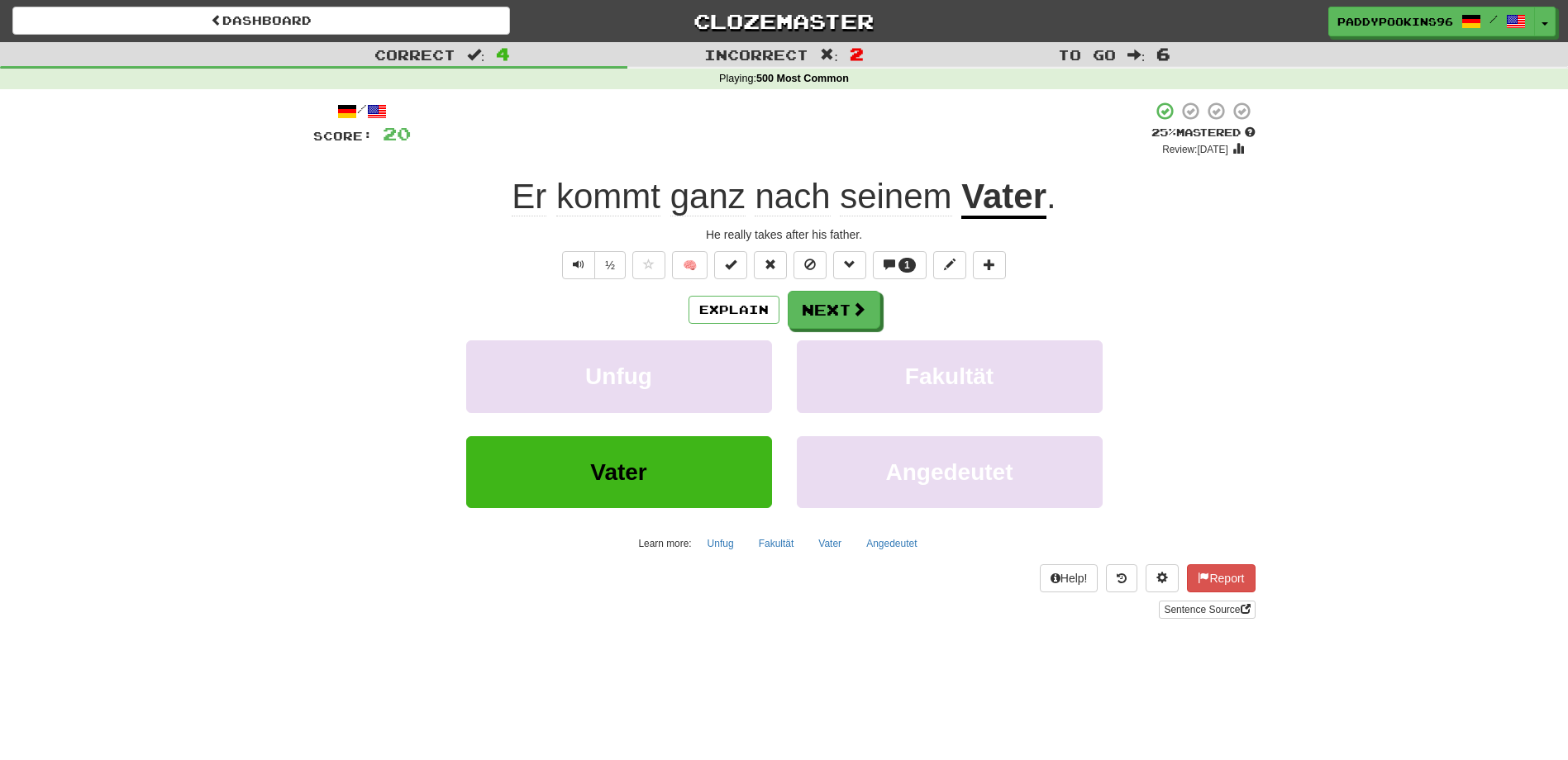
click at [789, 190] on span "nach" at bounding box center [792, 196] width 75 height 39
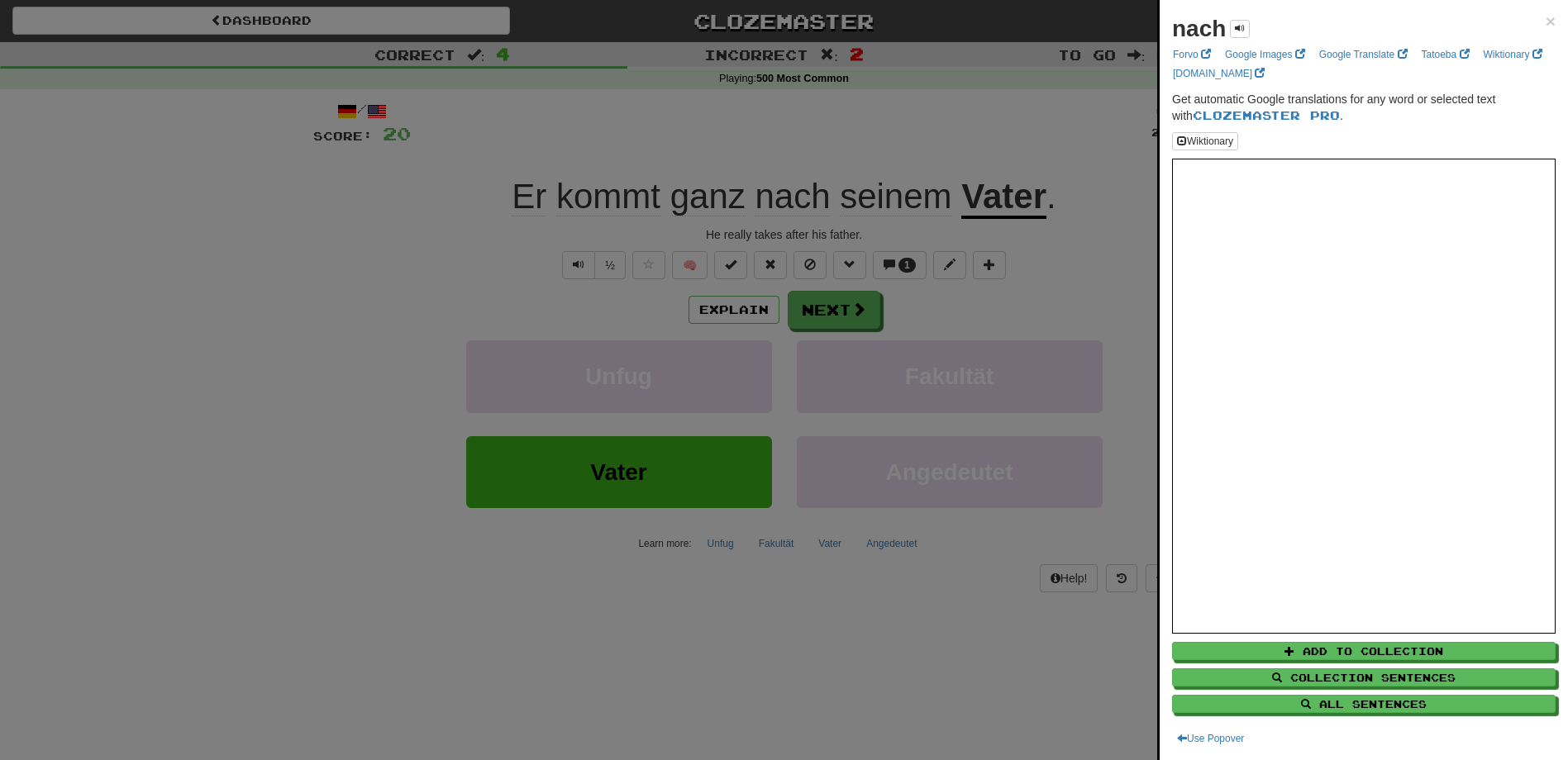
drag, startPoint x: 1012, startPoint y: 630, endPoint x: 983, endPoint y: 534, distance: 100.3
click at [1012, 630] on div at bounding box center [784, 380] width 1568 height 760
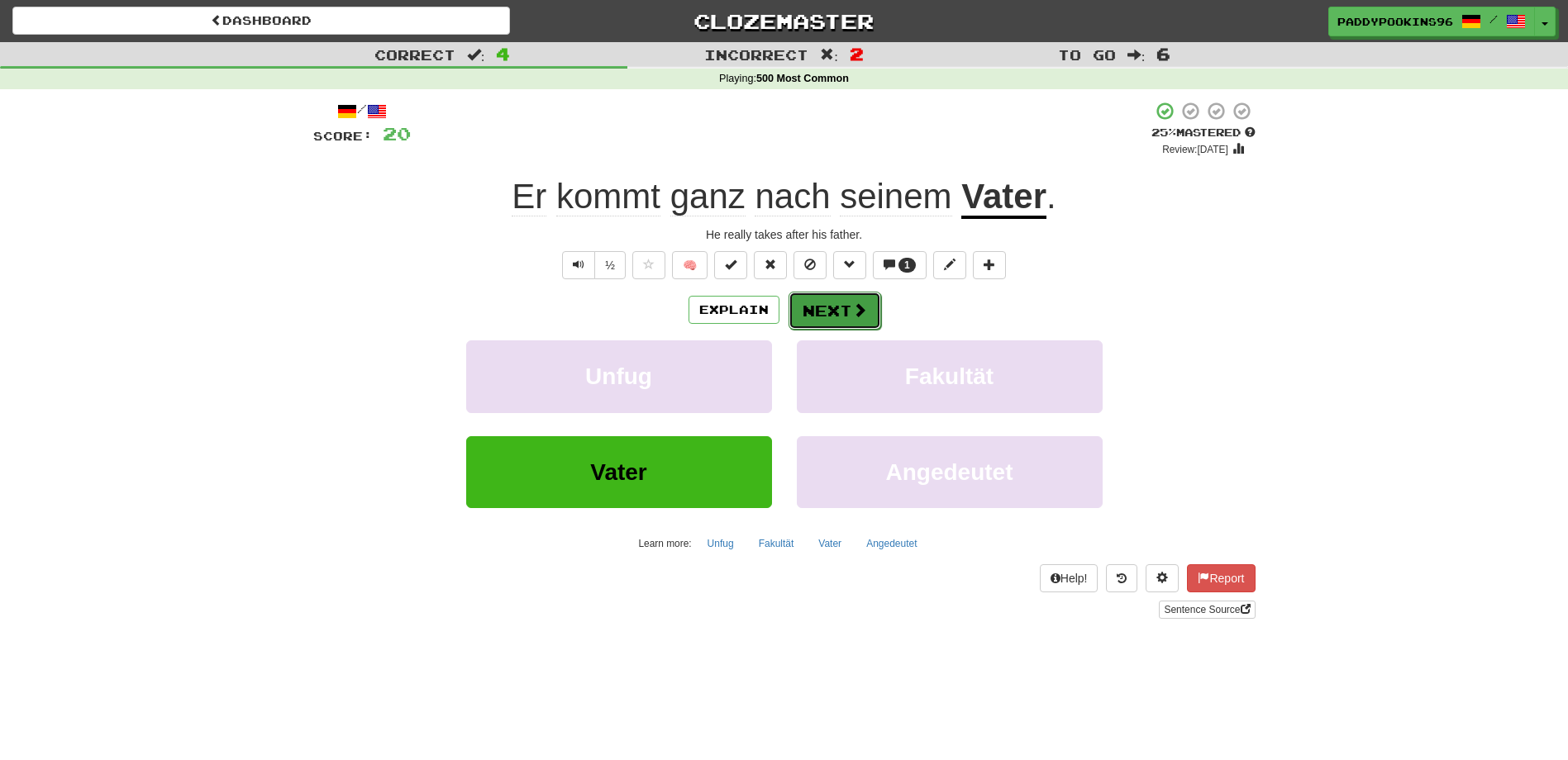
click at [848, 300] on button "Next" at bounding box center [834, 311] width 93 height 38
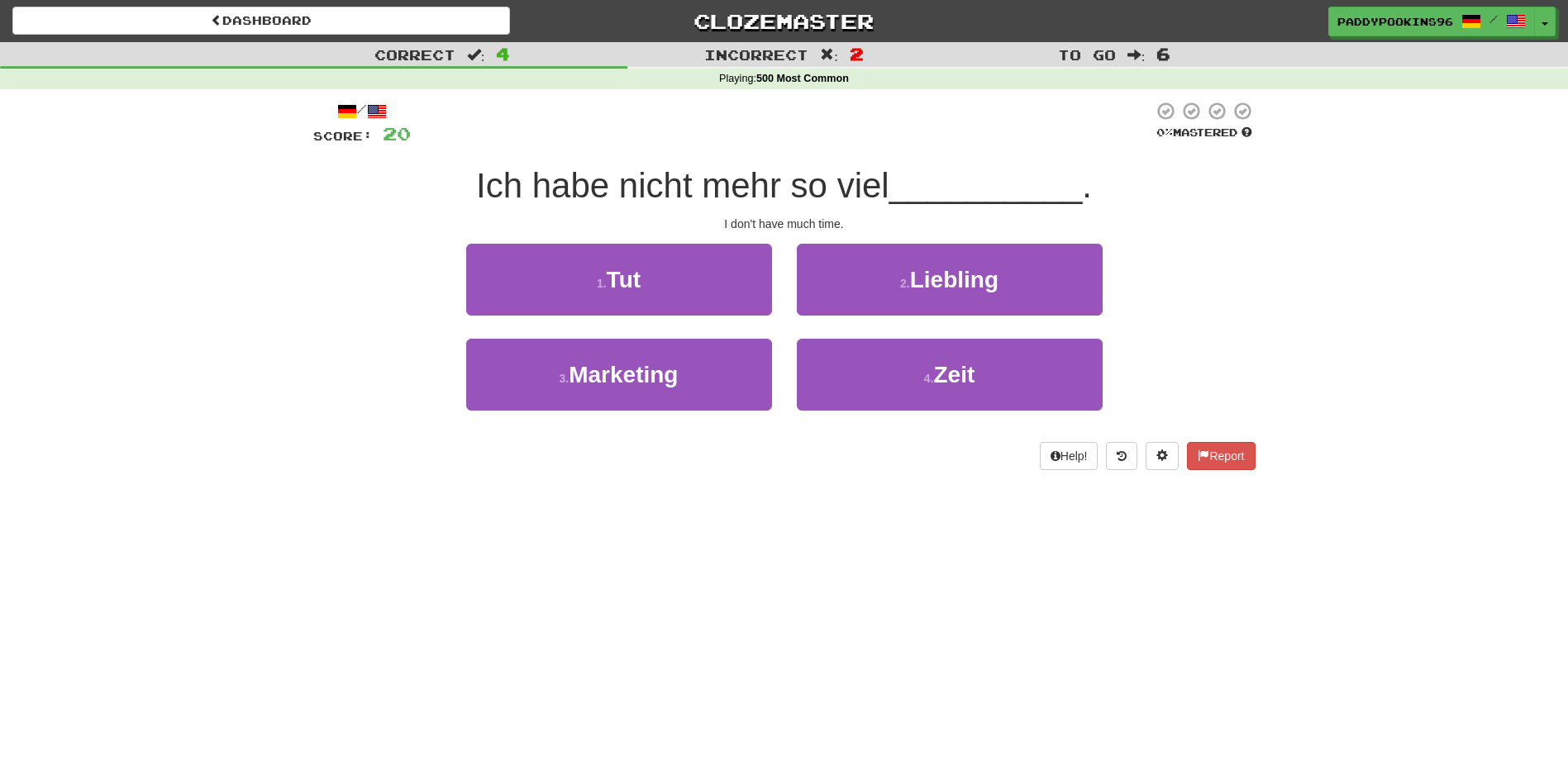
click at [321, 223] on div "I don't have much time." at bounding box center [784, 225] width 942 height 17
click at [313, 253] on div "1 . Tut 2 . [GEOGRAPHIC_DATA]" at bounding box center [784, 291] width 992 height 95
drag, startPoint x: 697, startPoint y: 553, endPoint x: 733, endPoint y: 504, distance: 60.8
click at [697, 553] on div "Dashboard Clozemaster paddypookins96 / Toggle Dropdown Dashboard Leaderboard Ac…" at bounding box center [784, 380] width 1568 height 760
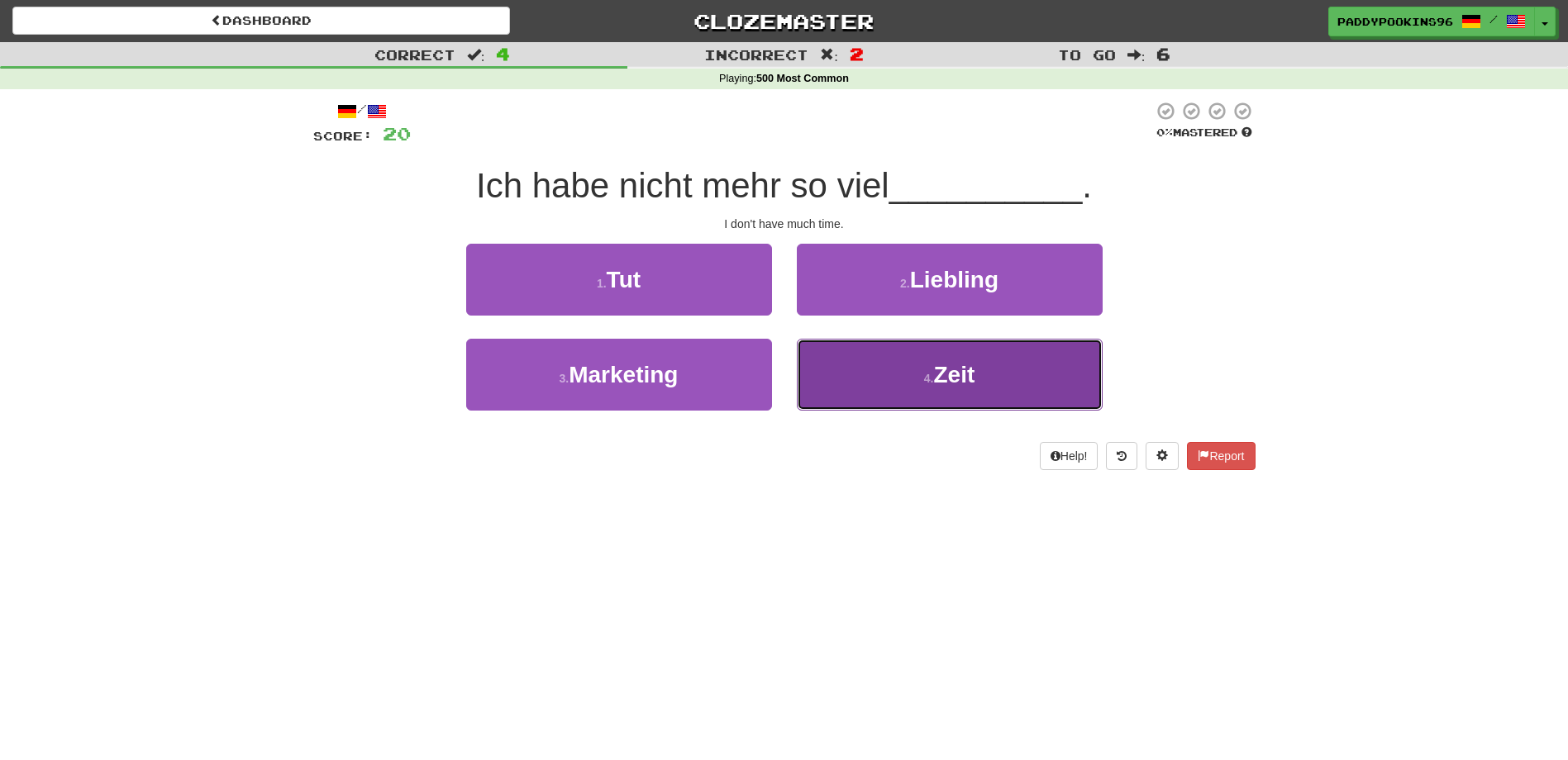
click at [923, 367] on button "4 . Zeit" at bounding box center [949, 375] width 305 height 72
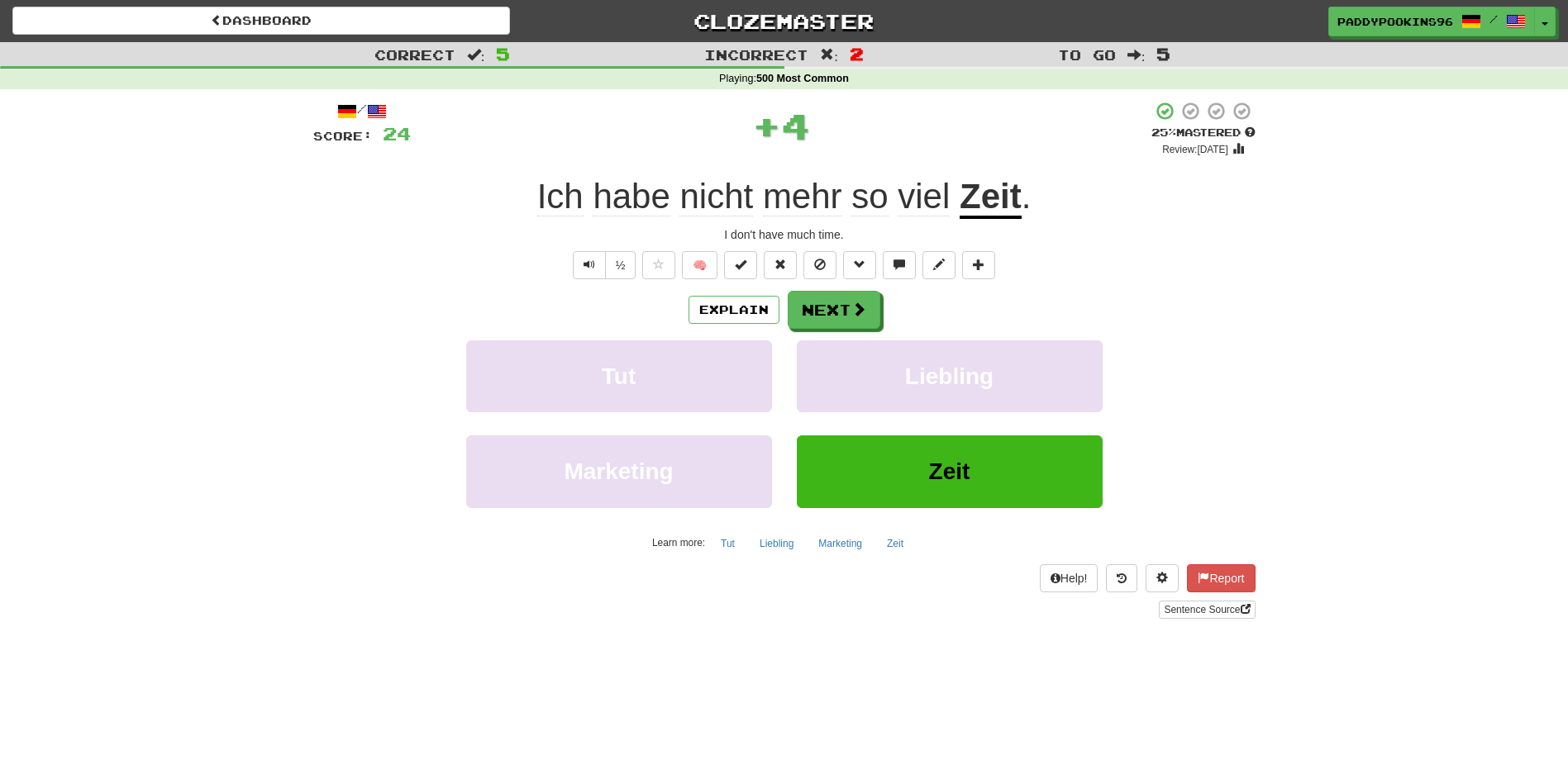
click at [922, 203] on span "viel" at bounding box center [923, 196] width 52 height 39
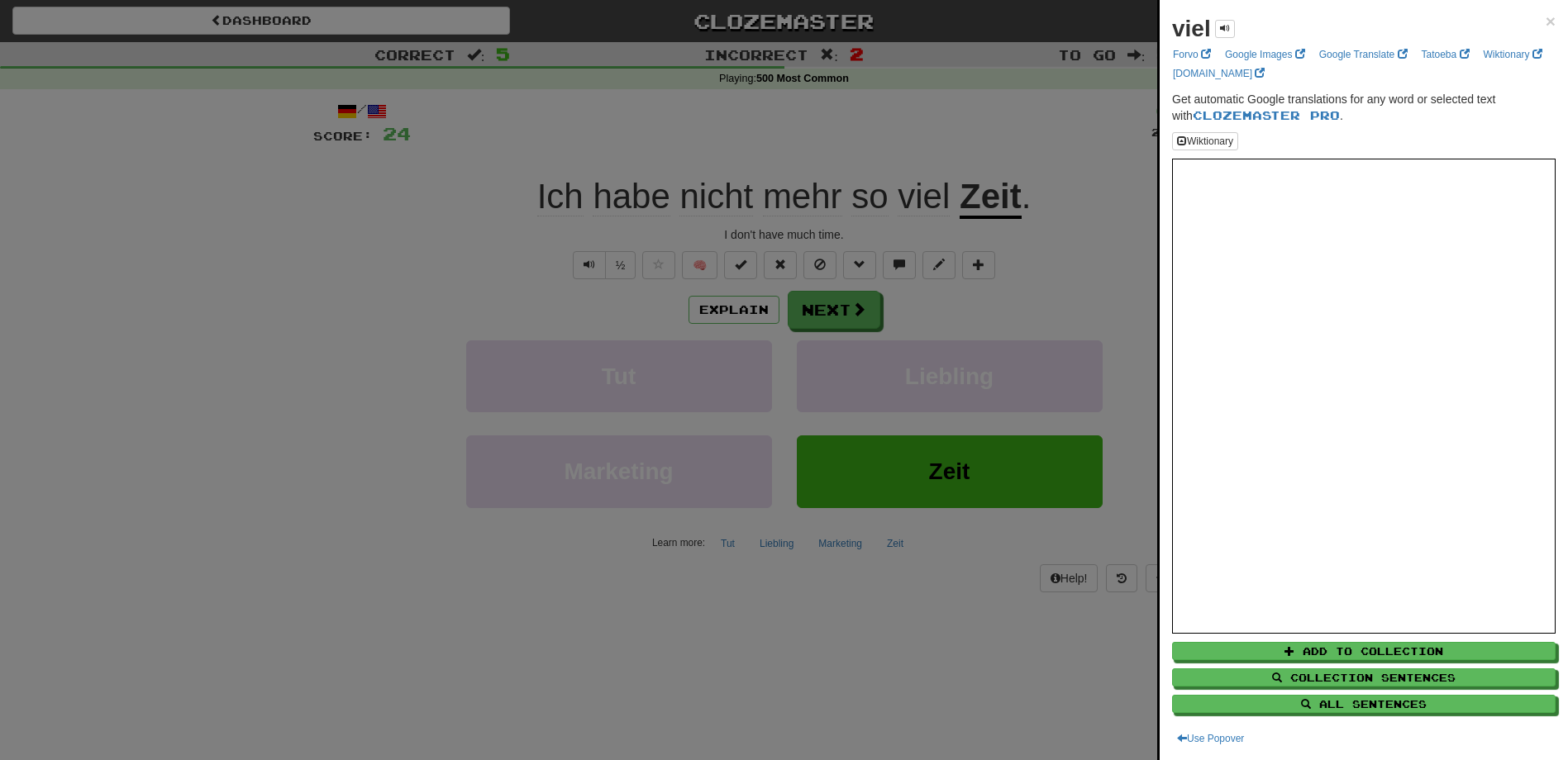
click at [835, 615] on div at bounding box center [784, 380] width 1568 height 760
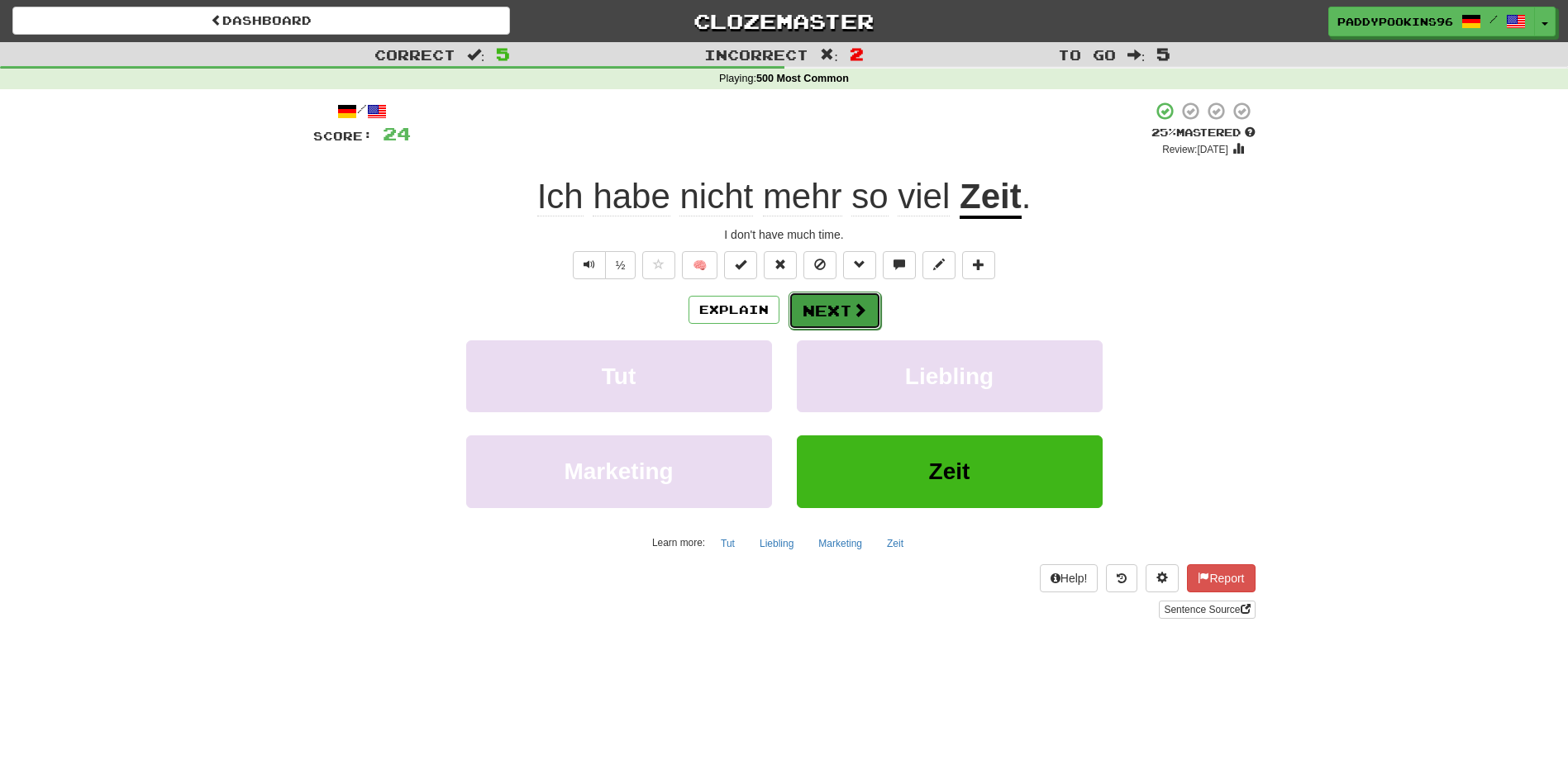
click at [828, 313] on button "Next" at bounding box center [834, 311] width 93 height 38
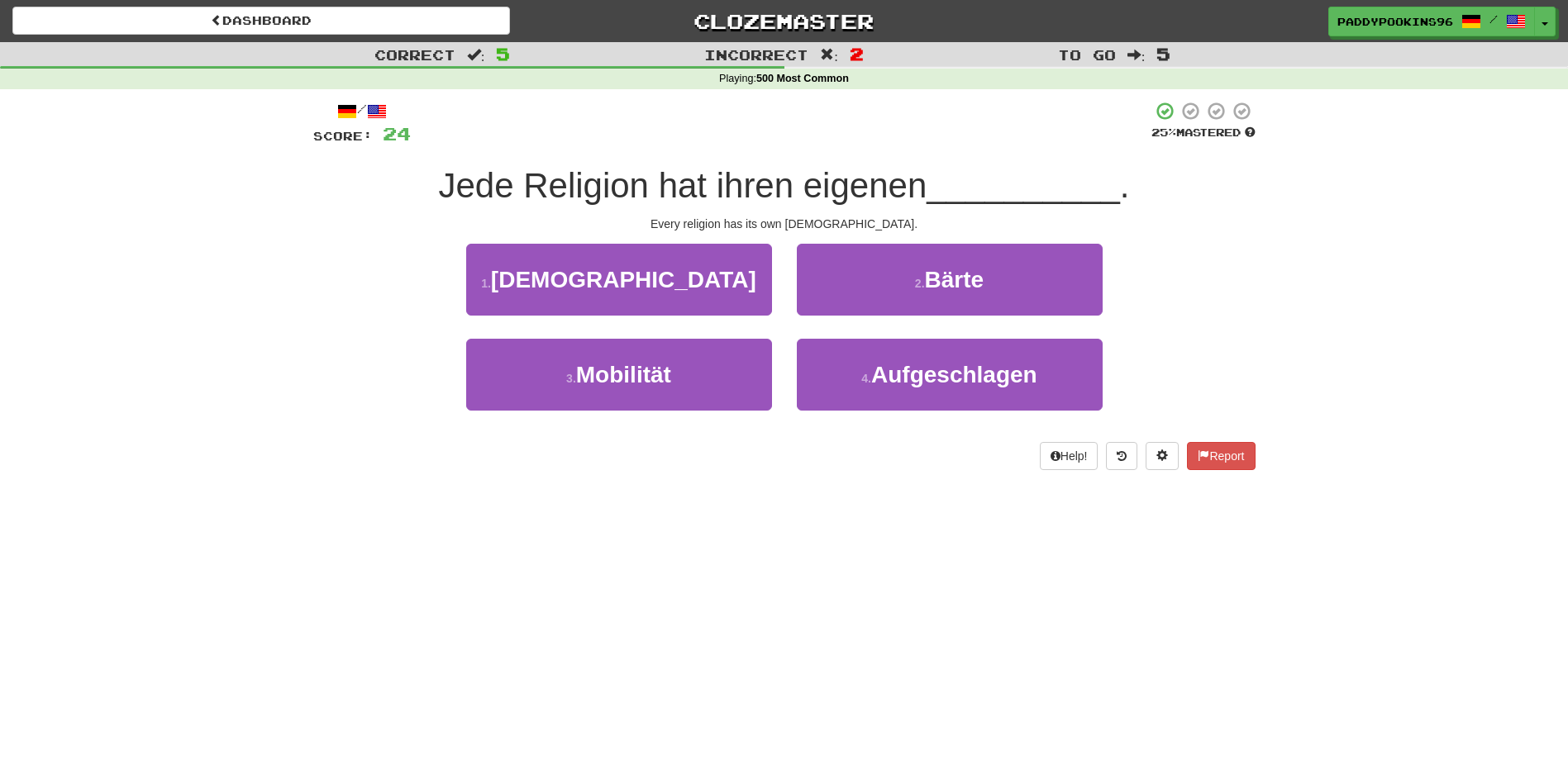
click at [772, 590] on div "Dashboard Clozemaster paddypookins96 / Toggle Dropdown Dashboard Leaderboard Ac…" at bounding box center [784, 380] width 1568 height 760
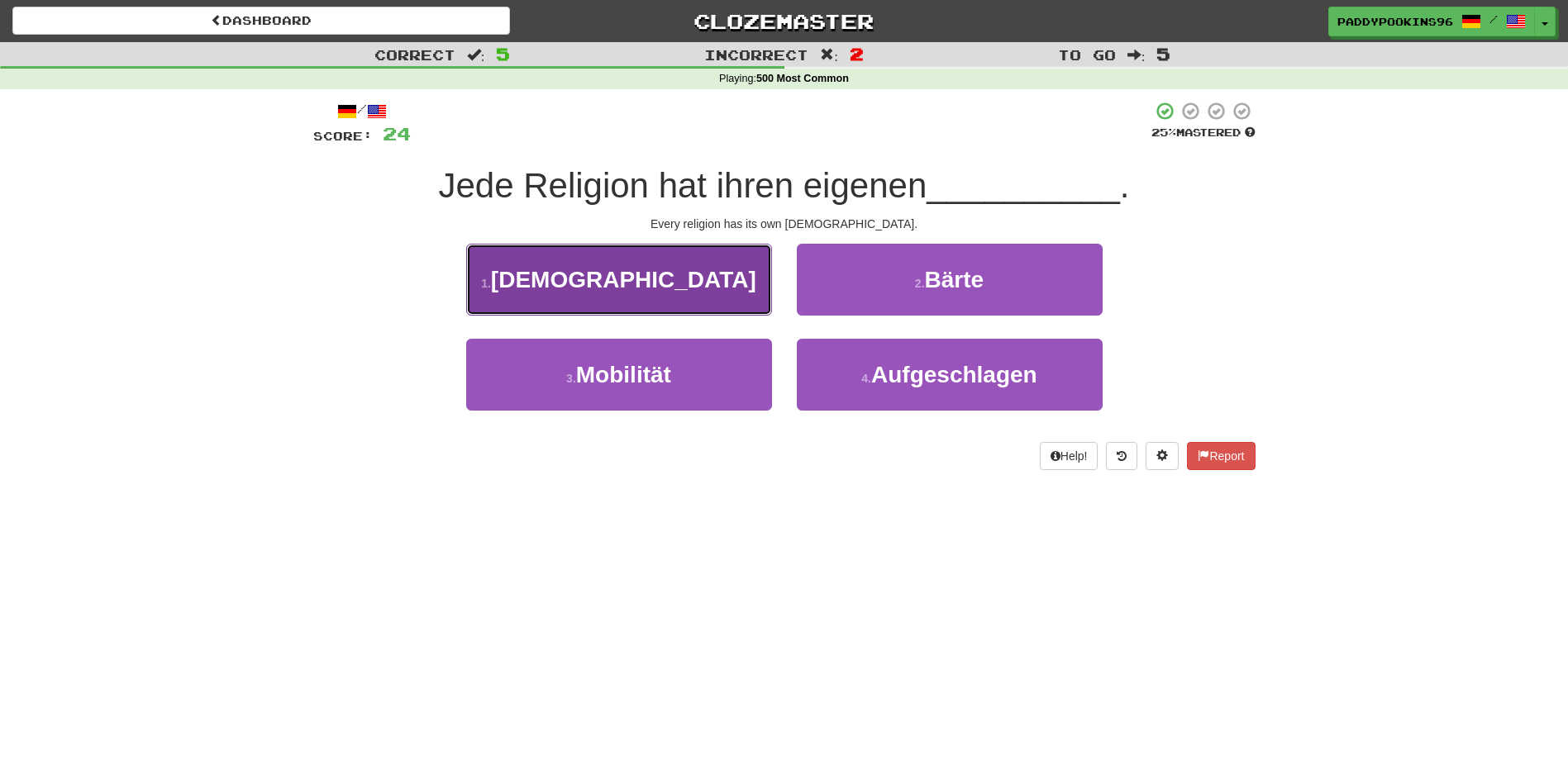
click at [601, 288] on span "[DEMOGRAPHIC_DATA]" at bounding box center [624, 279] width 265 height 25
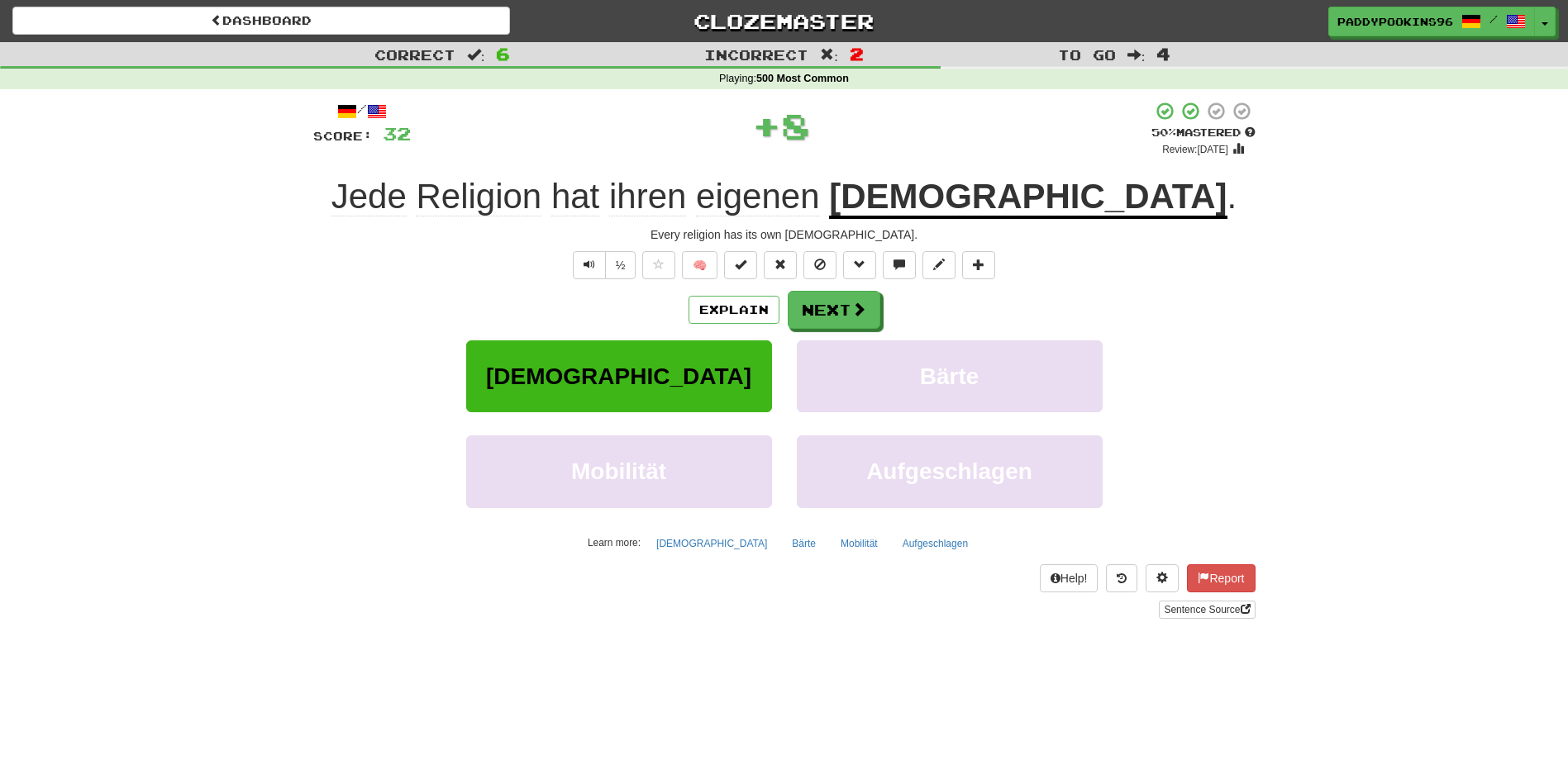
click at [819, 189] on span "eigenen" at bounding box center [757, 196] width 123 height 39
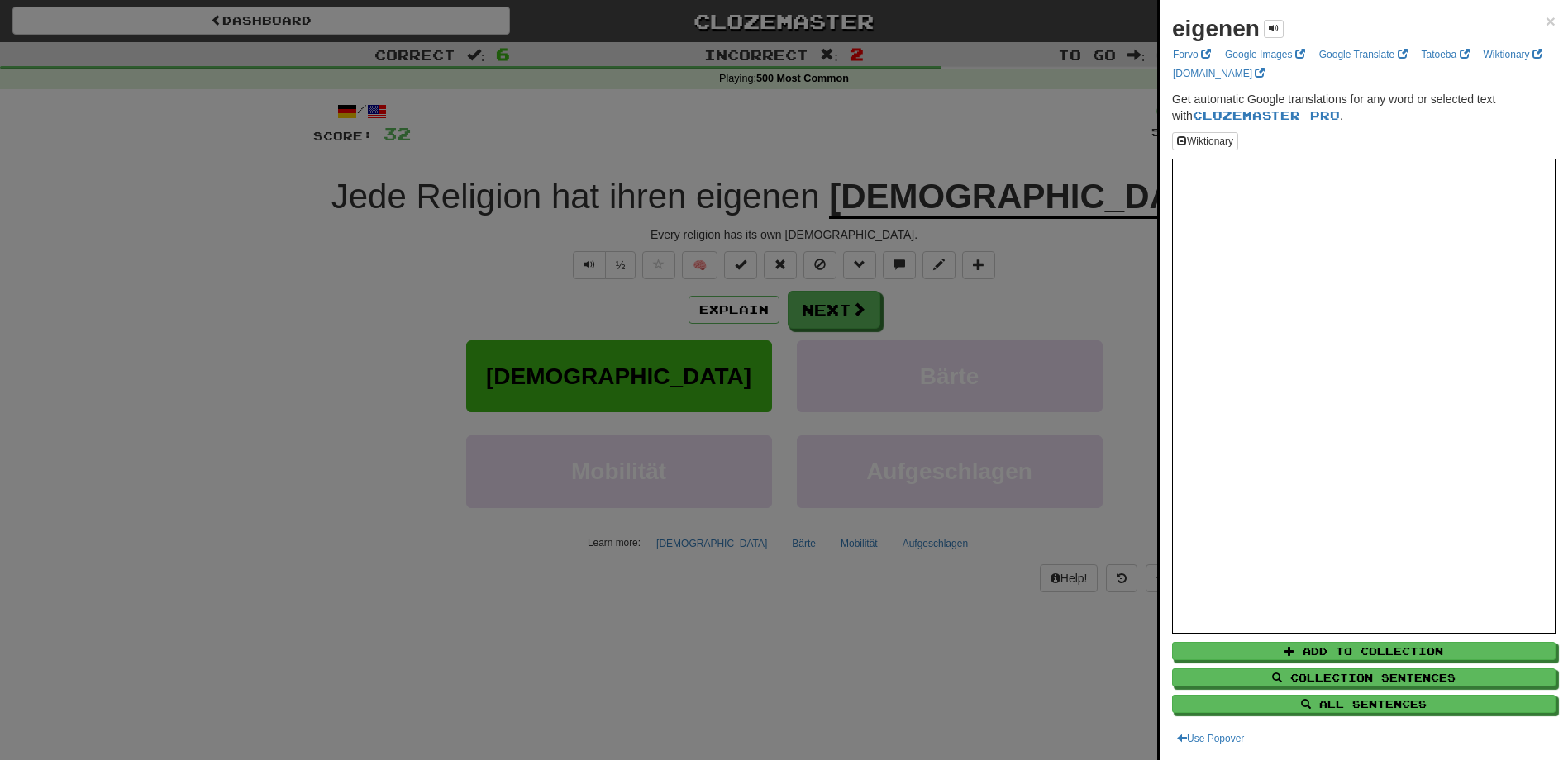
click at [1048, 601] on div at bounding box center [784, 380] width 1568 height 760
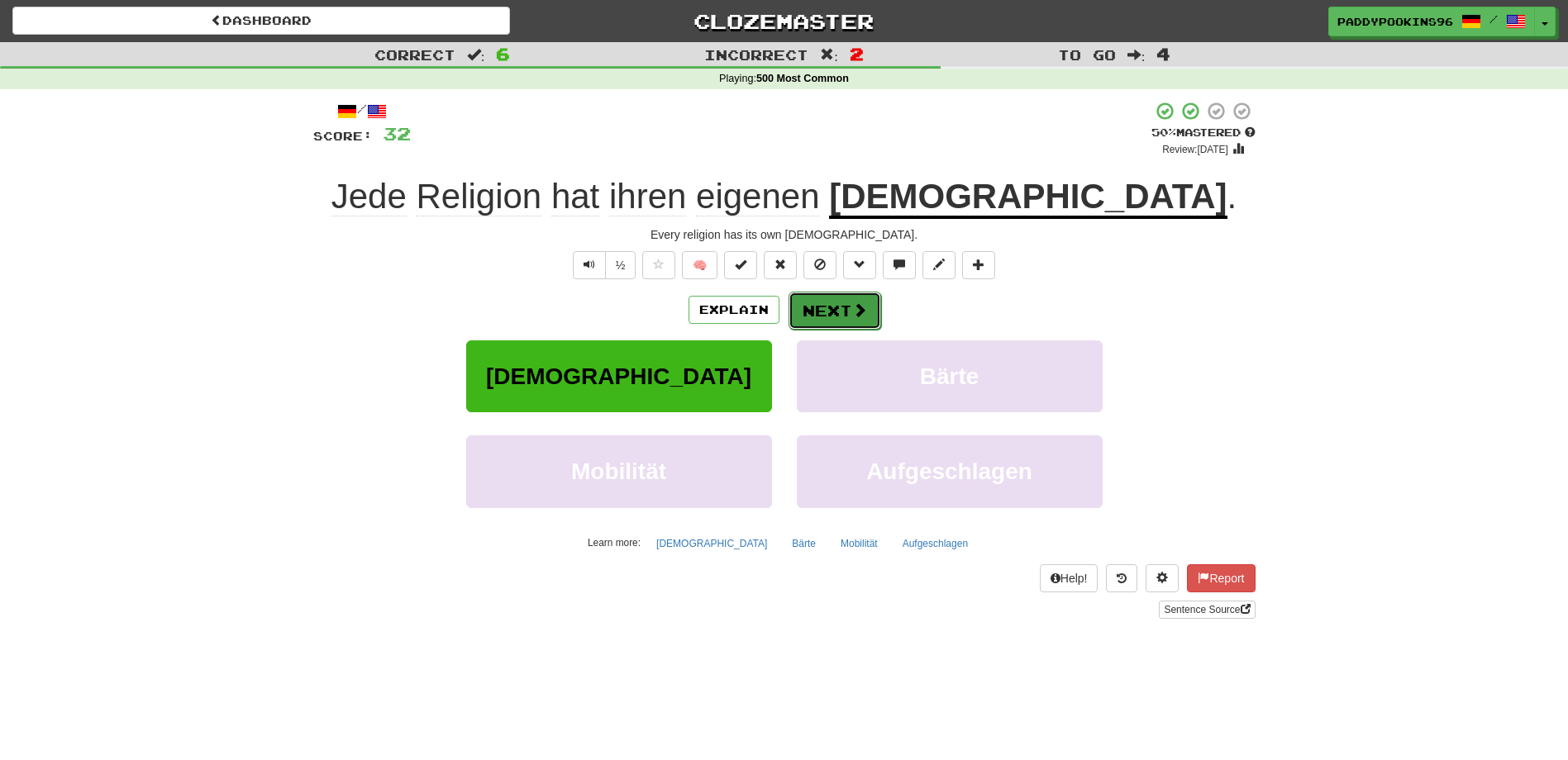
click at [846, 316] on button "Next" at bounding box center [834, 311] width 93 height 38
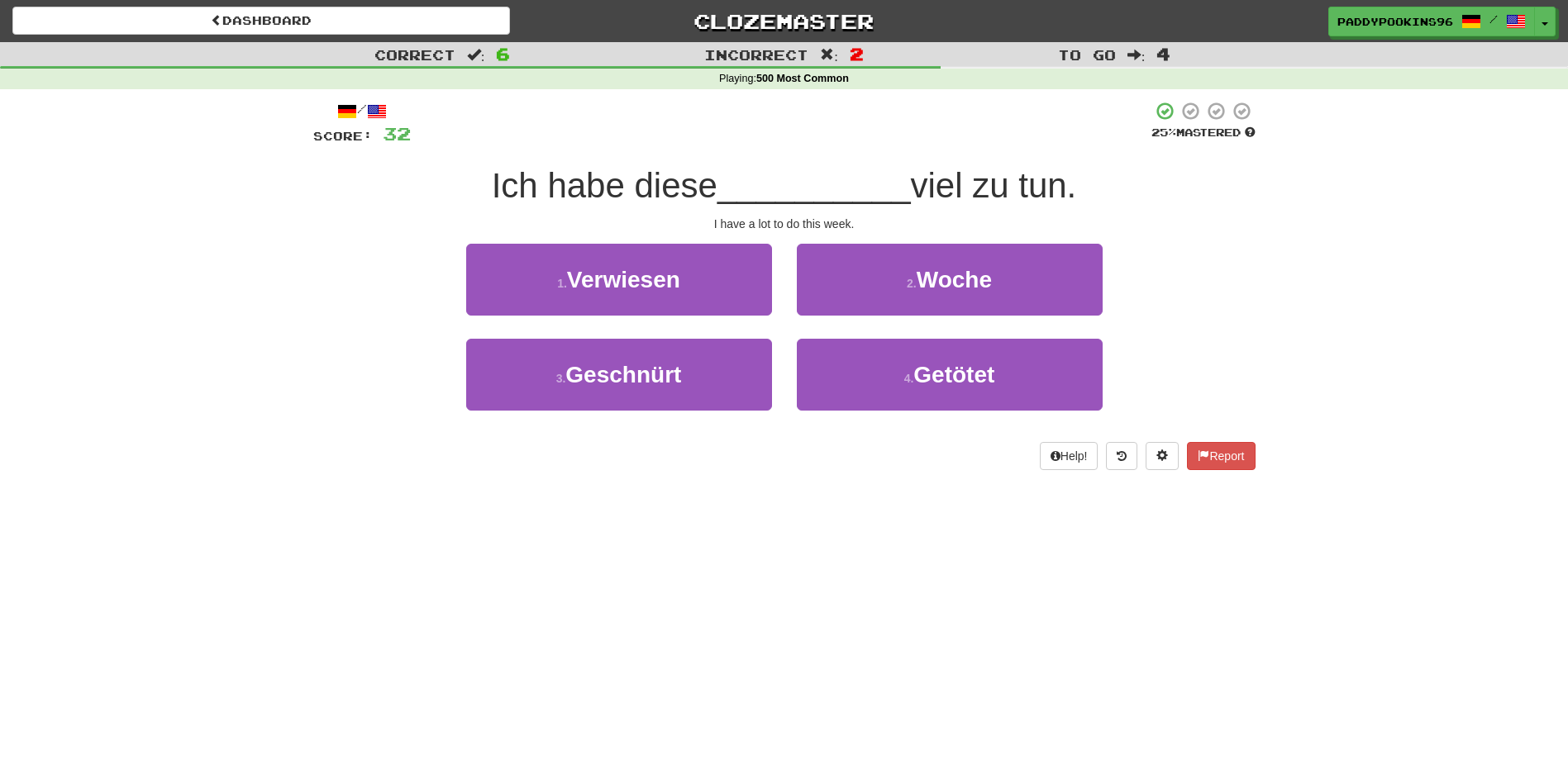
click at [770, 510] on div "Dashboard Clozemaster paddypookins96 / Toggle Dropdown Dashboard Leaderboard Ac…" at bounding box center [784, 380] width 1568 height 760
click at [260, 384] on div "Correct : 6 Incorrect : 2 To go : 4 Playing : 500 Most Common / Score: 32 25 % …" at bounding box center [784, 268] width 1568 height 451
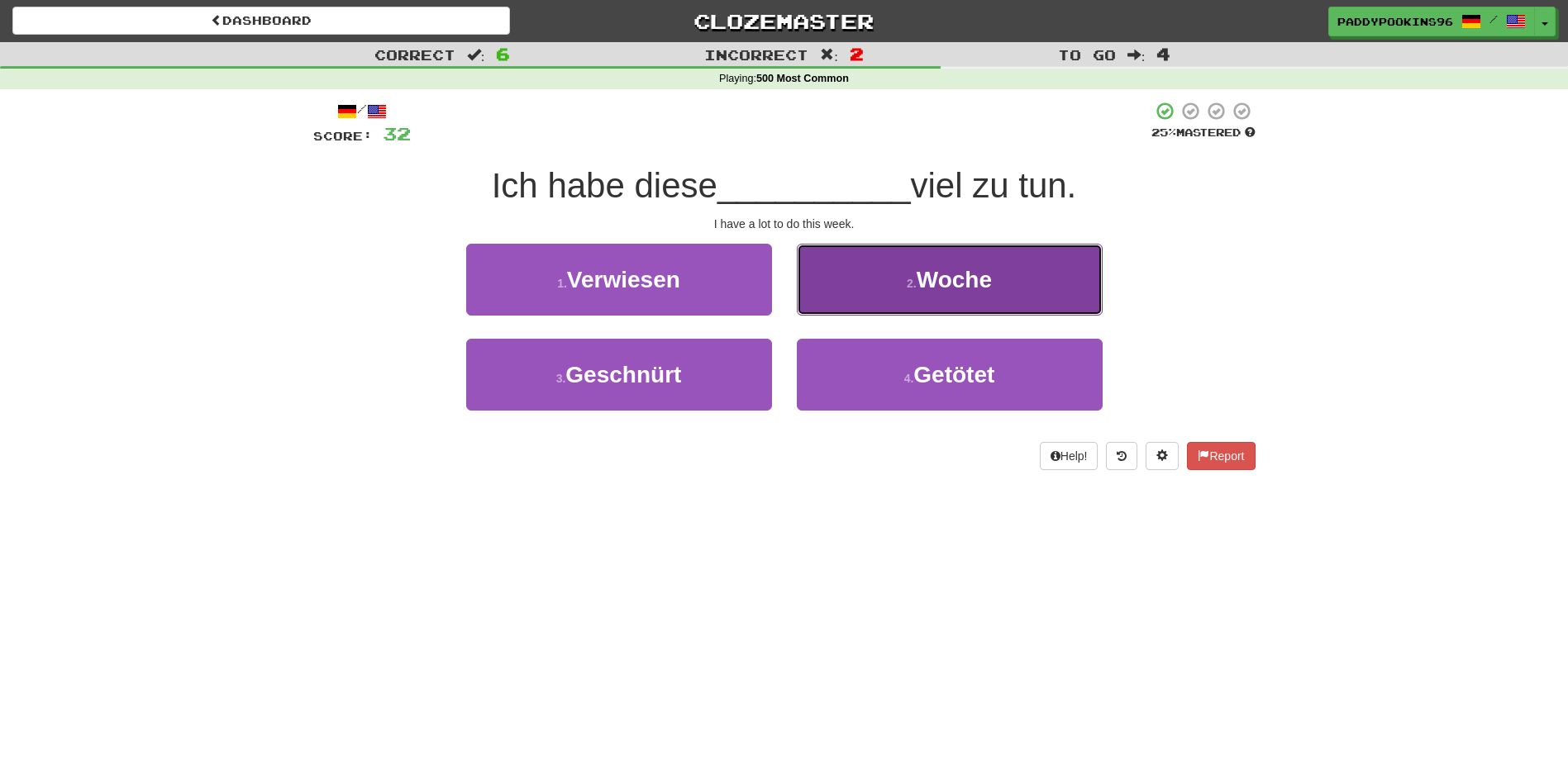
click at [973, 281] on span "Woche" at bounding box center [955, 279] width 75 height 25
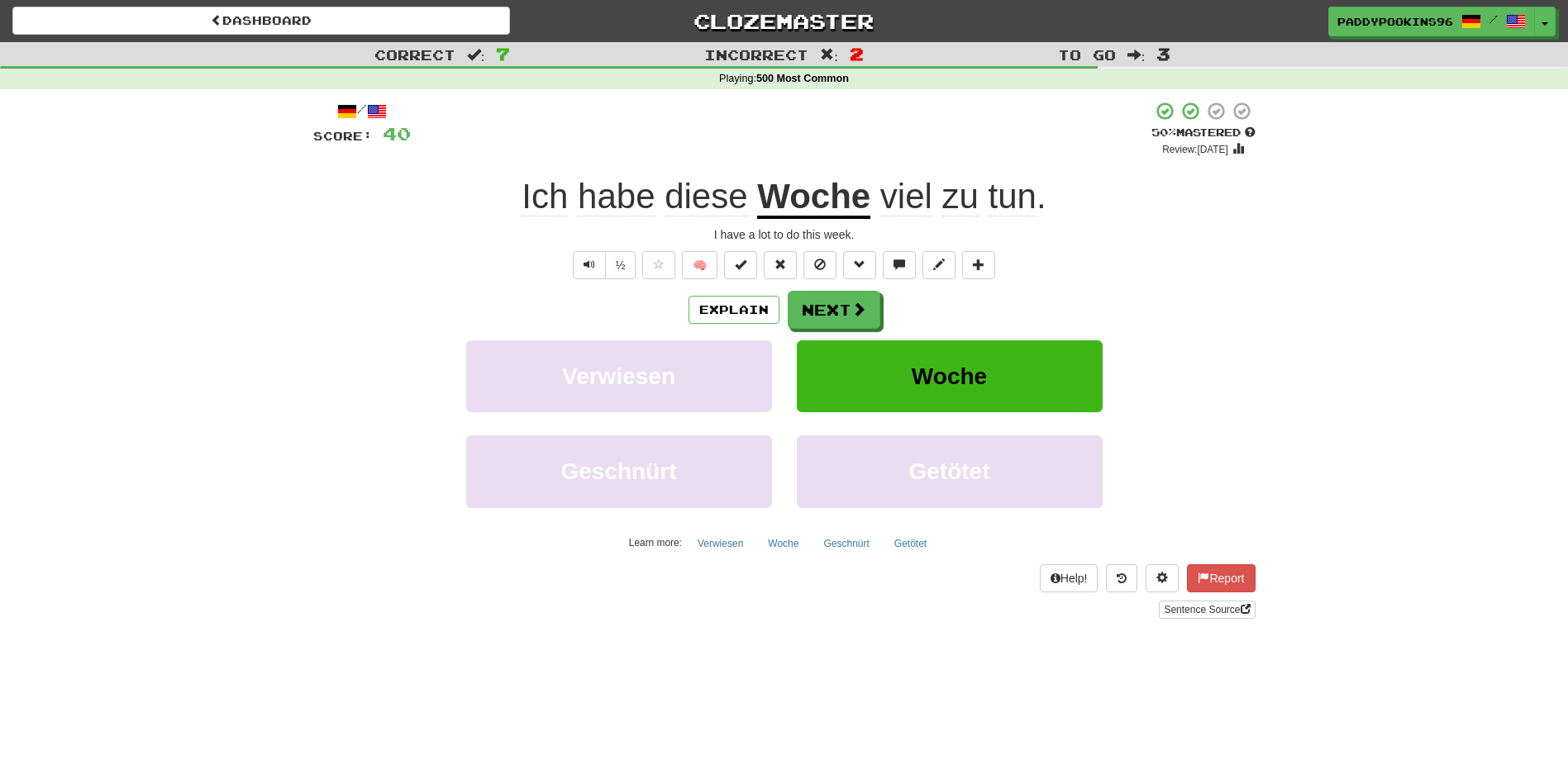
click at [683, 204] on span "diese" at bounding box center [706, 196] width 83 height 39
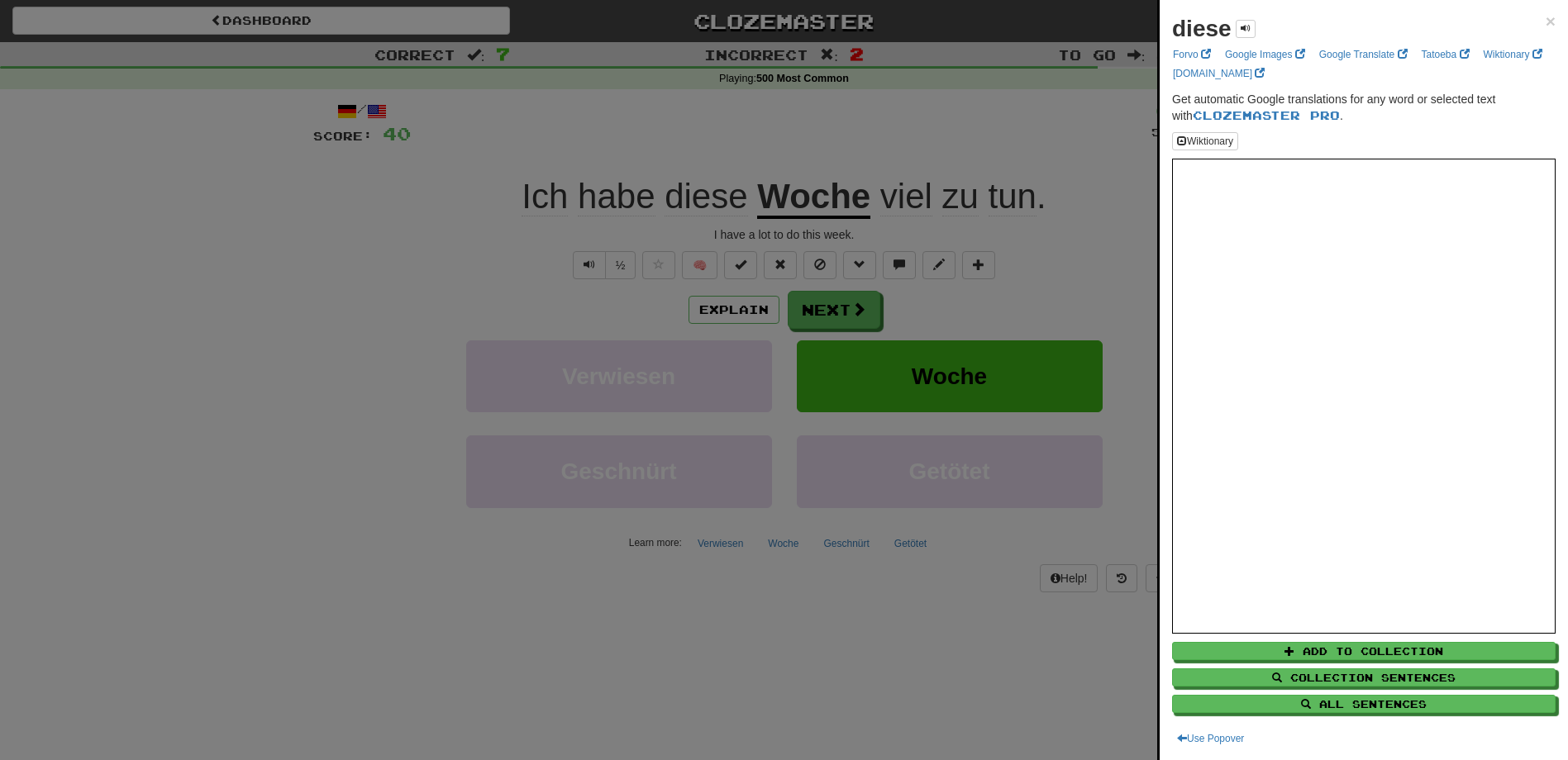
click at [805, 667] on div at bounding box center [784, 380] width 1568 height 760
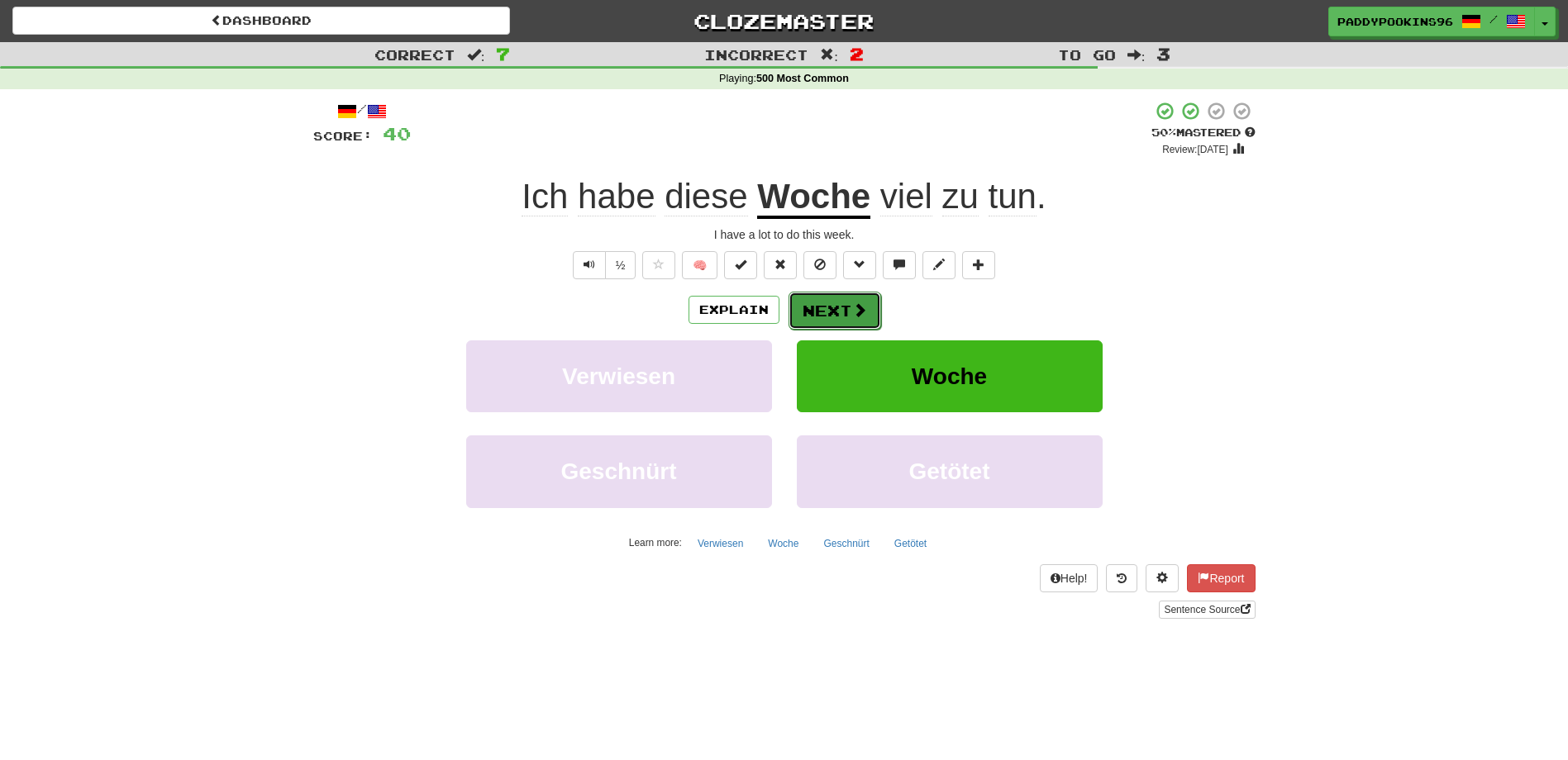
click at [826, 317] on button "Next" at bounding box center [834, 311] width 93 height 38
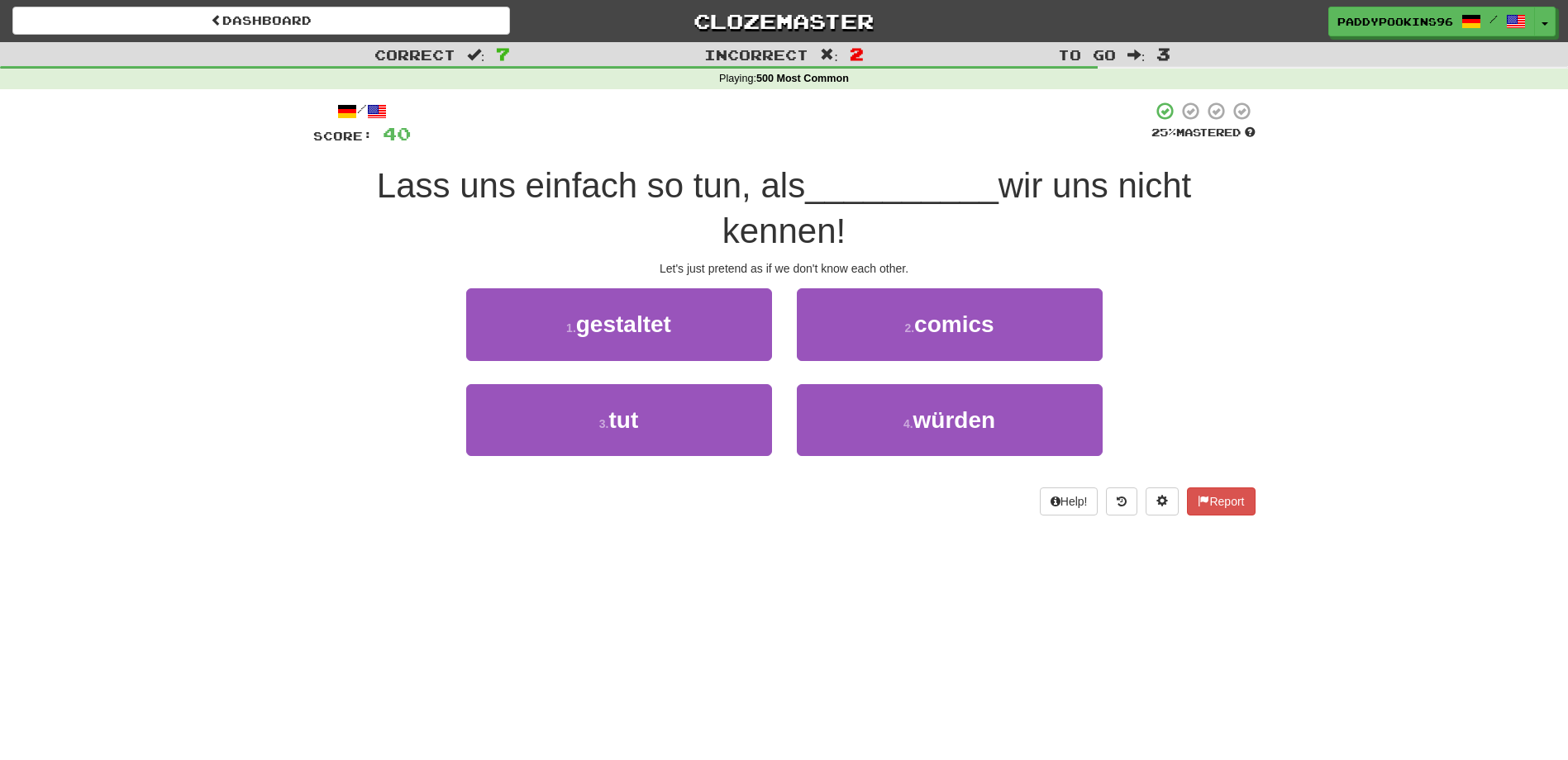
click at [526, 210] on div "Lass uns einfach so tun, als __________ wir uns nicht kennen!" at bounding box center [784, 209] width 942 height 90
click at [649, 521] on div "/ Score: 40 25 % Mastered Lass uns einfach so tun, als __________ wir uns nicht…" at bounding box center [784, 314] width 942 height 449
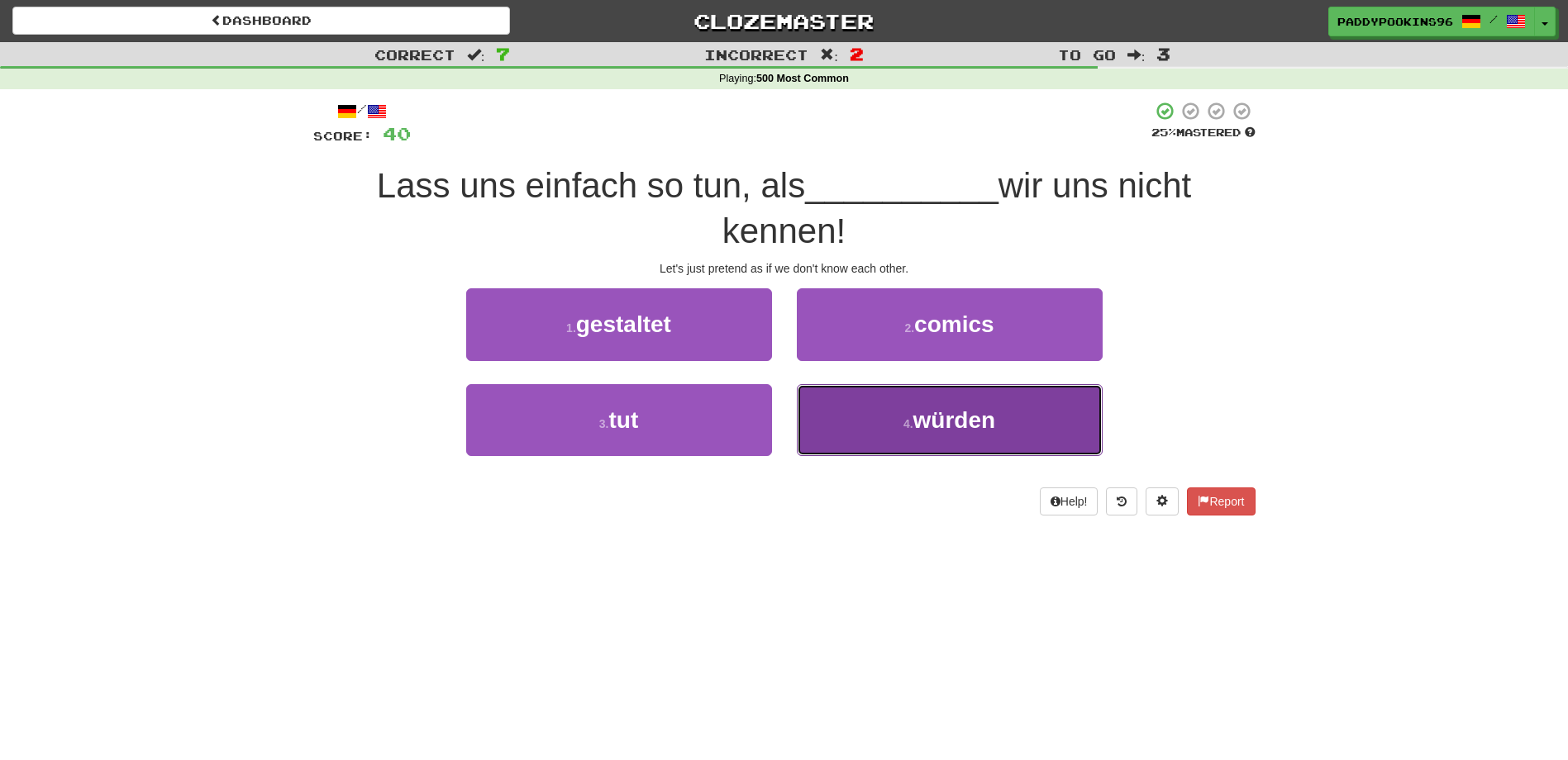
click at [842, 427] on button "4 . würden" at bounding box center [949, 420] width 305 height 72
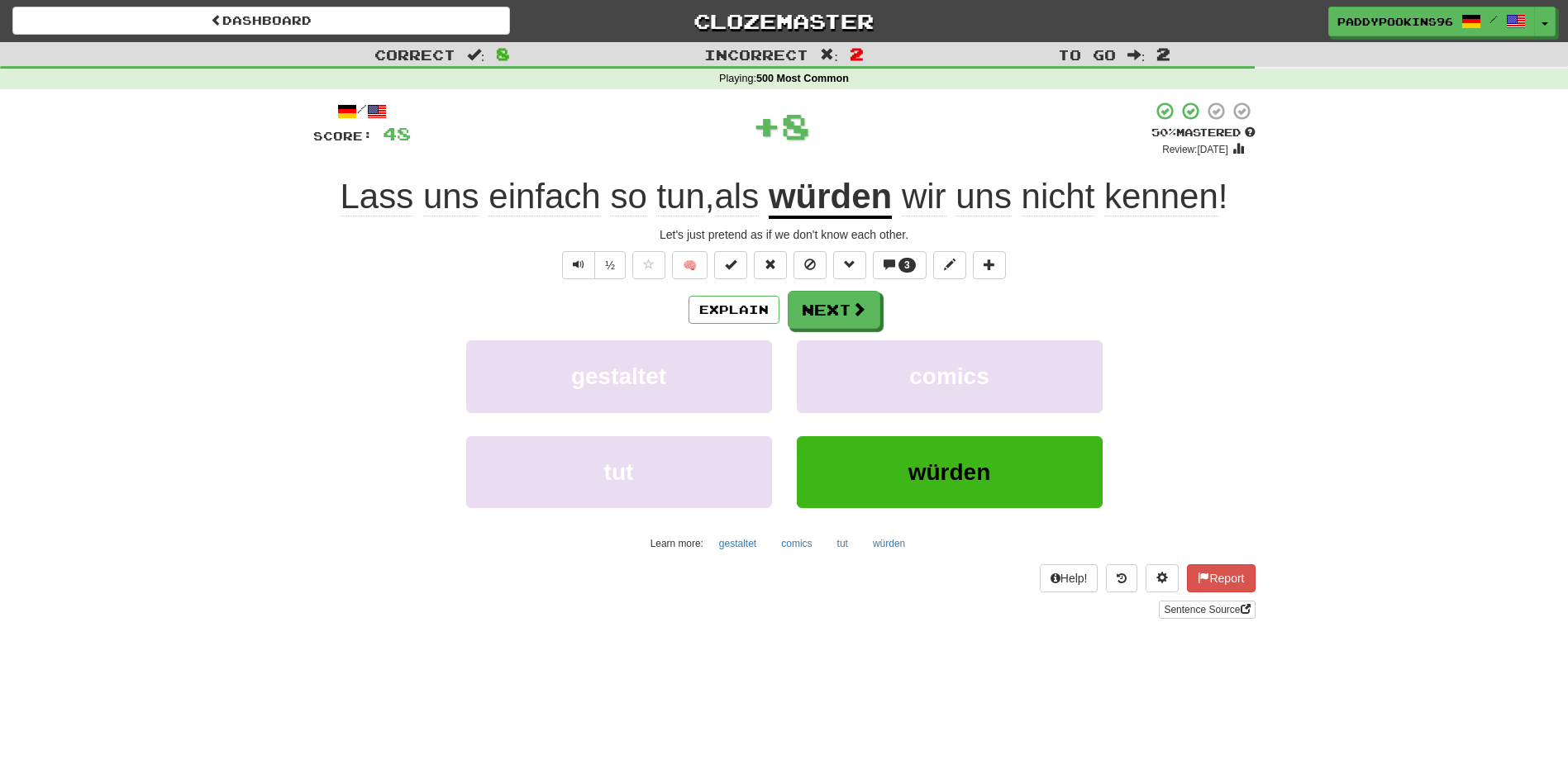
click at [751, 617] on div "Sentence Source" at bounding box center [784, 610] width 942 height 18
click at [833, 203] on u "würden" at bounding box center [830, 197] width 123 height 42
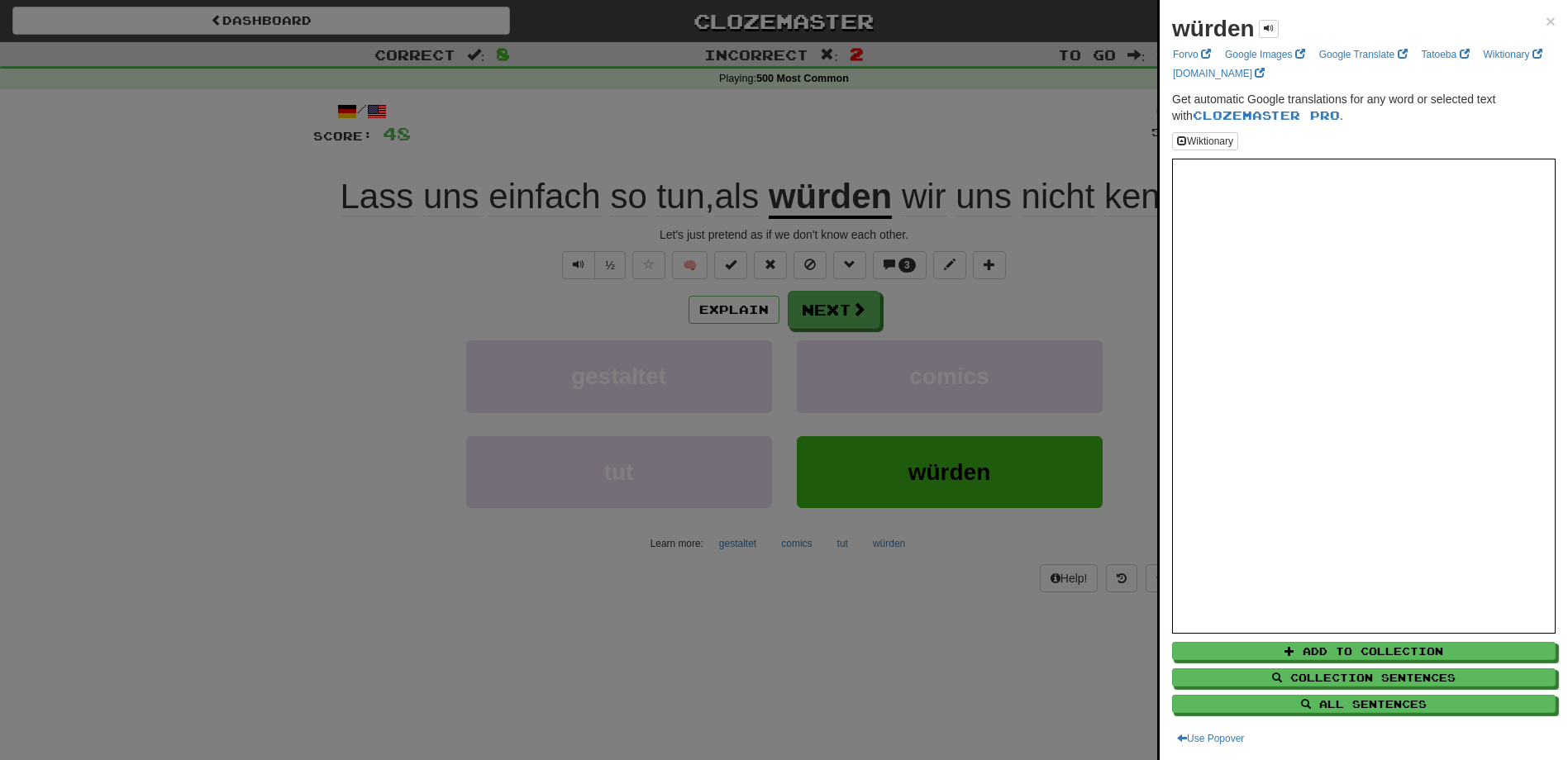
click at [794, 633] on div at bounding box center [784, 380] width 1568 height 760
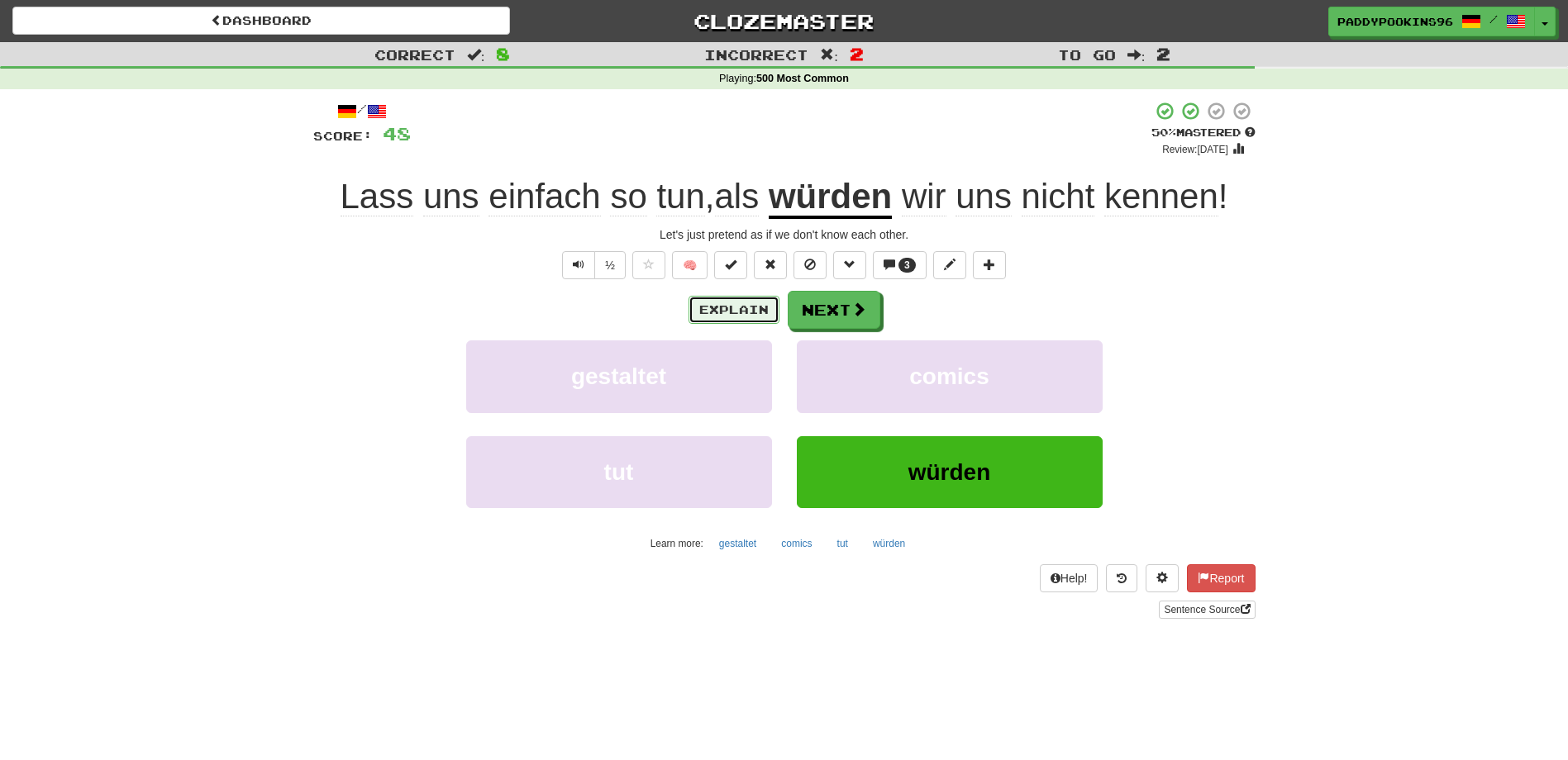
click at [753, 305] on button "Explain" at bounding box center [734, 310] width 91 height 28
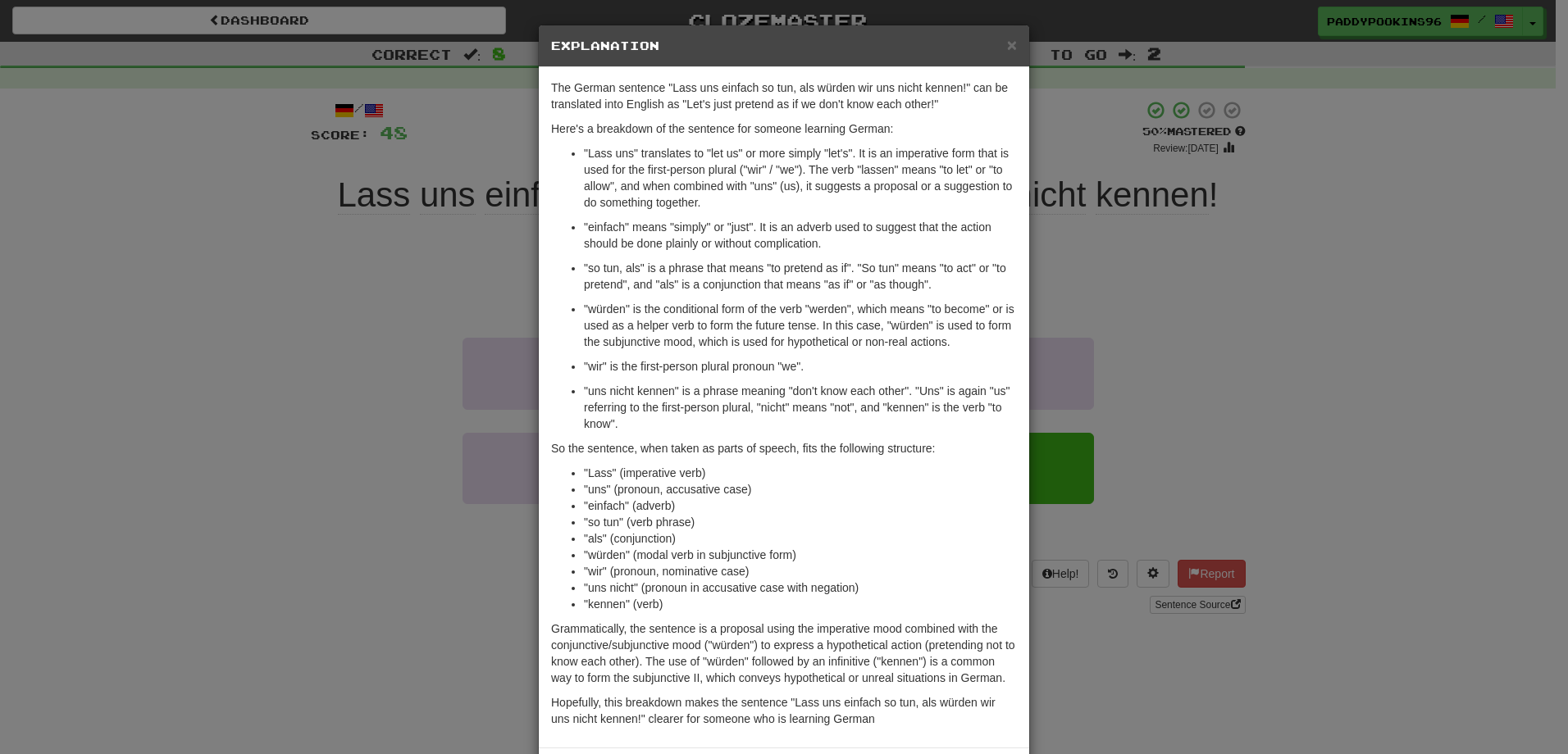
click at [359, 483] on div "× Explanation The German sentence "Lass uns einfach so tun, als würden wir uns …" at bounding box center [784, 377] width 1568 height 754
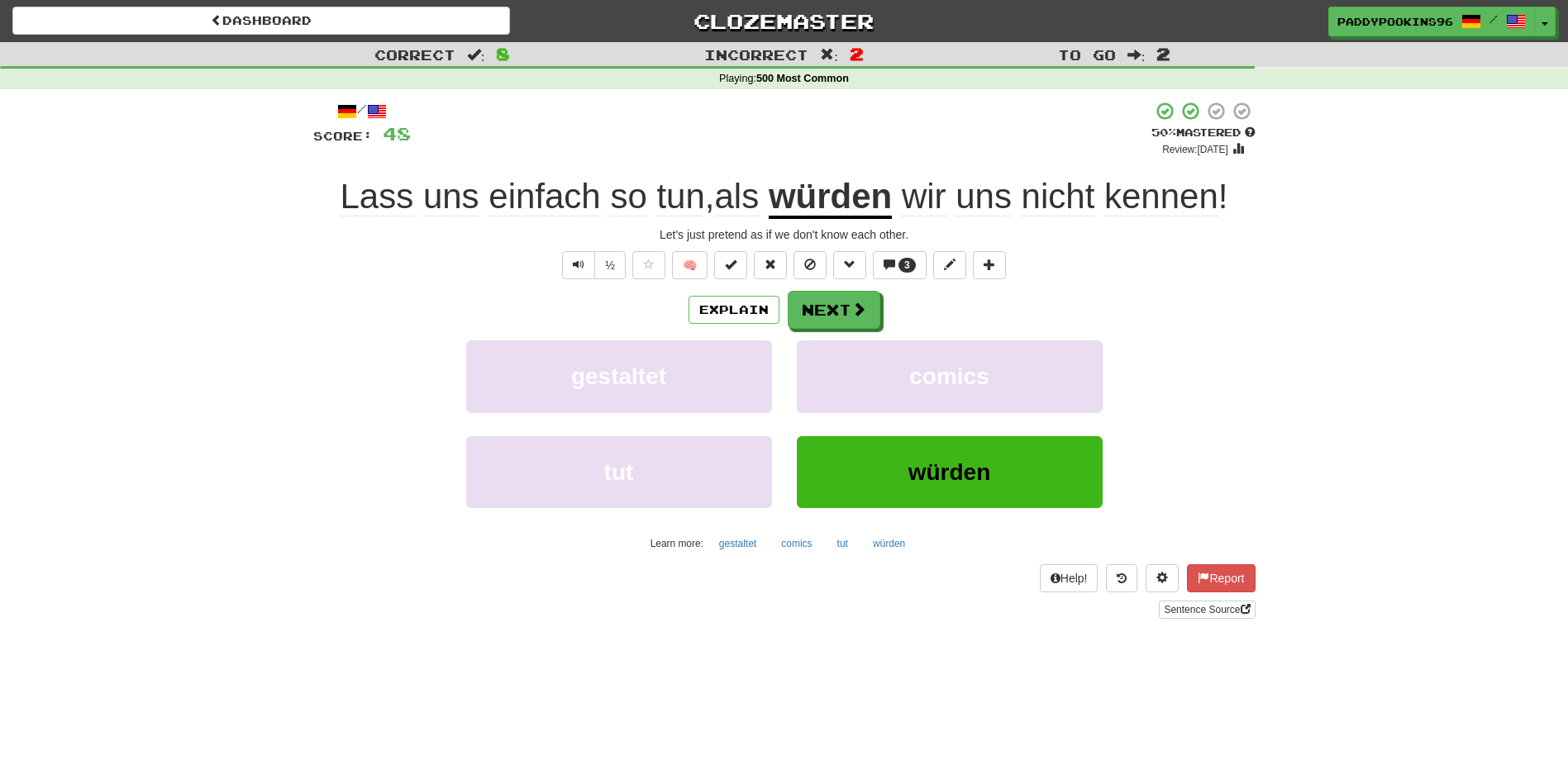
click at [744, 195] on span "als" at bounding box center [737, 196] width 45 height 39
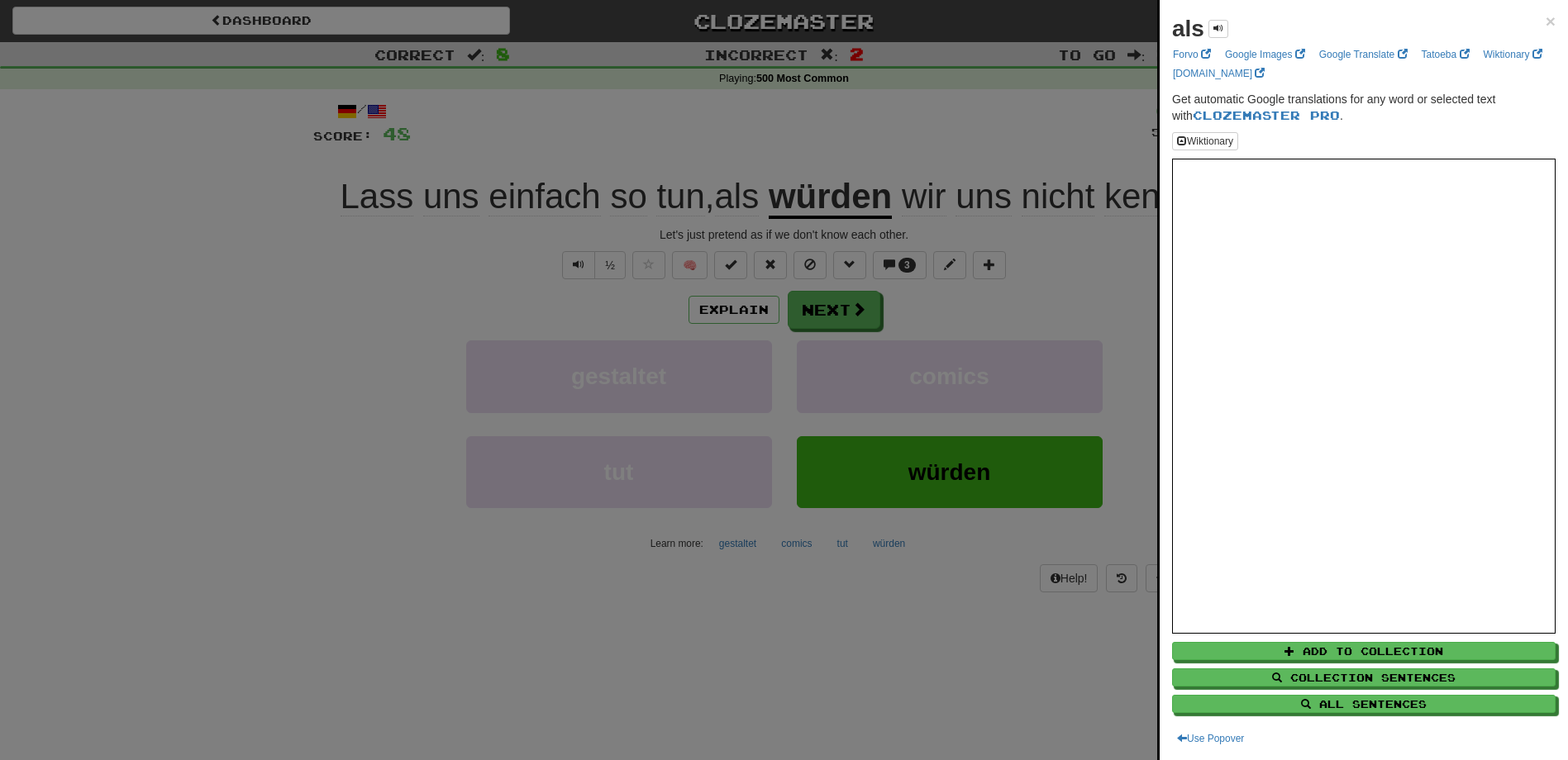
click at [329, 548] on div at bounding box center [784, 380] width 1568 height 760
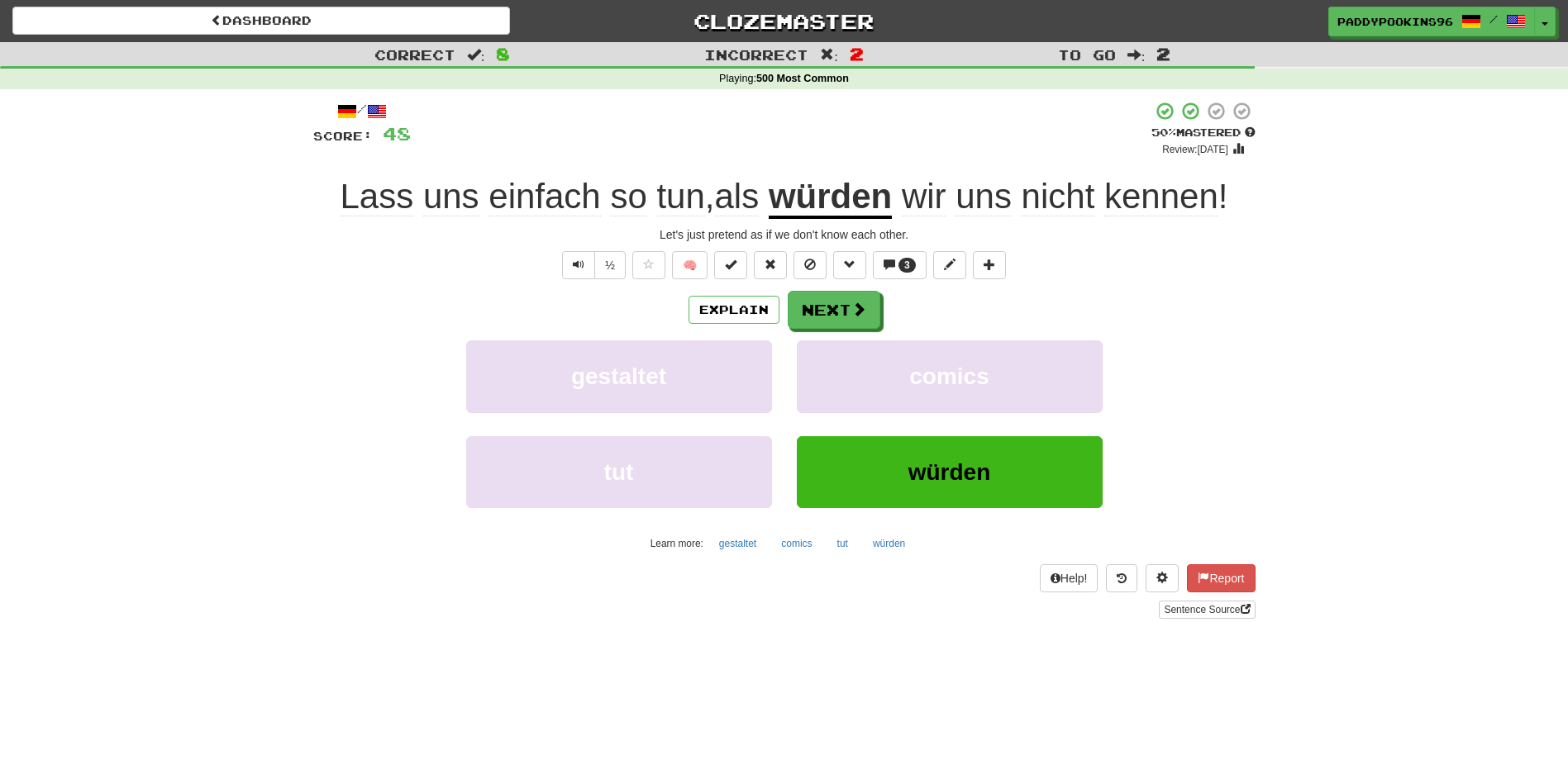
click at [523, 203] on span "einfach" at bounding box center [544, 196] width 112 height 39
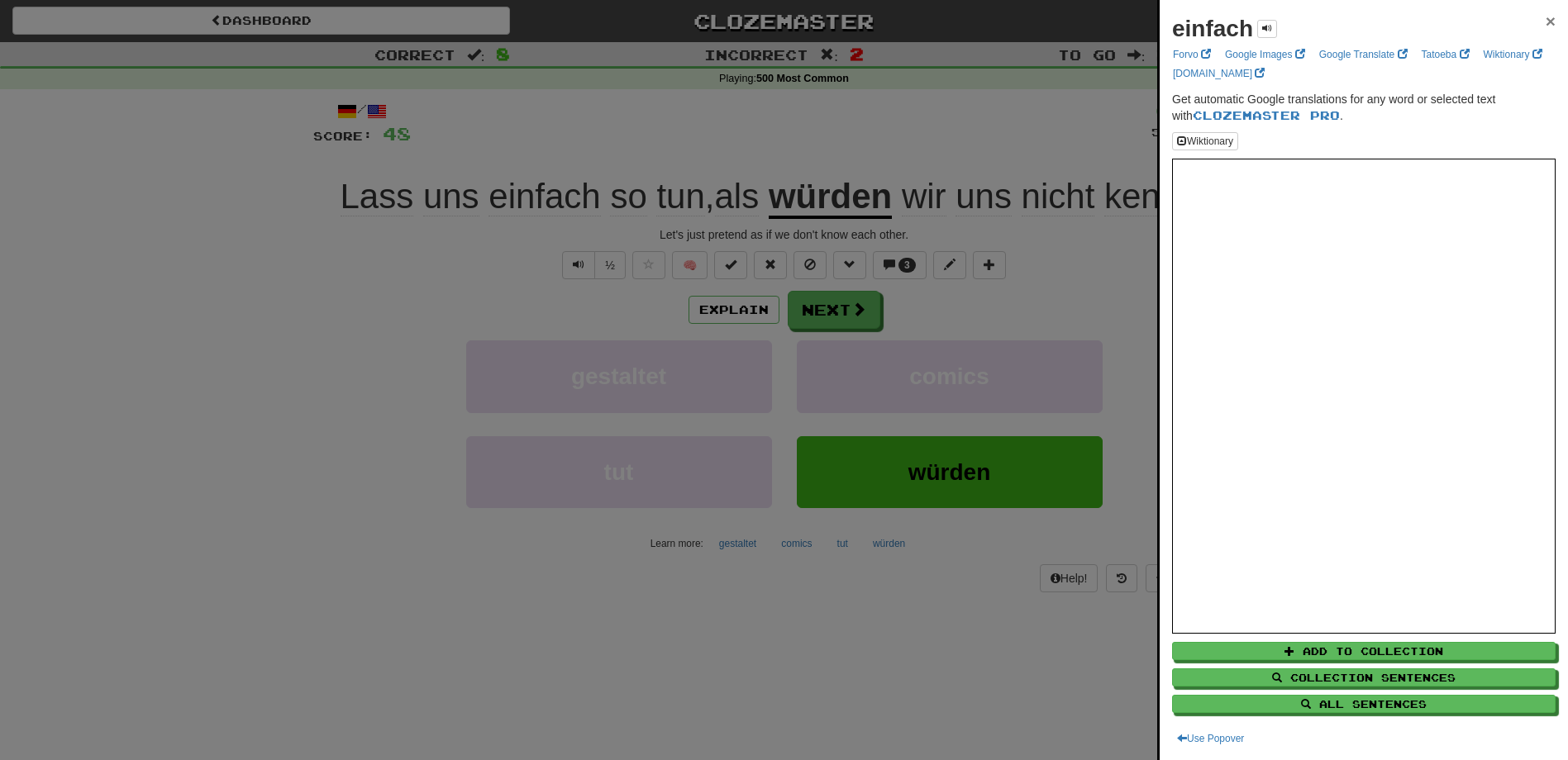
click at [1545, 24] on span "×" at bounding box center [1550, 21] width 10 height 19
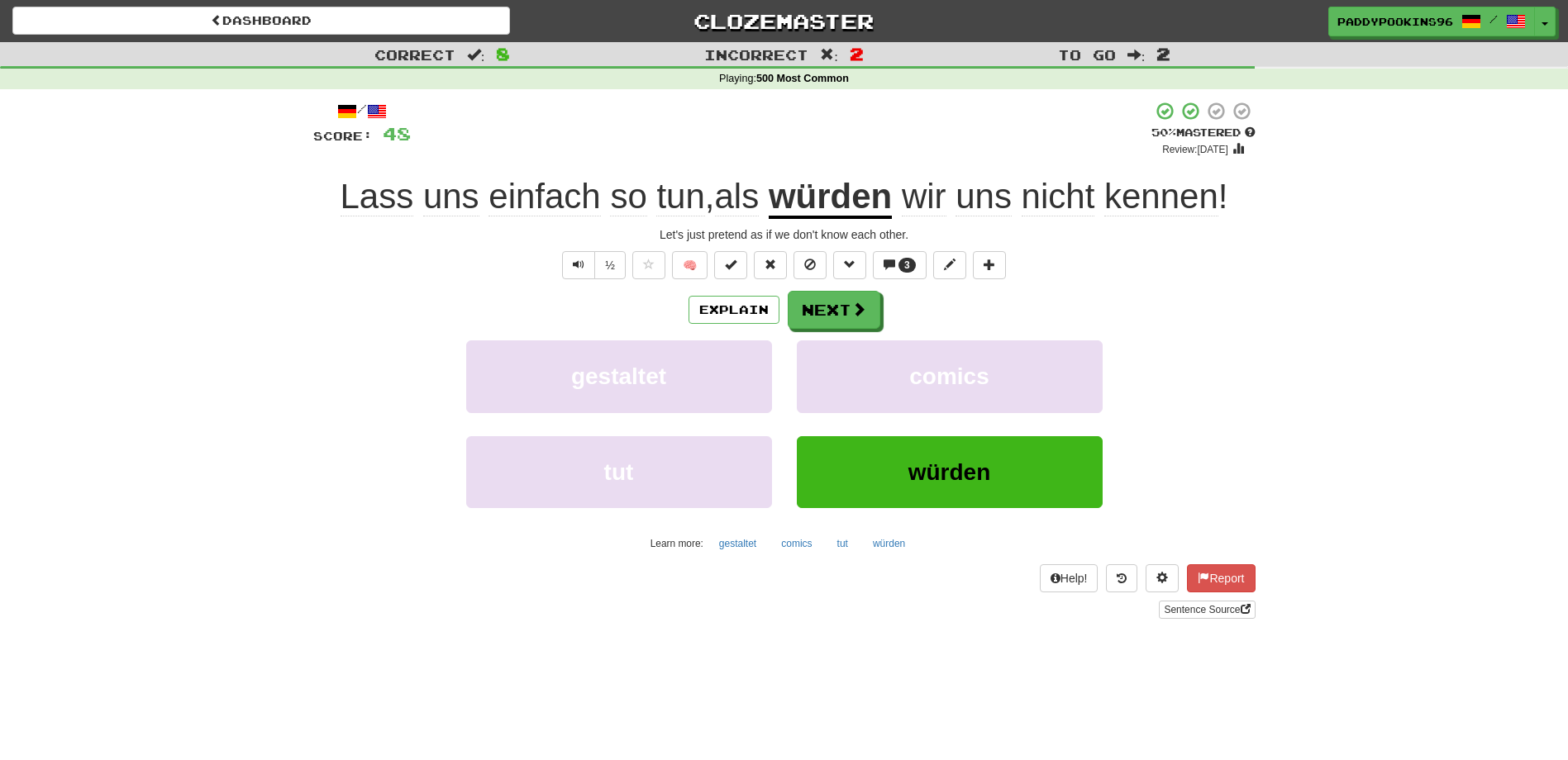
click at [527, 196] on span "einfach" at bounding box center [544, 196] width 112 height 39
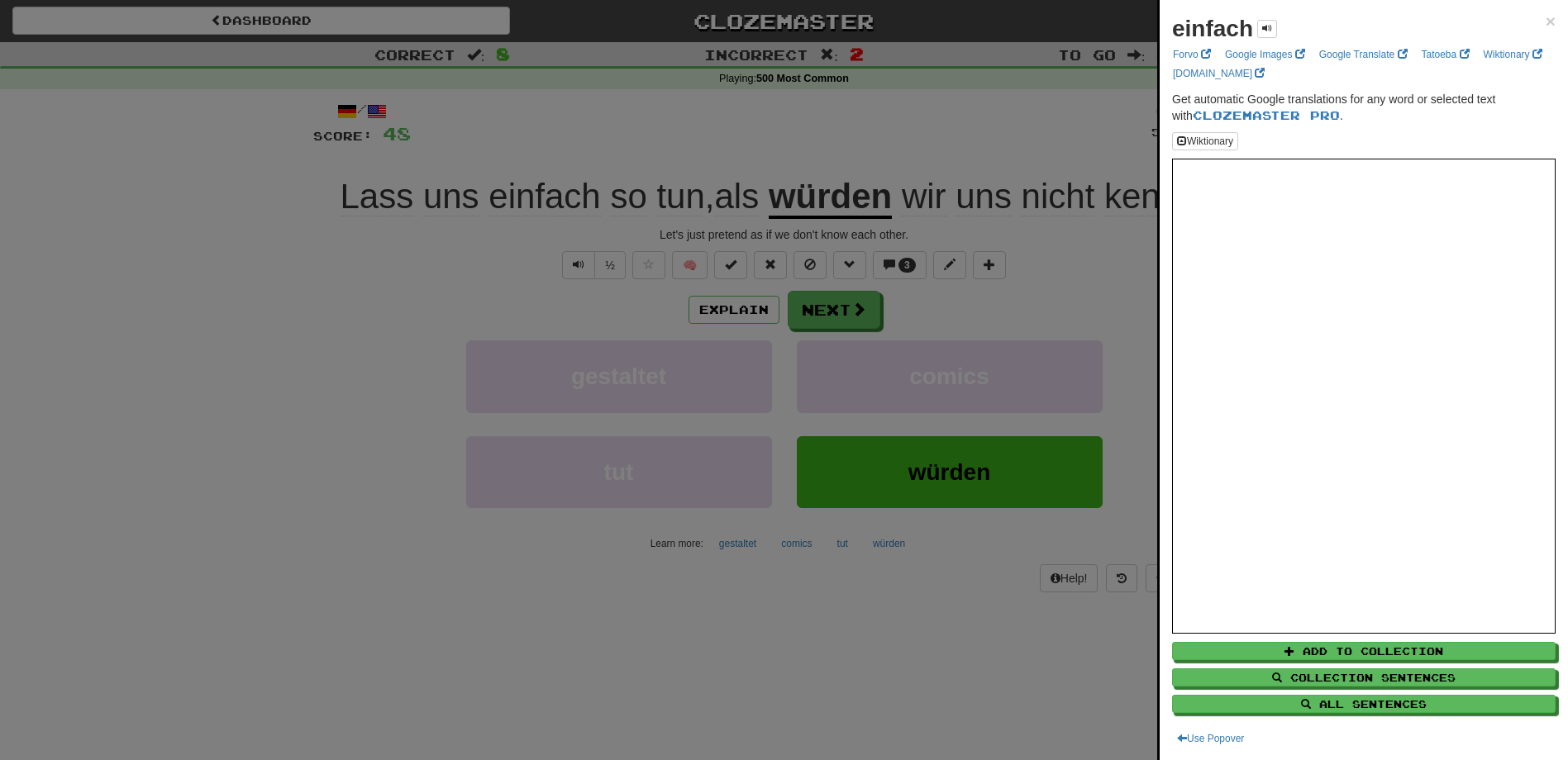
click at [829, 641] on div at bounding box center [784, 380] width 1568 height 760
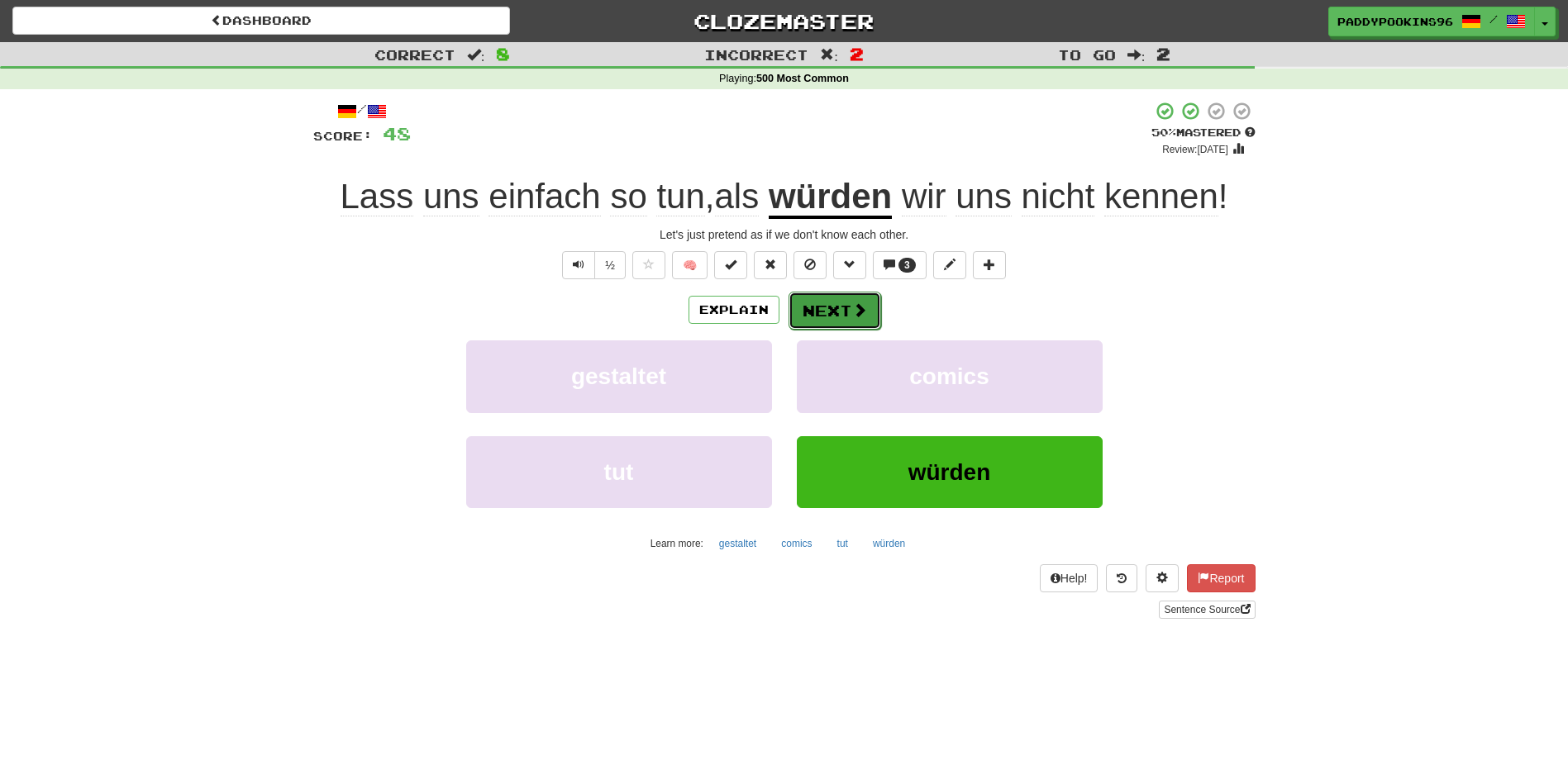
click at [833, 313] on button "Next" at bounding box center [834, 311] width 93 height 38
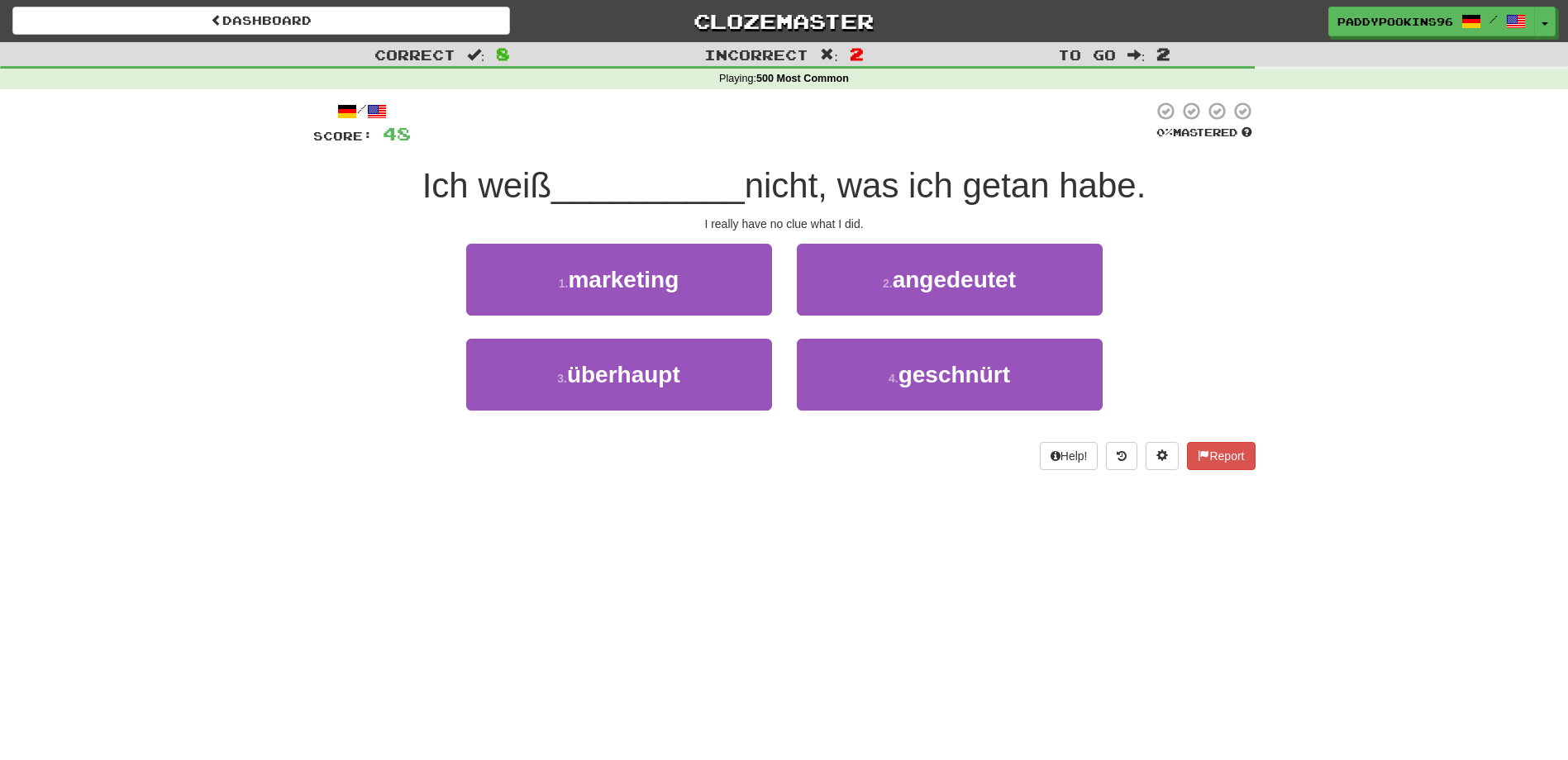
click at [622, 567] on div "Dashboard Clozemaster paddypookins96 / Toggle Dropdown Dashboard Leaderboard Ac…" at bounding box center [784, 380] width 1568 height 760
click at [712, 578] on div "Dashboard Clozemaster paddypookins96 / Toggle Dropdown Dashboard Leaderboard Ac…" at bounding box center [784, 380] width 1568 height 760
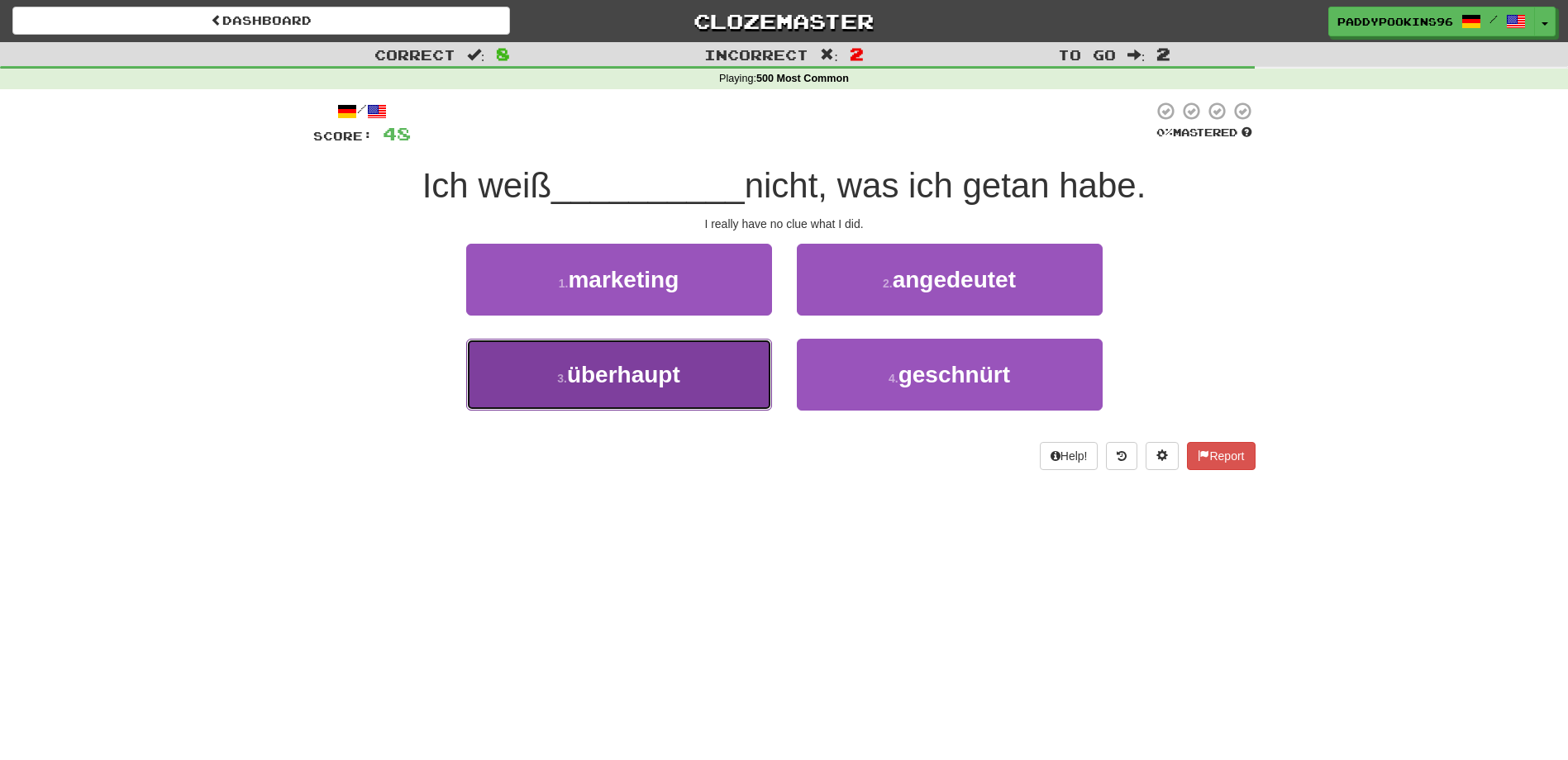
click at [574, 375] on span "überhaupt" at bounding box center [623, 374] width 114 height 25
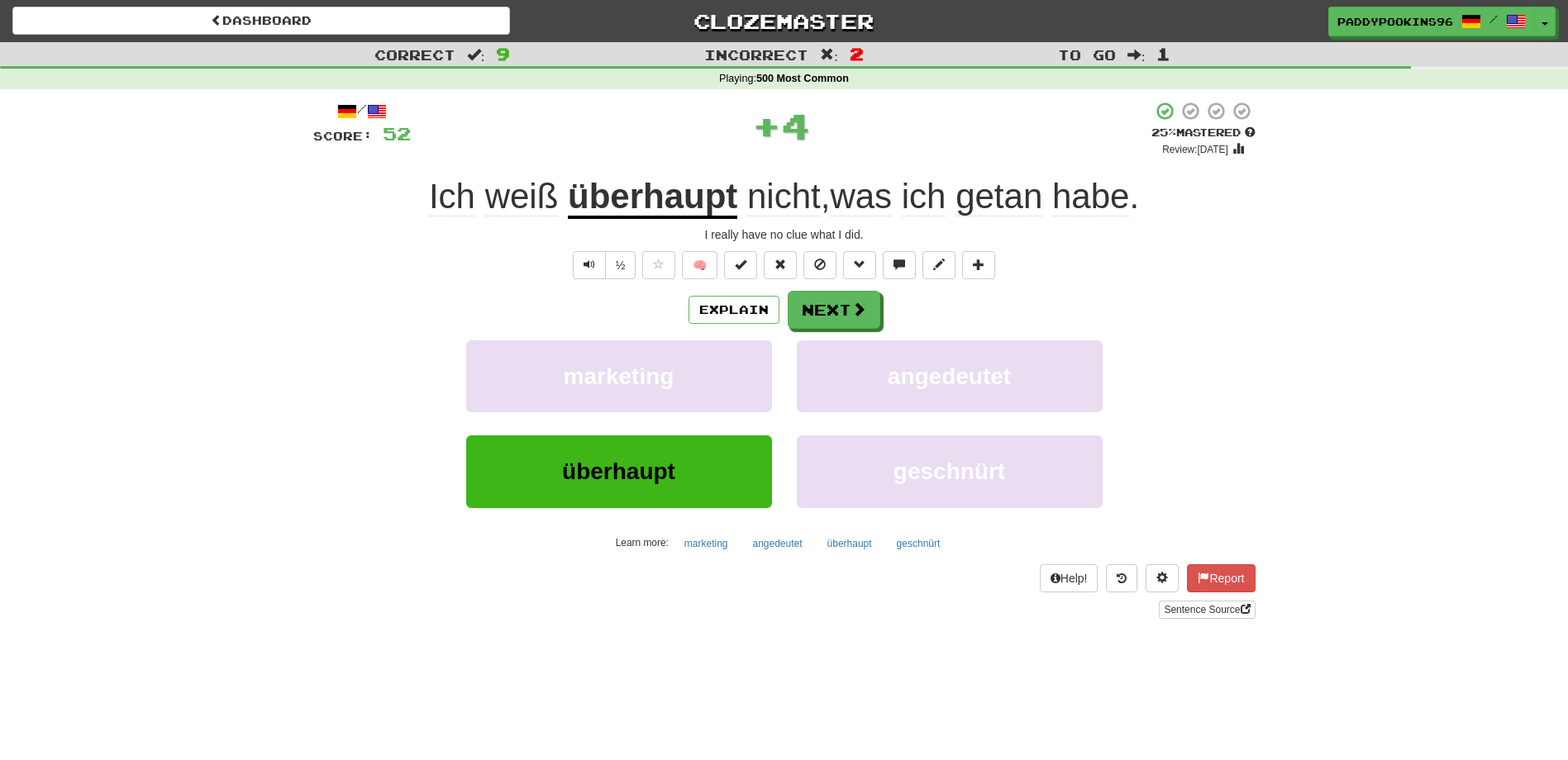
click at [986, 196] on span "getan" at bounding box center [999, 196] width 86 height 39
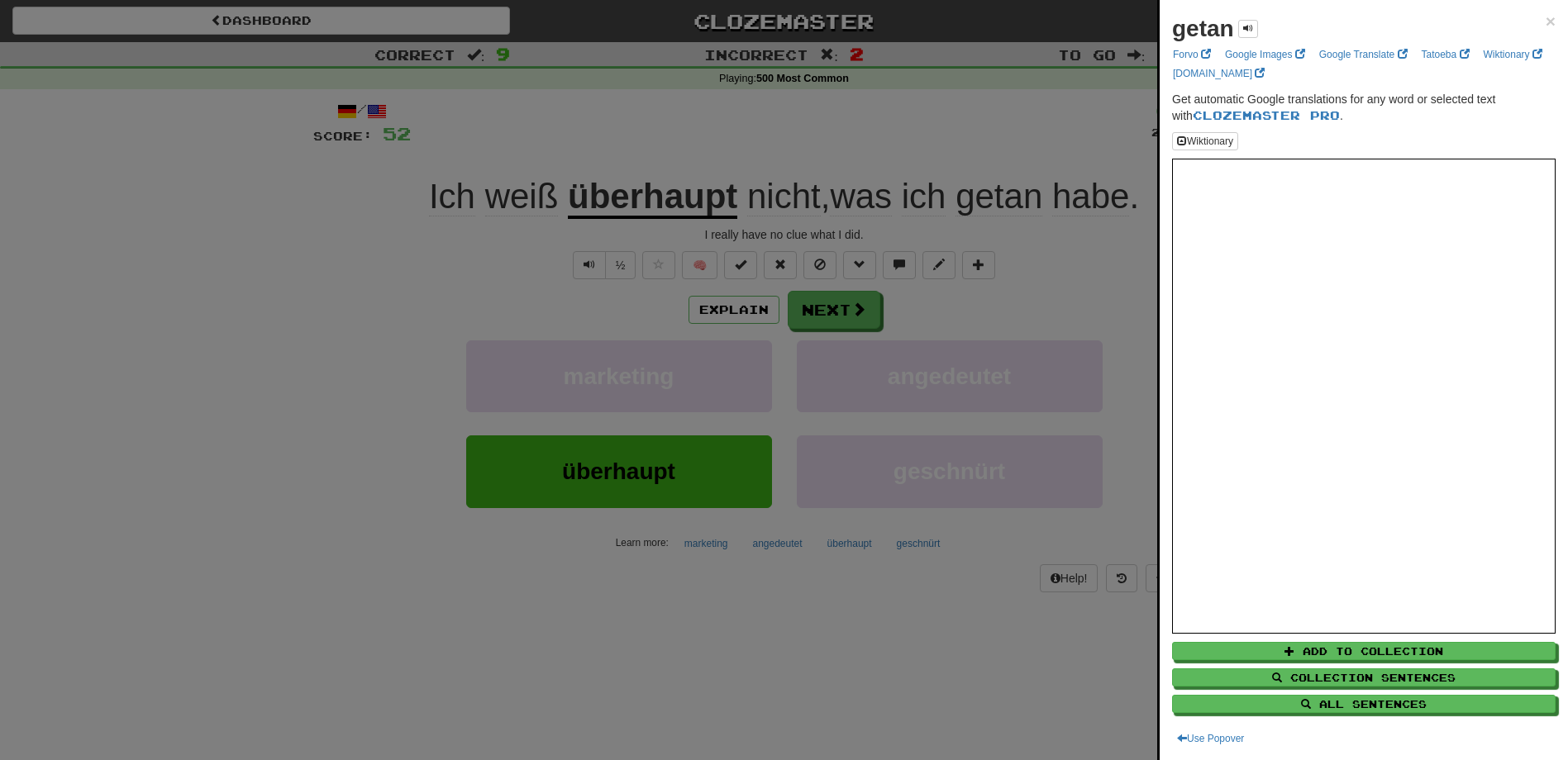
click at [842, 664] on div at bounding box center [784, 380] width 1568 height 760
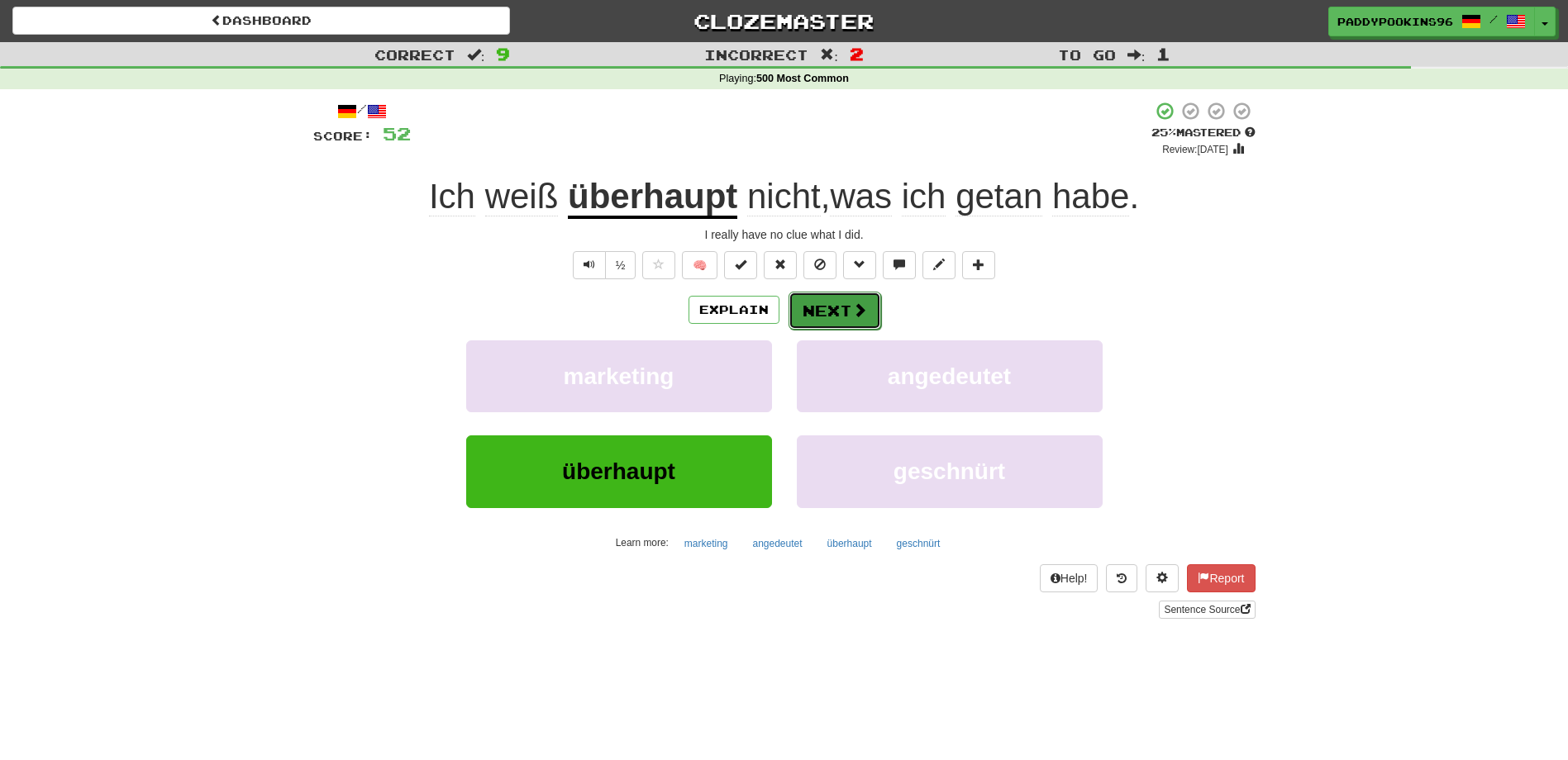
click at [818, 320] on button "Next" at bounding box center [834, 311] width 93 height 38
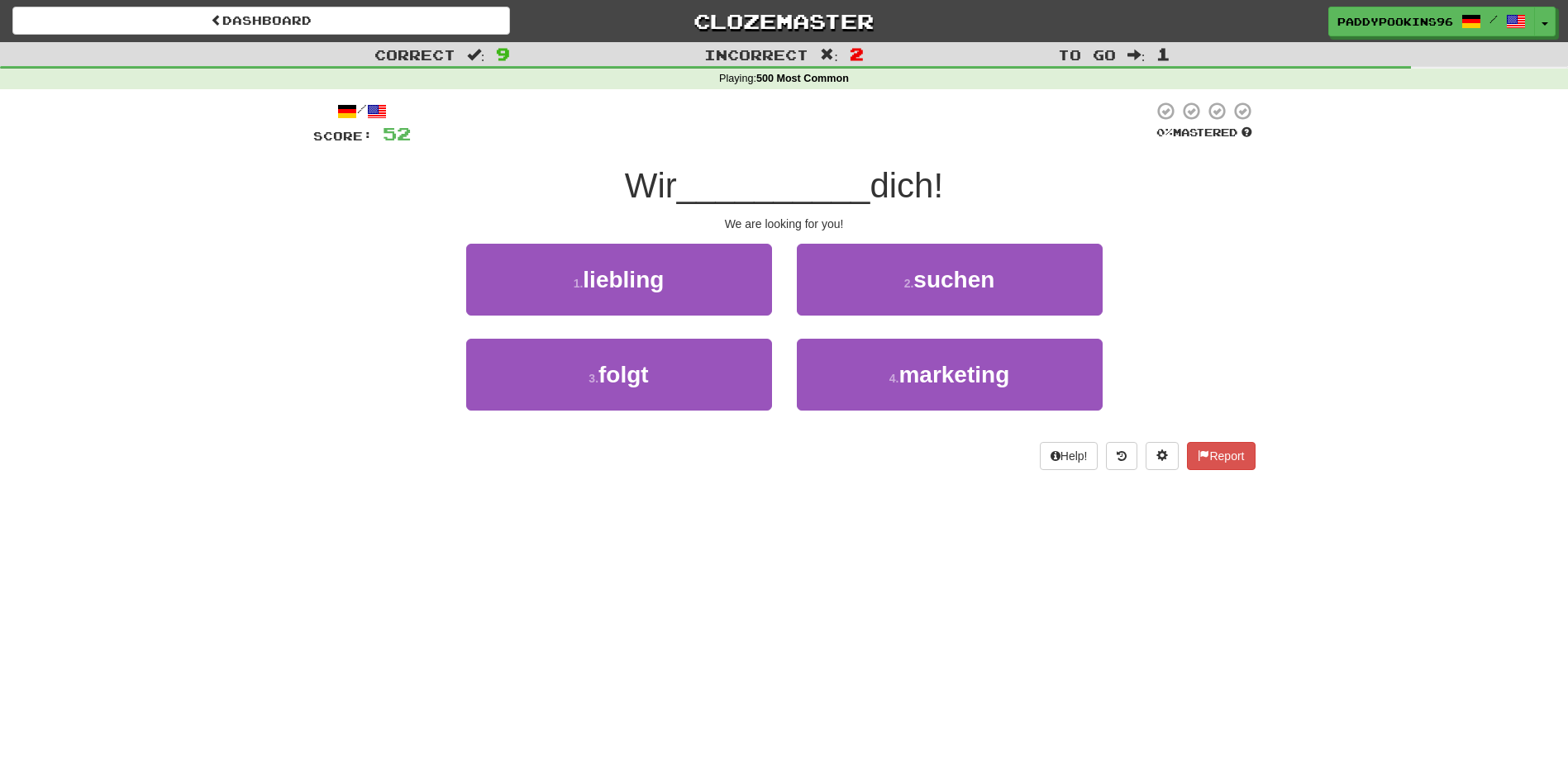
click at [725, 495] on div "Dashboard Clozemaster paddypookins96 / Toggle Dropdown Dashboard Leaderboard Ac…" at bounding box center [784, 380] width 1568 height 760
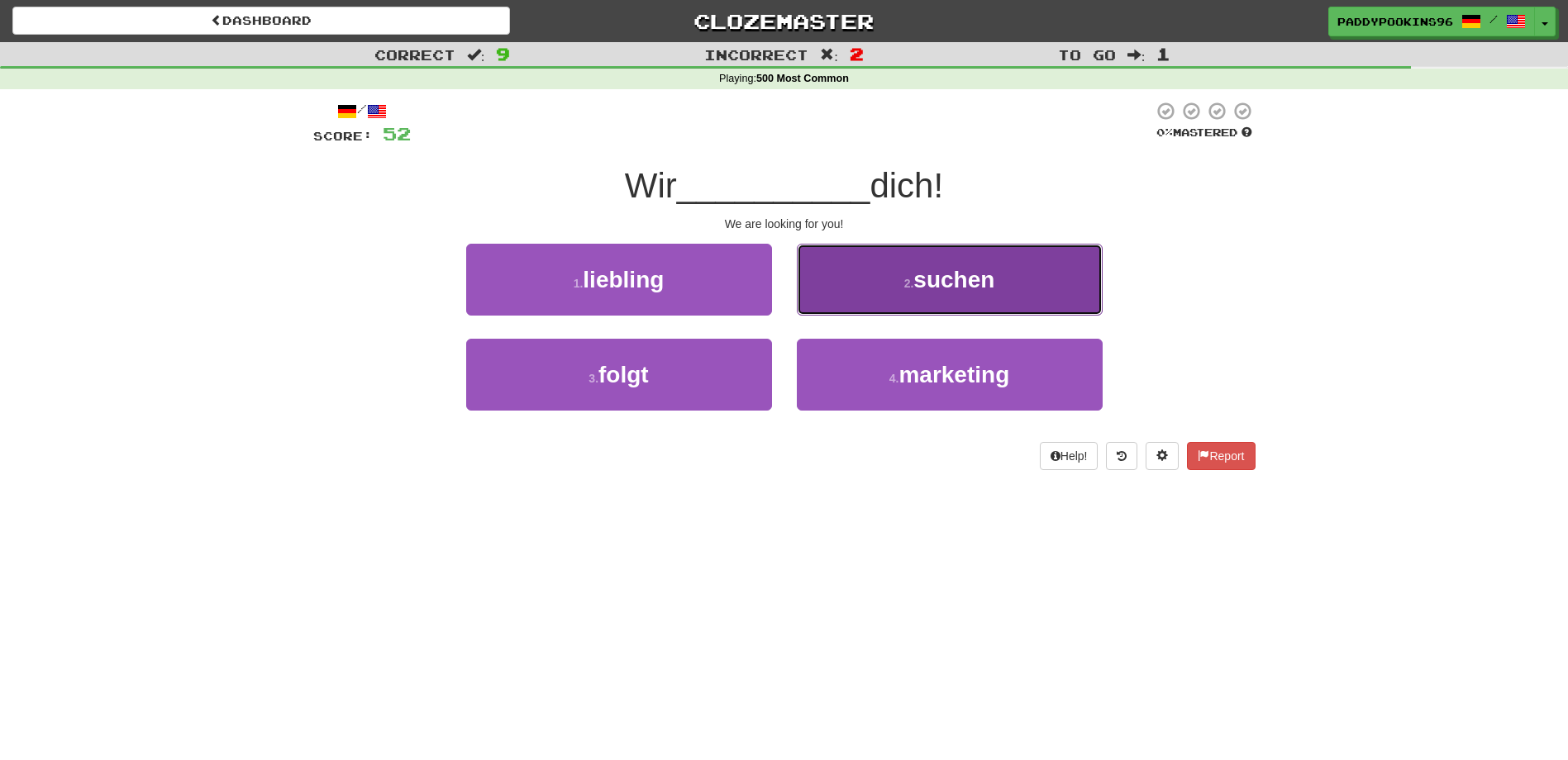
click at [938, 297] on button "2 . suchen" at bounding box center [949, 280] width 305 height 72
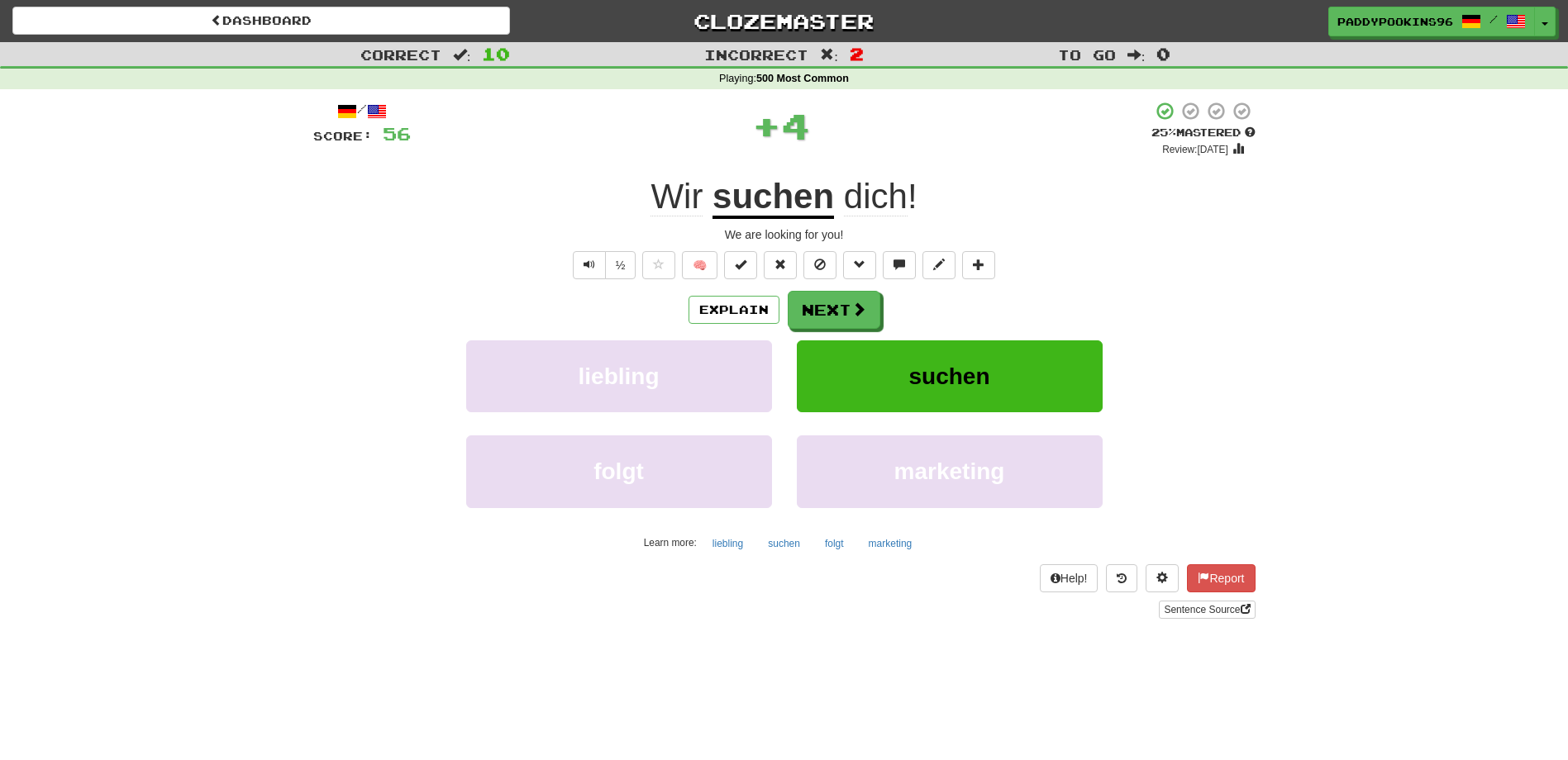
click at [819, 652] on div "Dashboard Clozemaster paddypookins96 / Toggle Dropdown Dashboard Leaderboard Ac…" at bounding box center [784, 380] width 1568 height 760
click at [783, 201] on u "suchen" at bounding box center [772, 197] width 121 height 42
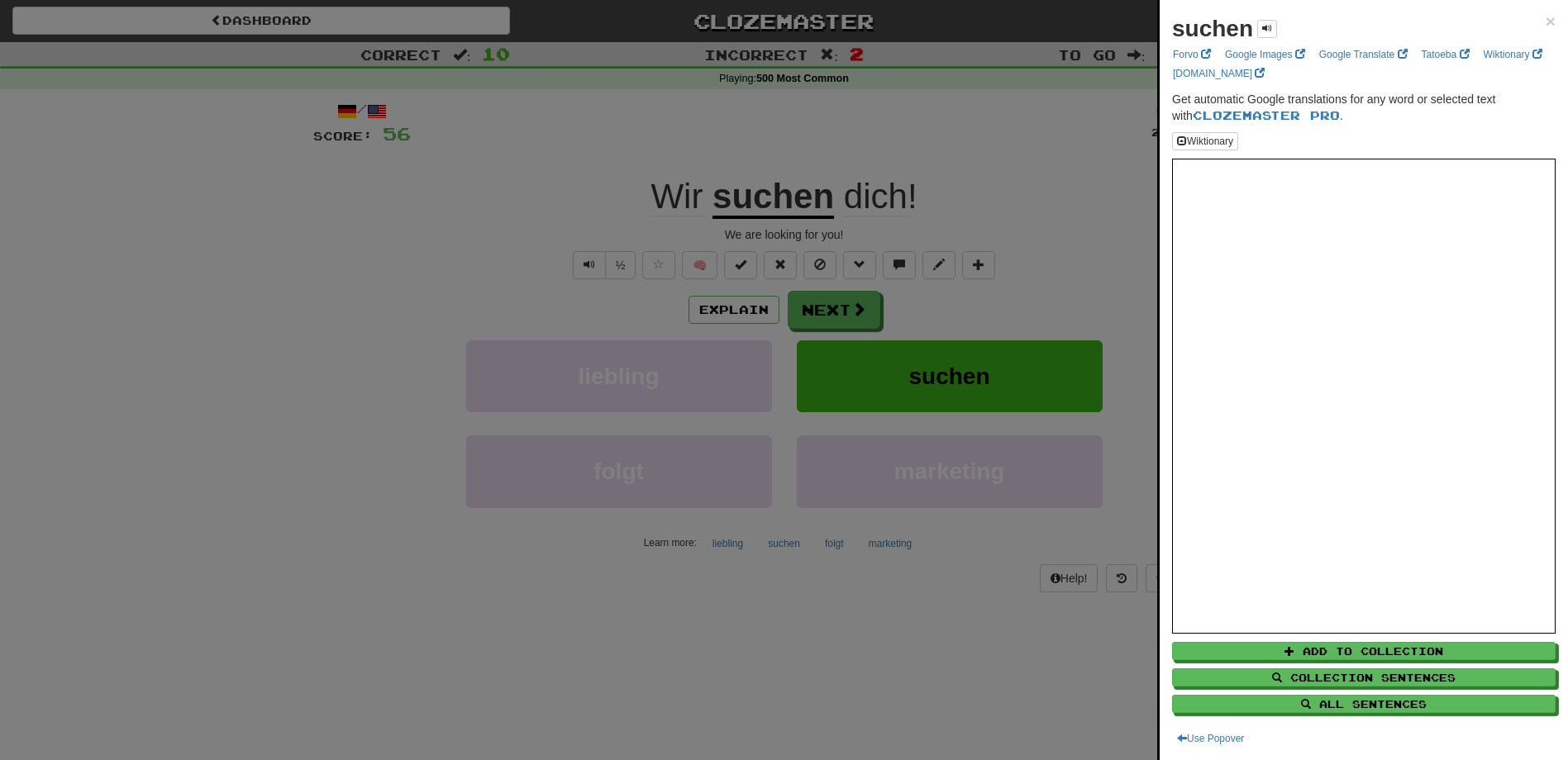
click at [860, 657] on div at bounding box center [784, 380] width 1568 height 760
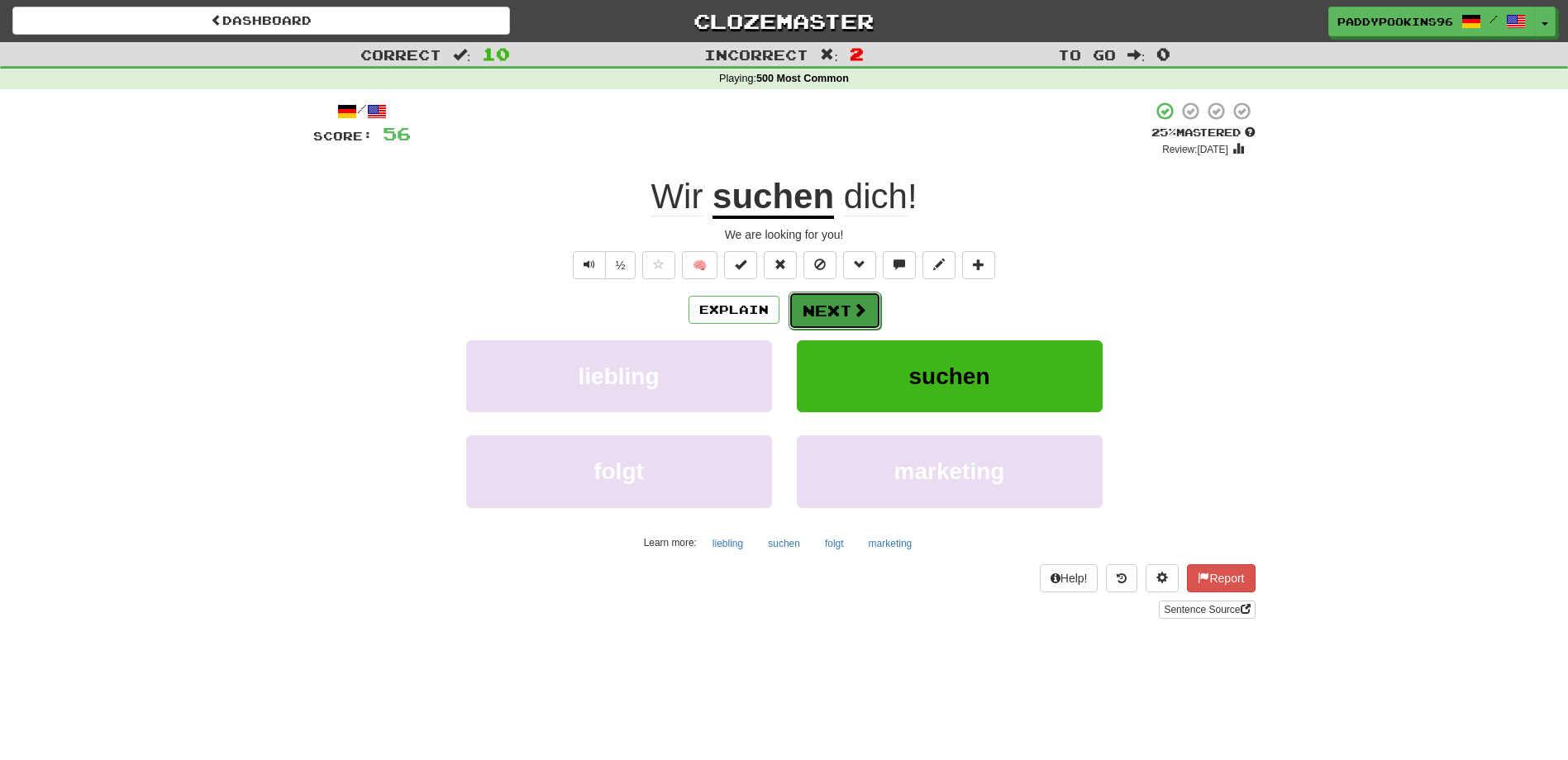
click at [841, 309] on button "Next" at bounding box center [834, 311] width 93 height 38
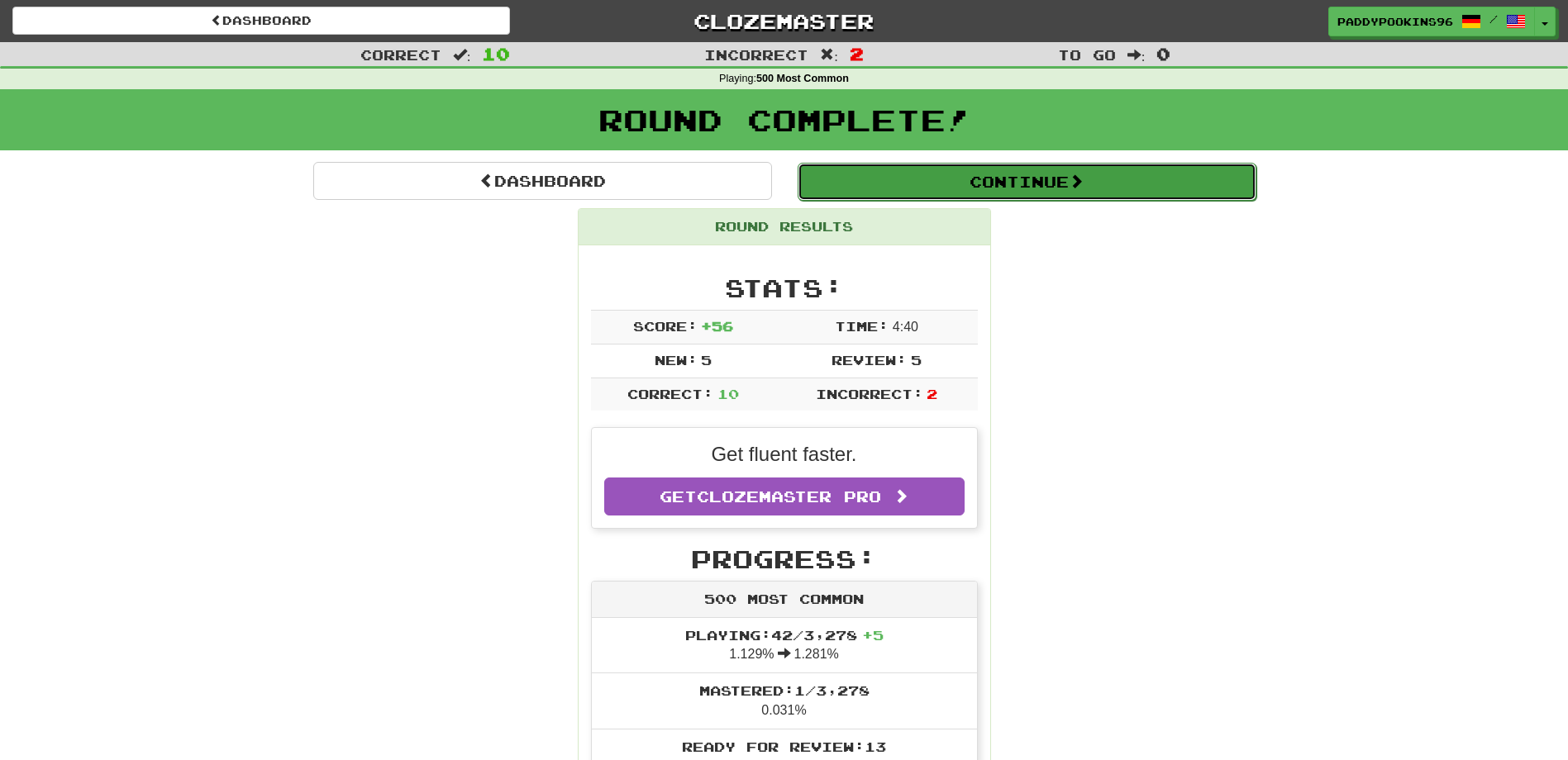
click at [1092, 185] on button "Continue" at bounding box center [1027, 181] width 458 height 38
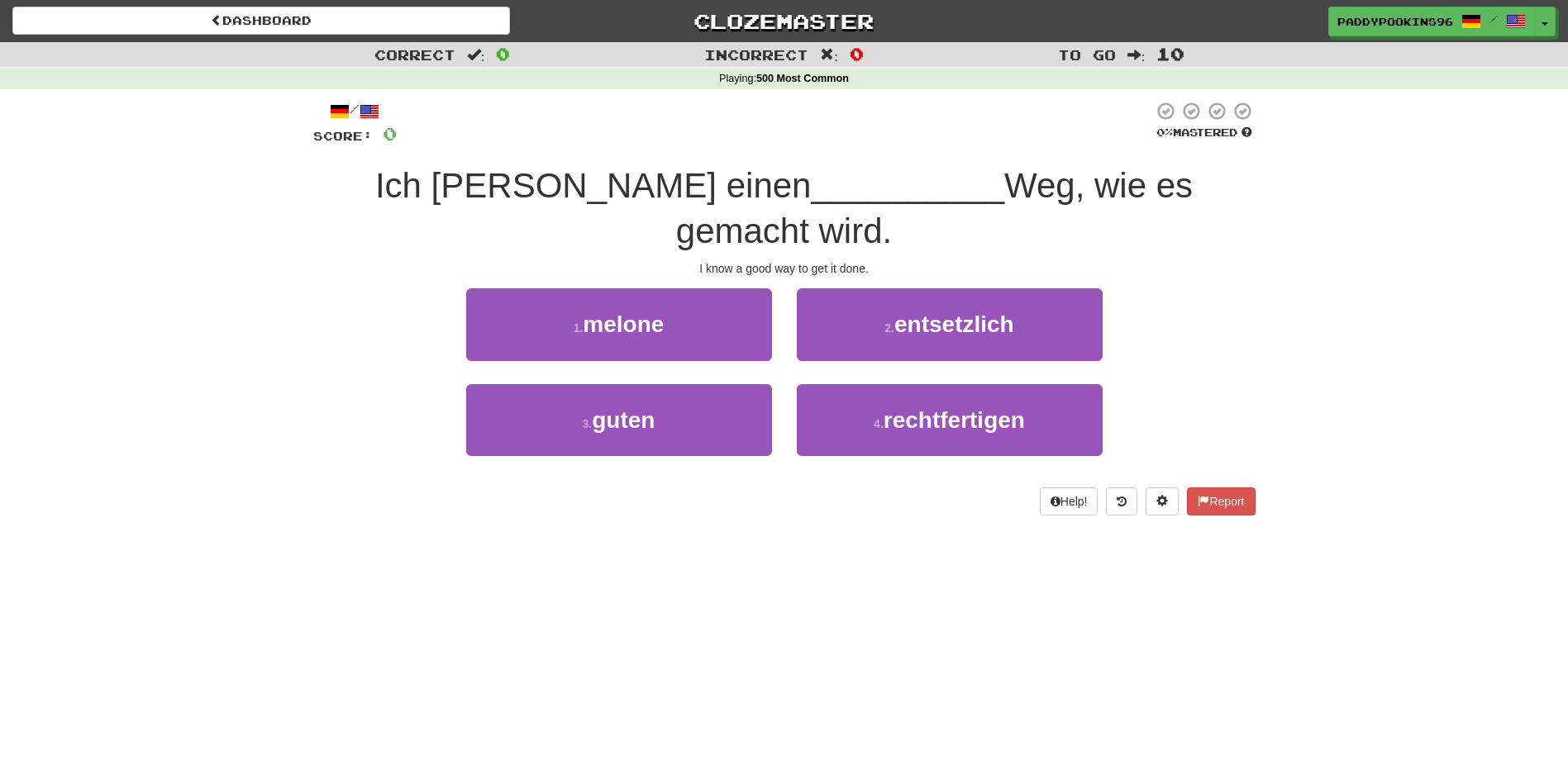
click at [262, 247] on div "Correct : 0 Incorrect : 0 To go : 10 Playing : 500 Most Common / Score: 0 0 % M…" at bounding box center [784, 290] width 1568 height 497
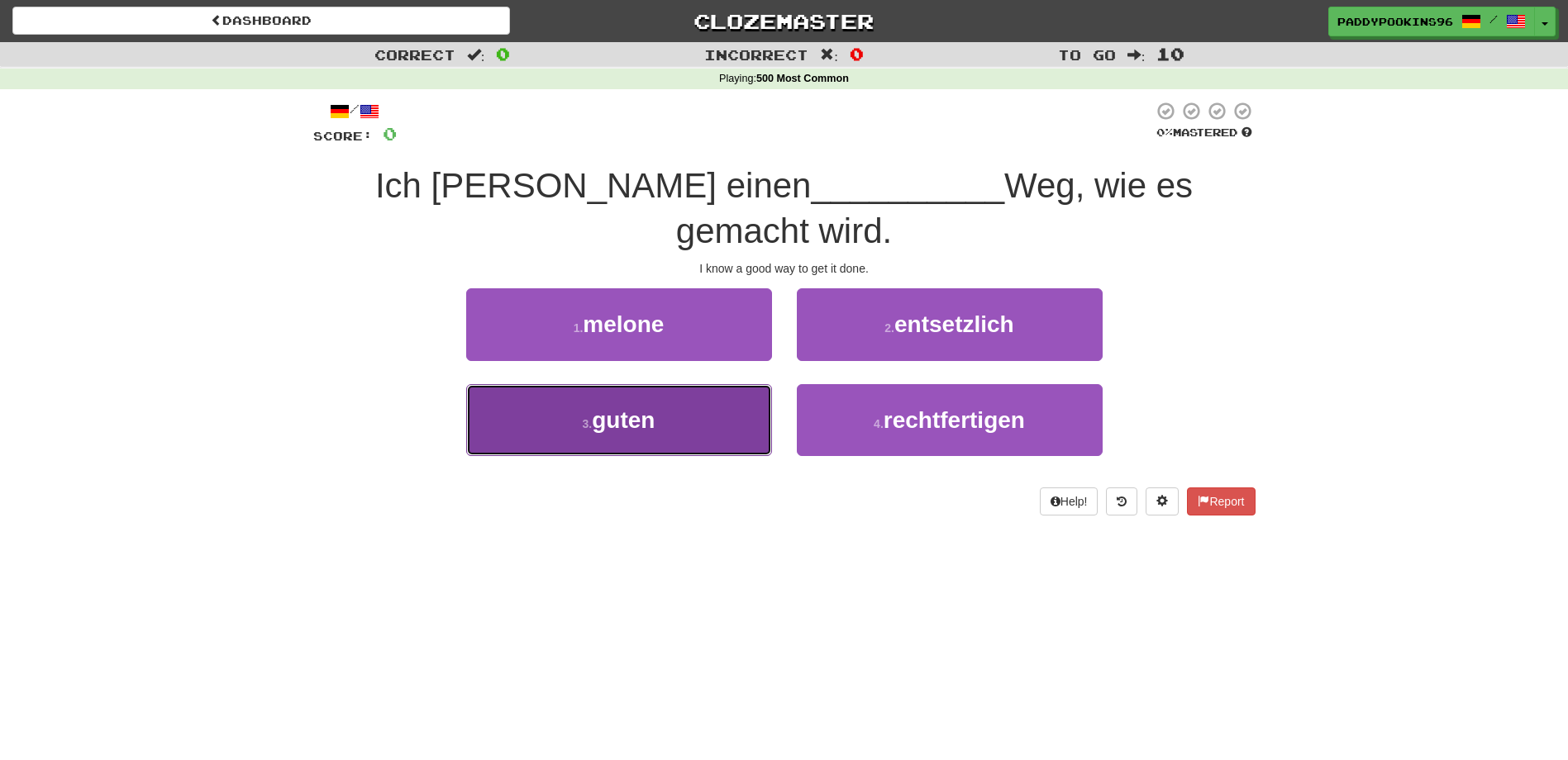
click at [647, 408] on span "guten" at bounding box center [623, 420] width 63 height 25
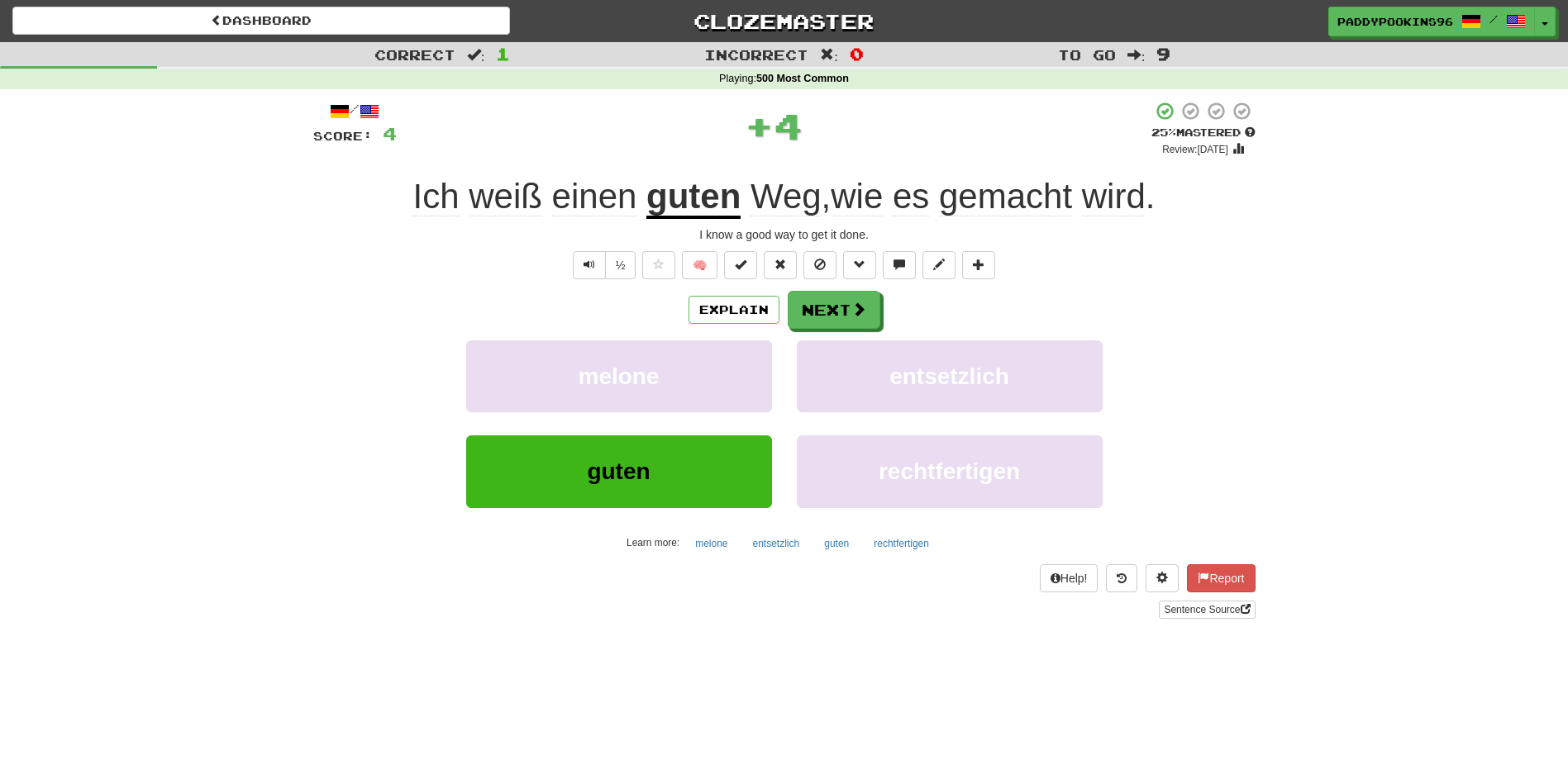
click at [793, 198] on span "Weg" at bounding box center [786, 196] width 71 height 39
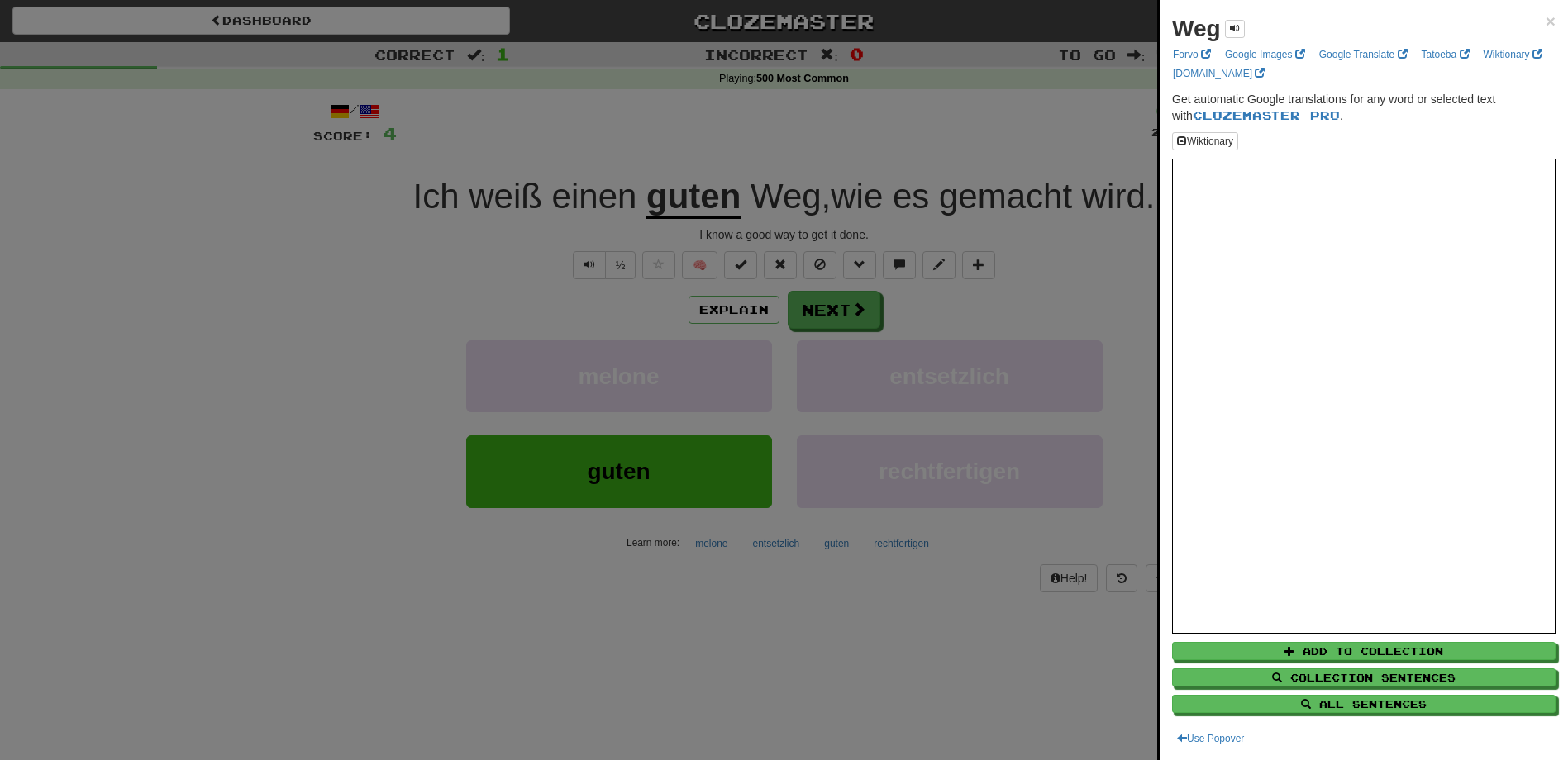
click at [999, 651] on div at bounding box center [784, 380] width 1568 height 760
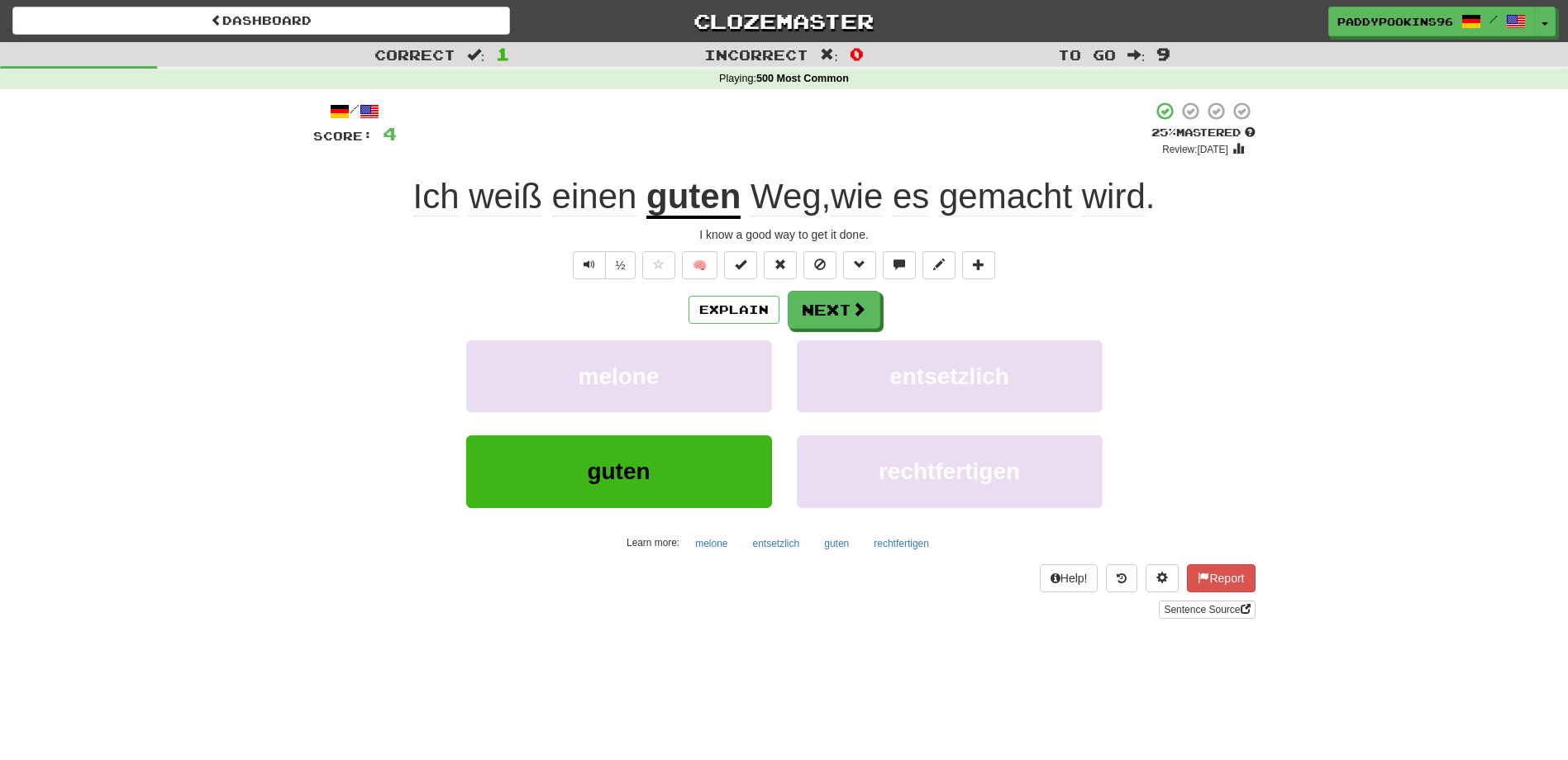
click at [979, 205] on span "gemacht" at bounding box center [1005, 196] width 133 height 39
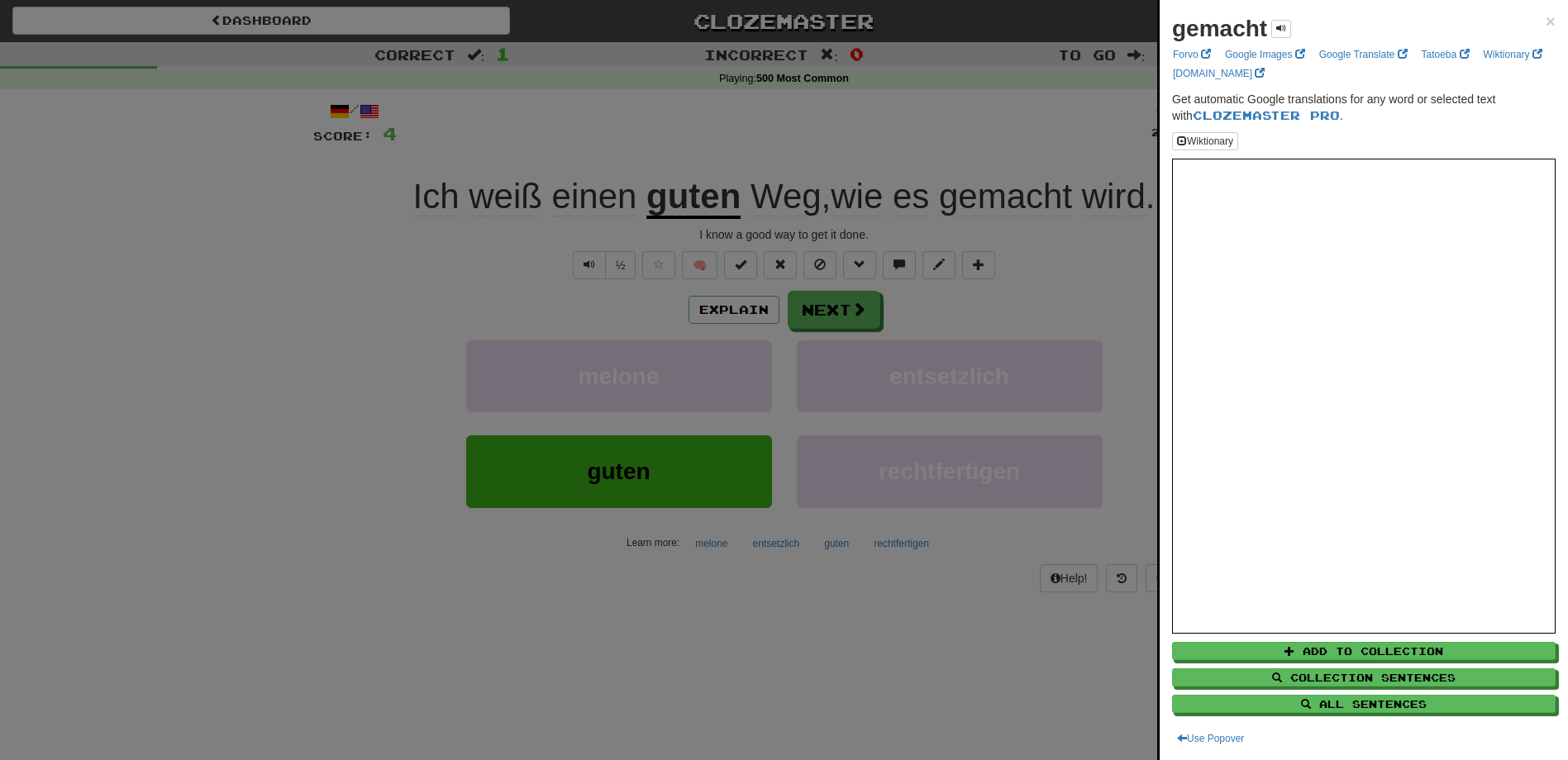
click at [963, 615] on div at bounding box center [784, 380] width 1568 height 760
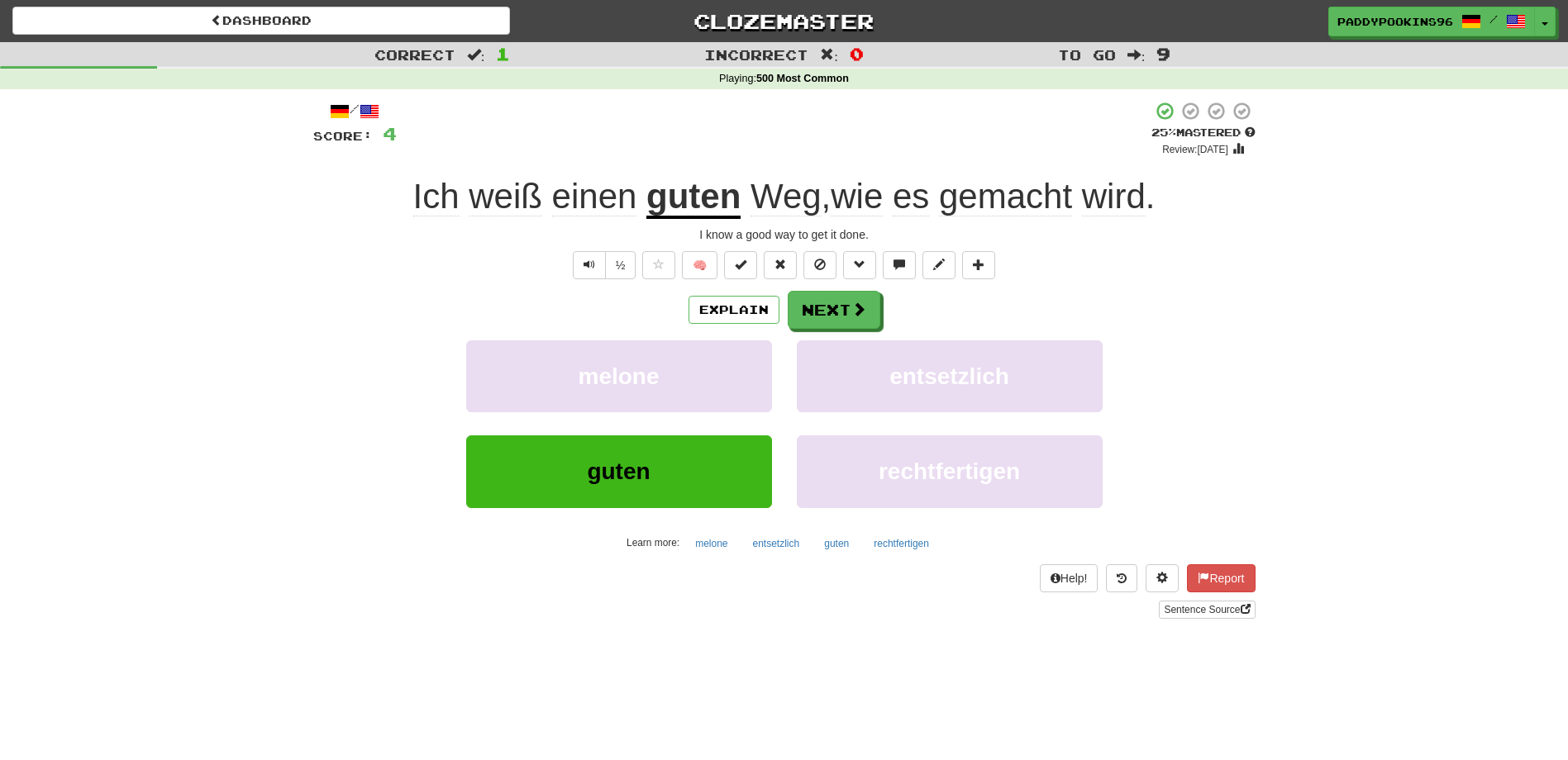
click at [1112, 202] on span "wird" at bounding box center [1114, 196] width 64 height 39
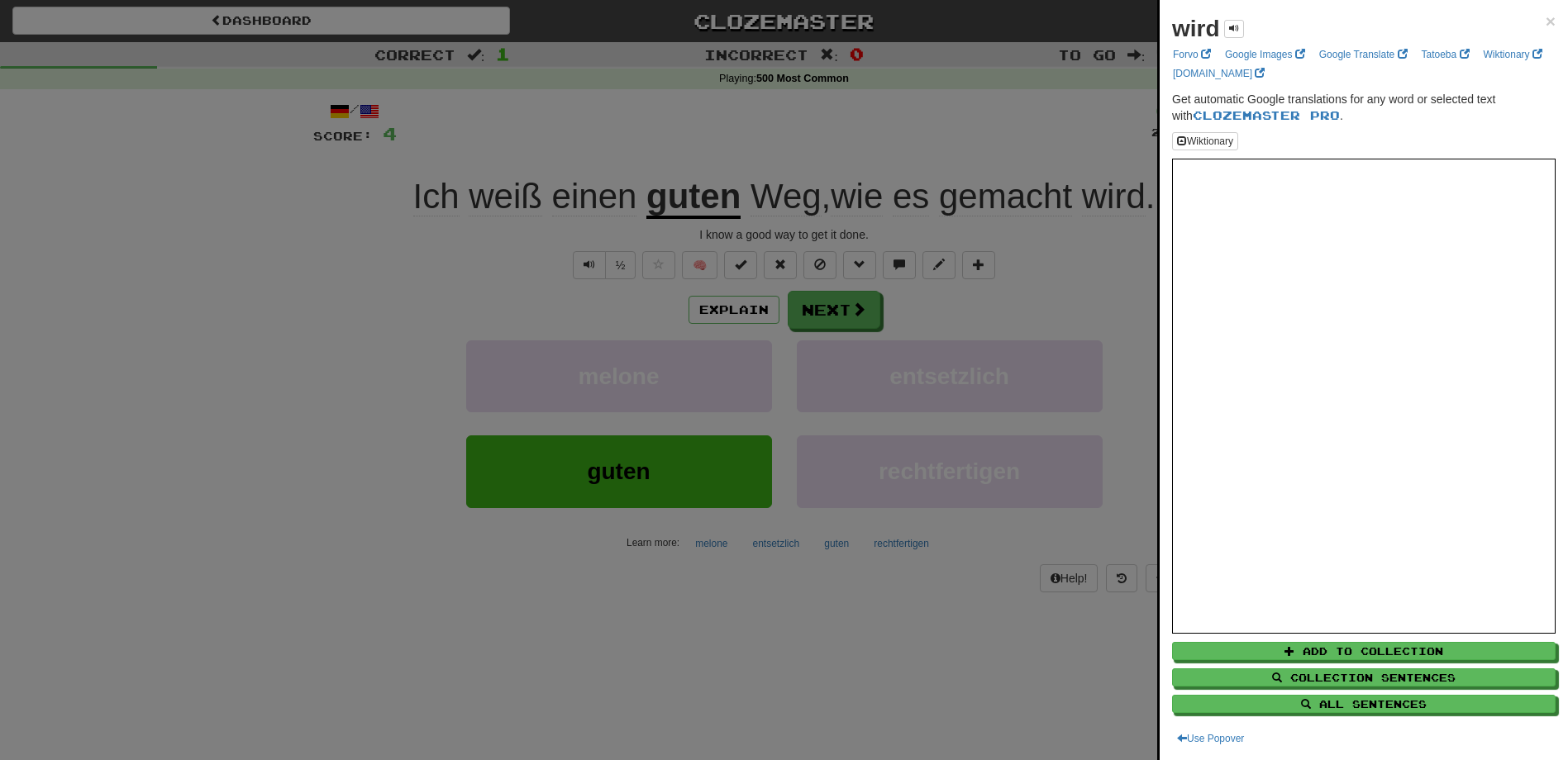
click at [903, 693] on div at bounding box center [784, 380] width 1568 height 760
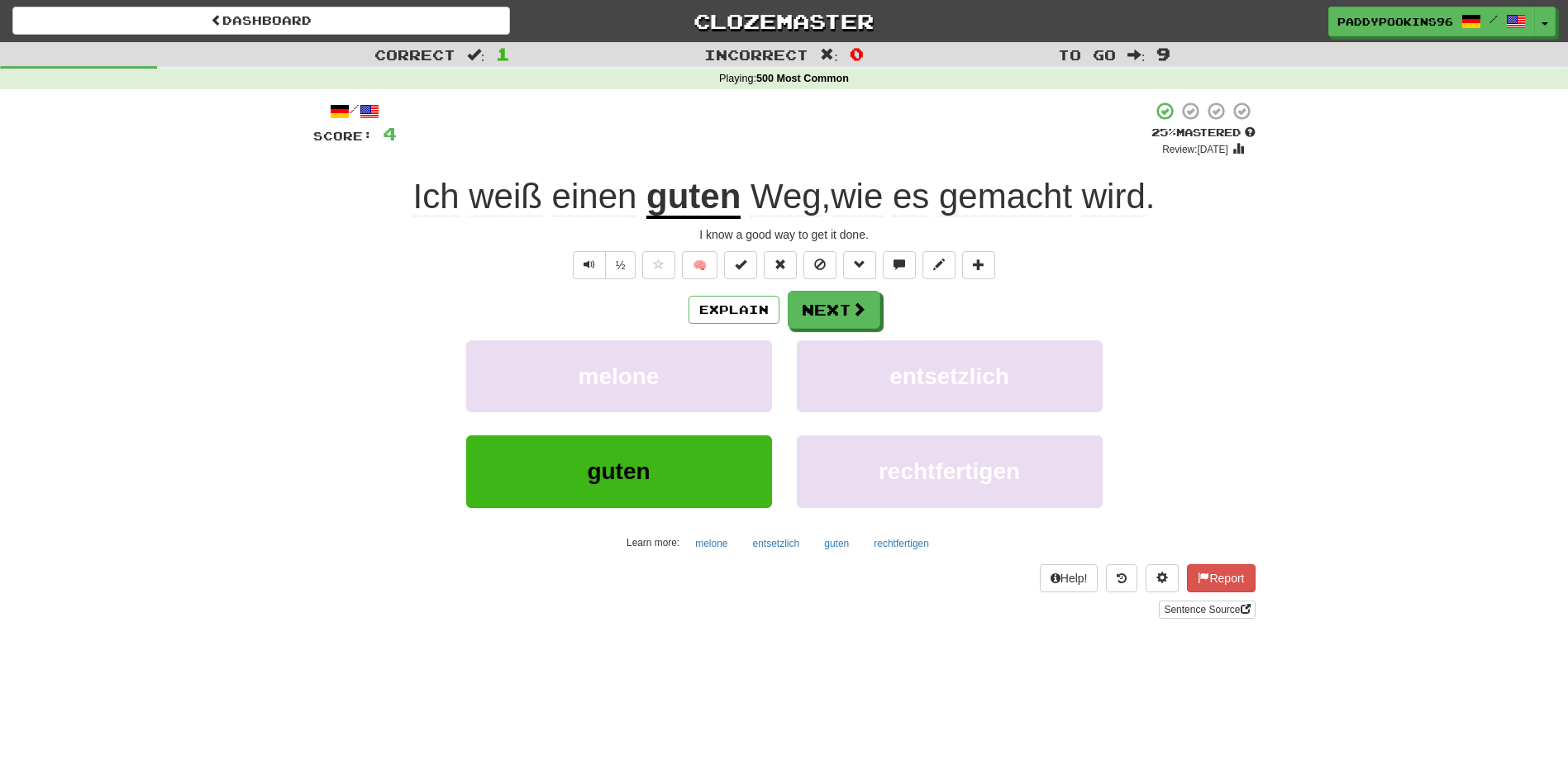
click at [1126, 207] on span "wird" at bounding box center [1114, 196] width 64 height 39
